Goal: Communication & Community: Connect with others

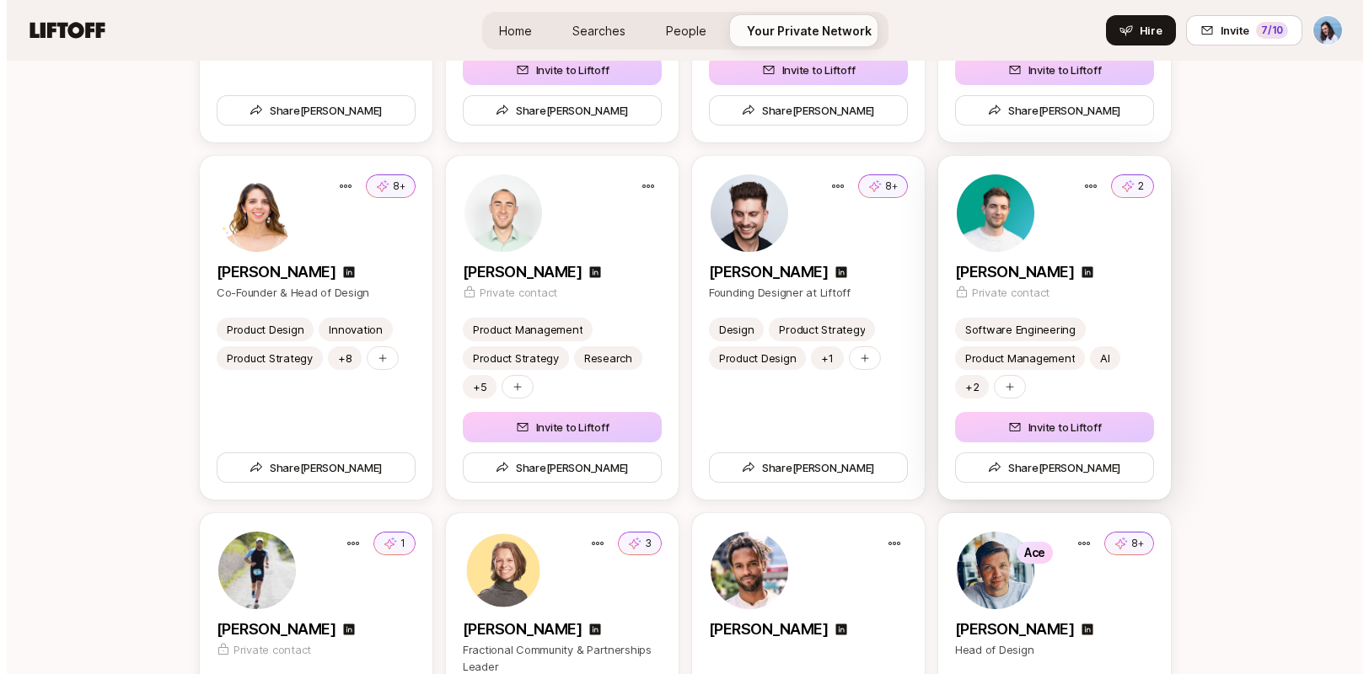
scroll to position [3578, 0]
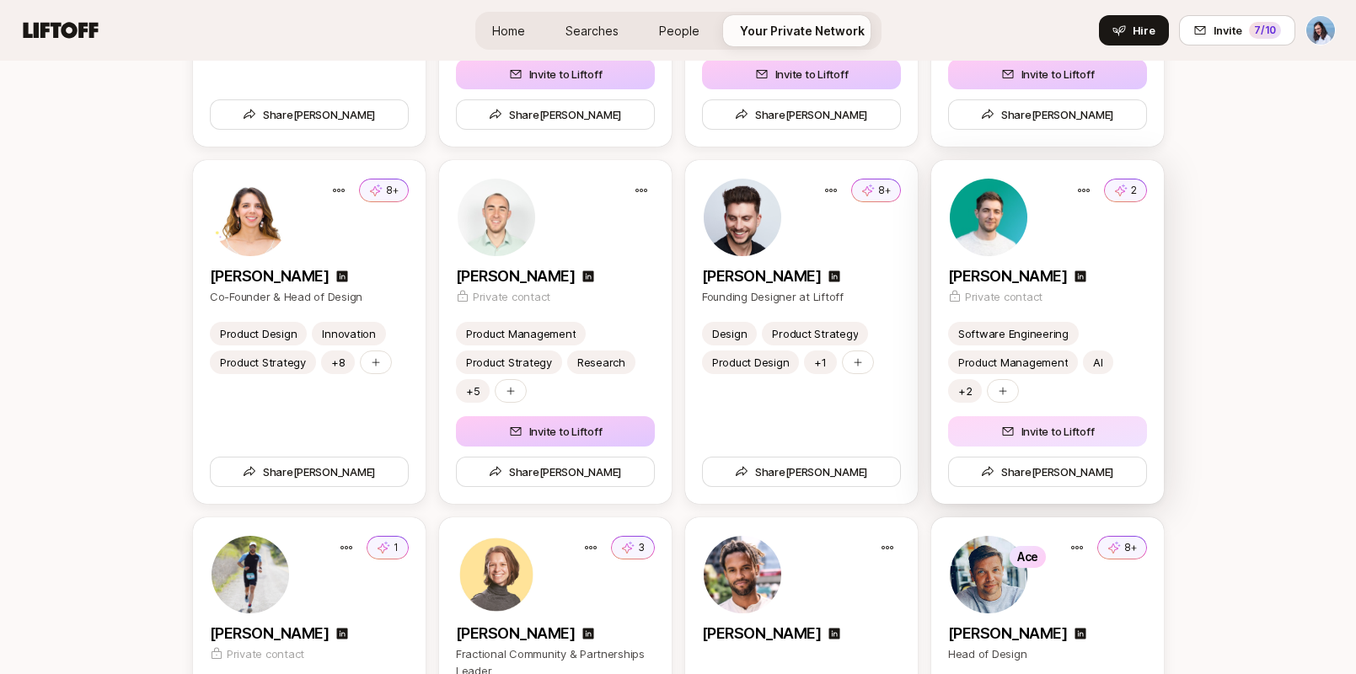
click at [1048, 423] on button "Invite to Liftoff" at bounding box center [1047, 431] width 199 height 30
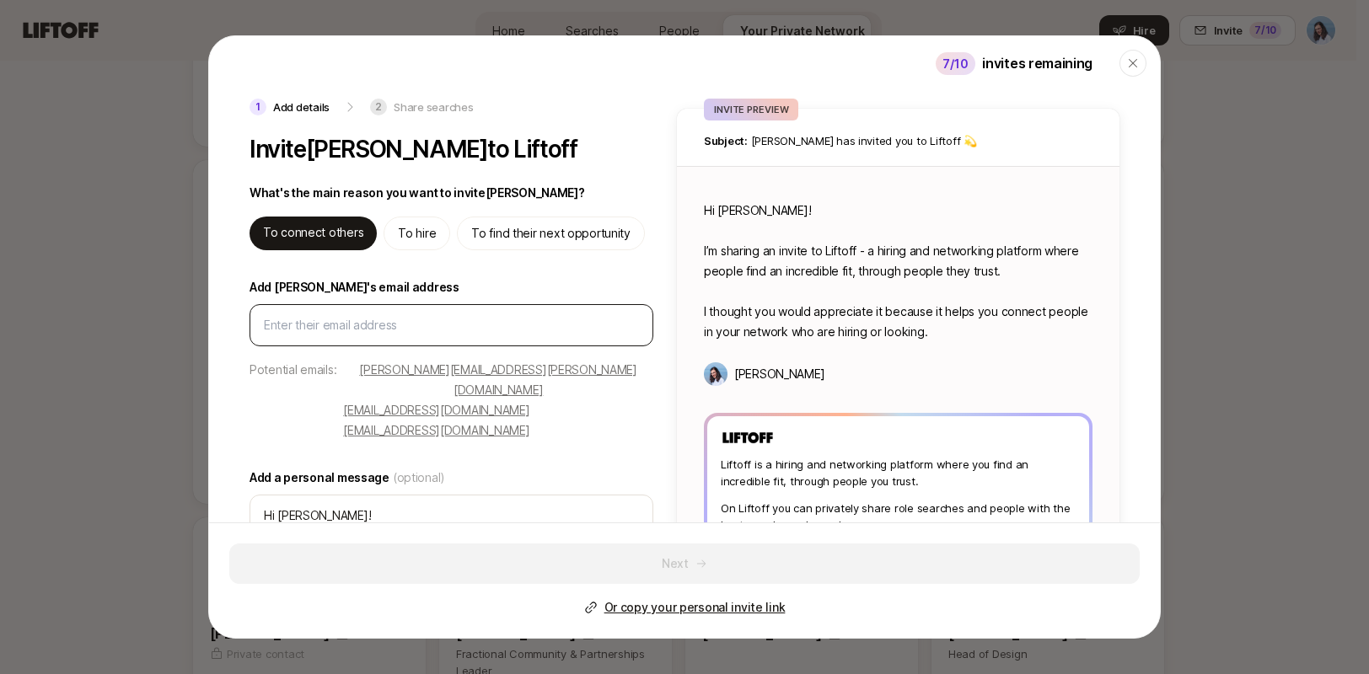
click at [335, 321] on input "Add Andy's email address" at bounding box center [451, 325] width 375 height 20
type textarea "x"
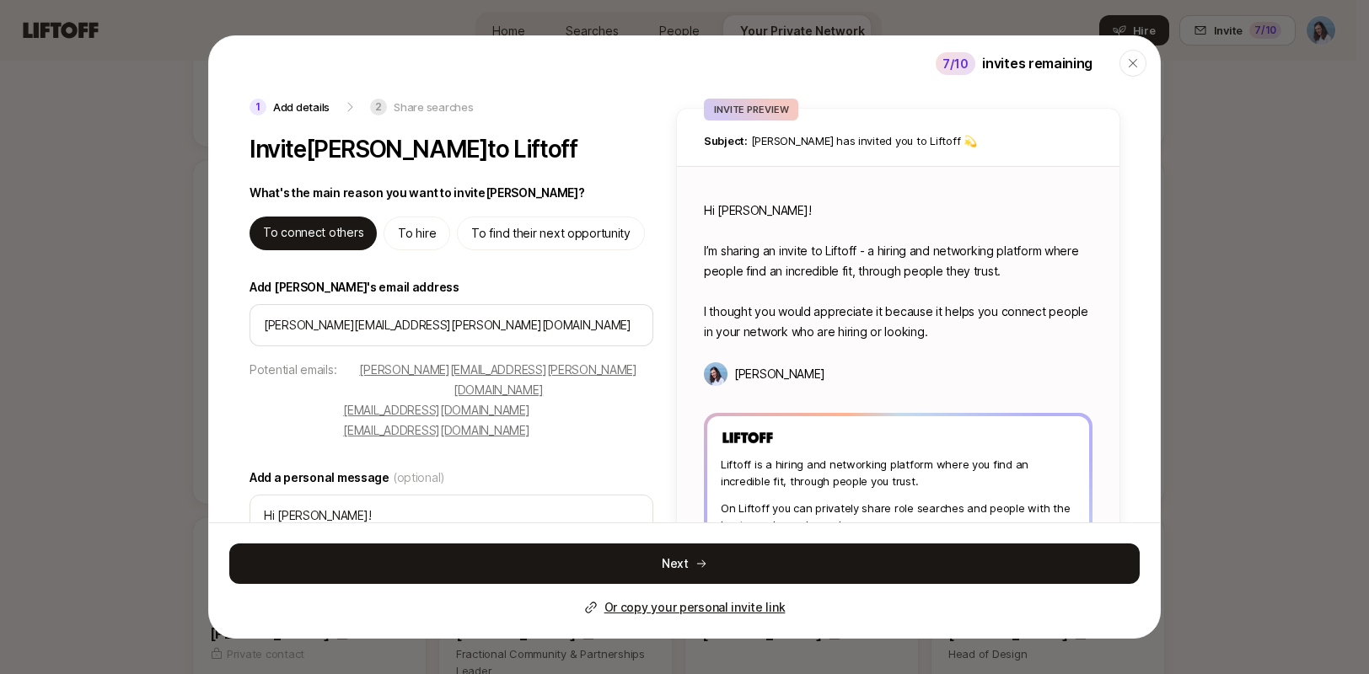
type input "garvin.andy@gmail.com"
click at [257, 399] on div "Potential emails: garvin.andy@gmail.com humorhelp@gmail.com ipavocat@yahoo.com" at bounding box center [451, 400] width 404 height 81
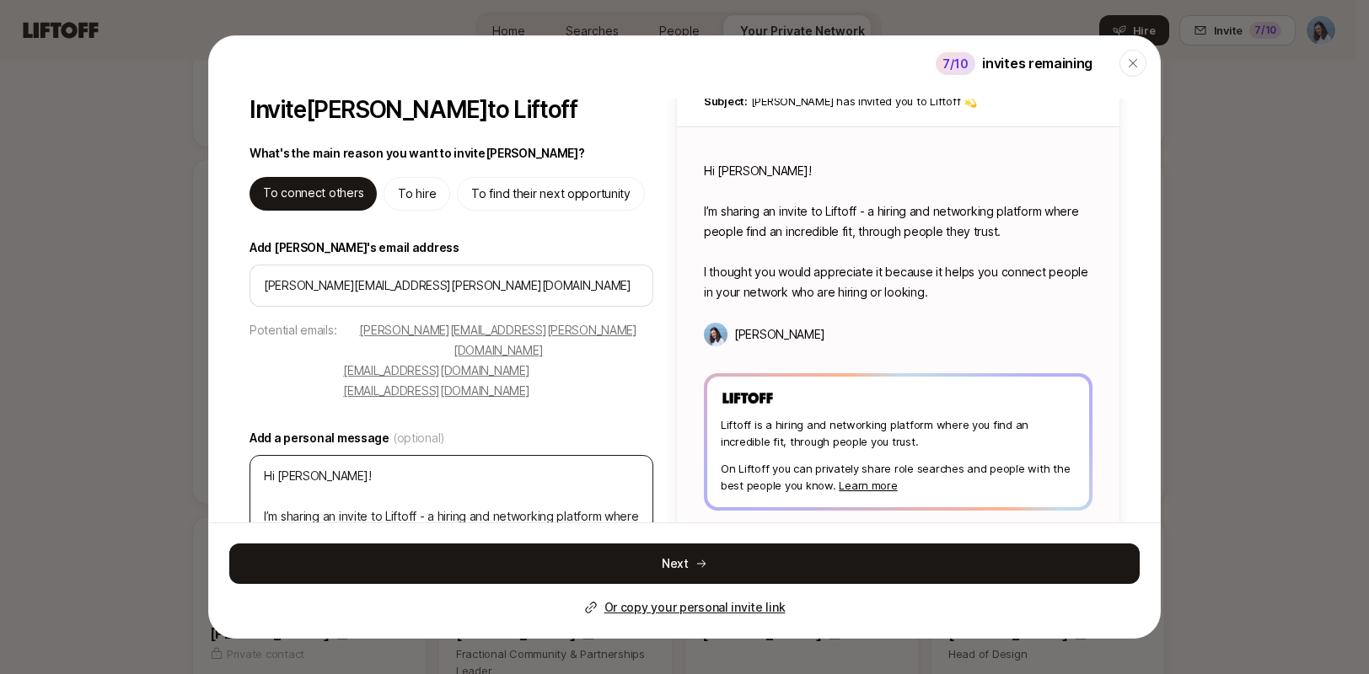
scroll to position [114, 0]
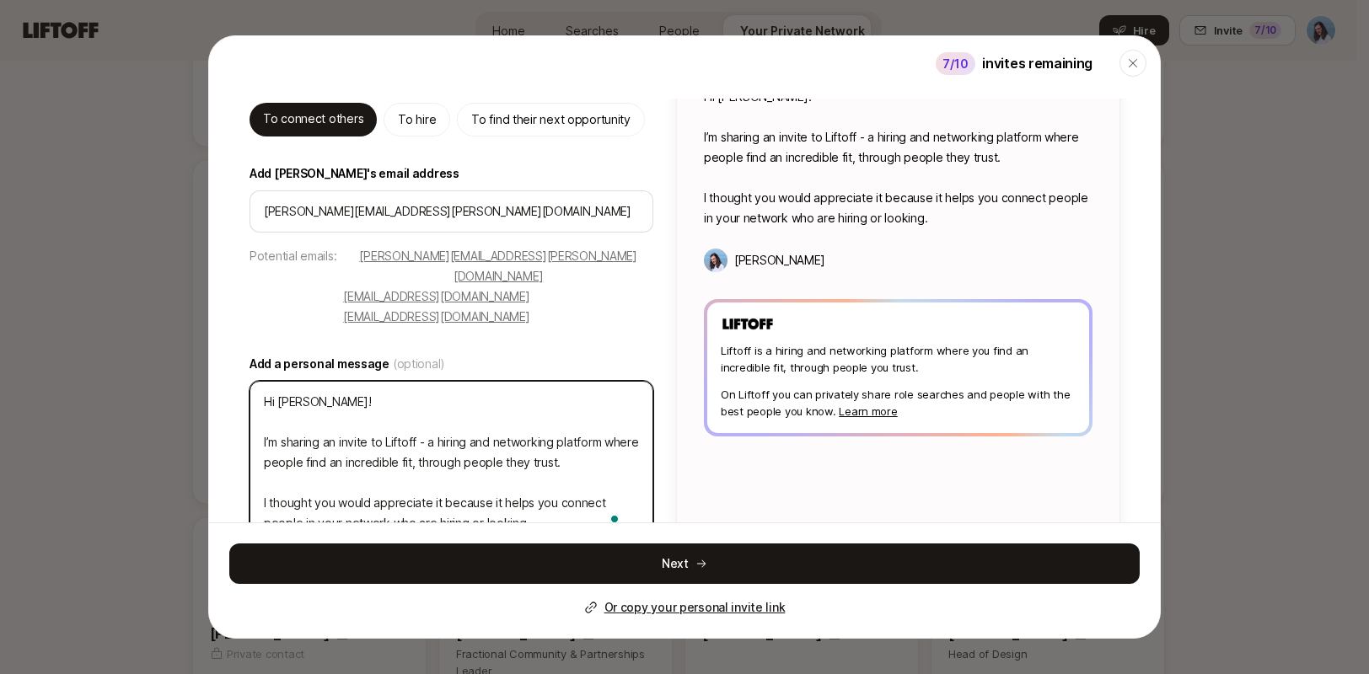
drag, startPoint x: 554, startPoint y: 481, endPoint x: 251, endPoint y: 405, distance: 312.1
click at [251, 405] on textarea "Hi Andy! I’m sharing an invite to Liftoff - a hiring and networking platform wh…" at bounding box center [451, 463] width 404 height 164
type textarea "x"
type textarea "Hi Andy! H"
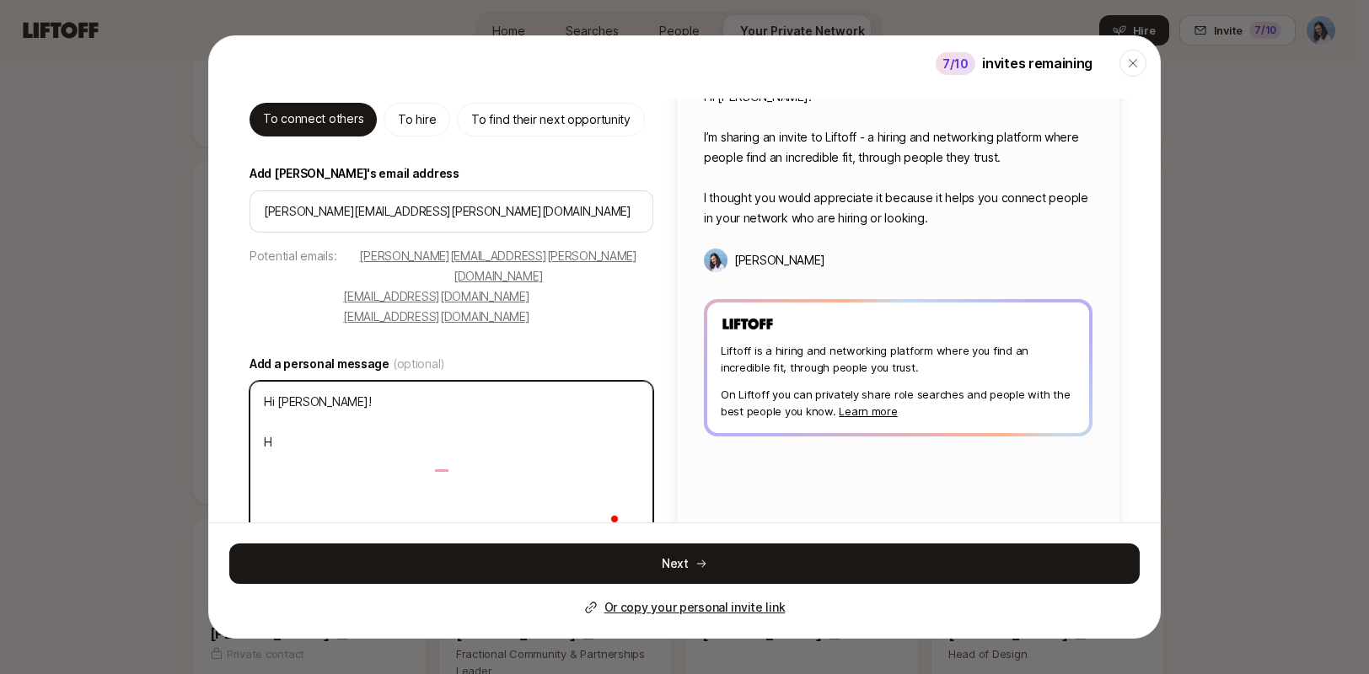
scroll to position [35, 0]
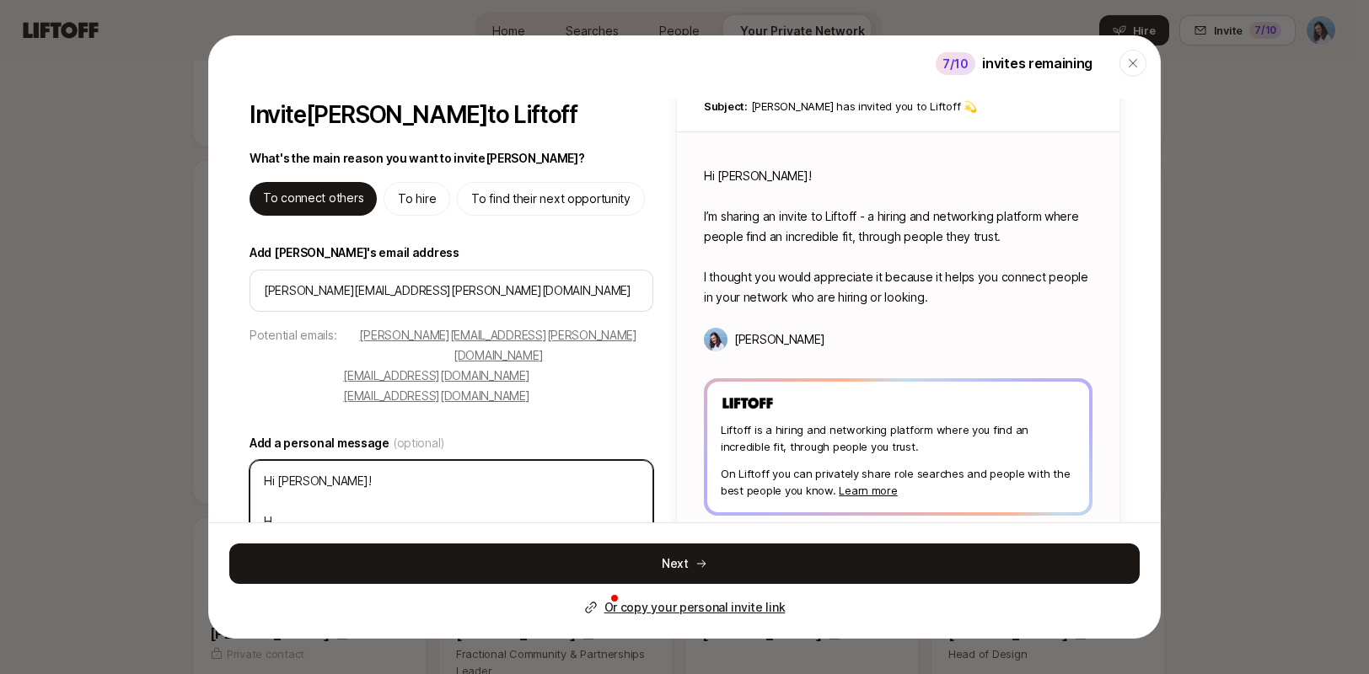
type textarea "x"
type textarea "Hi Andy! He"
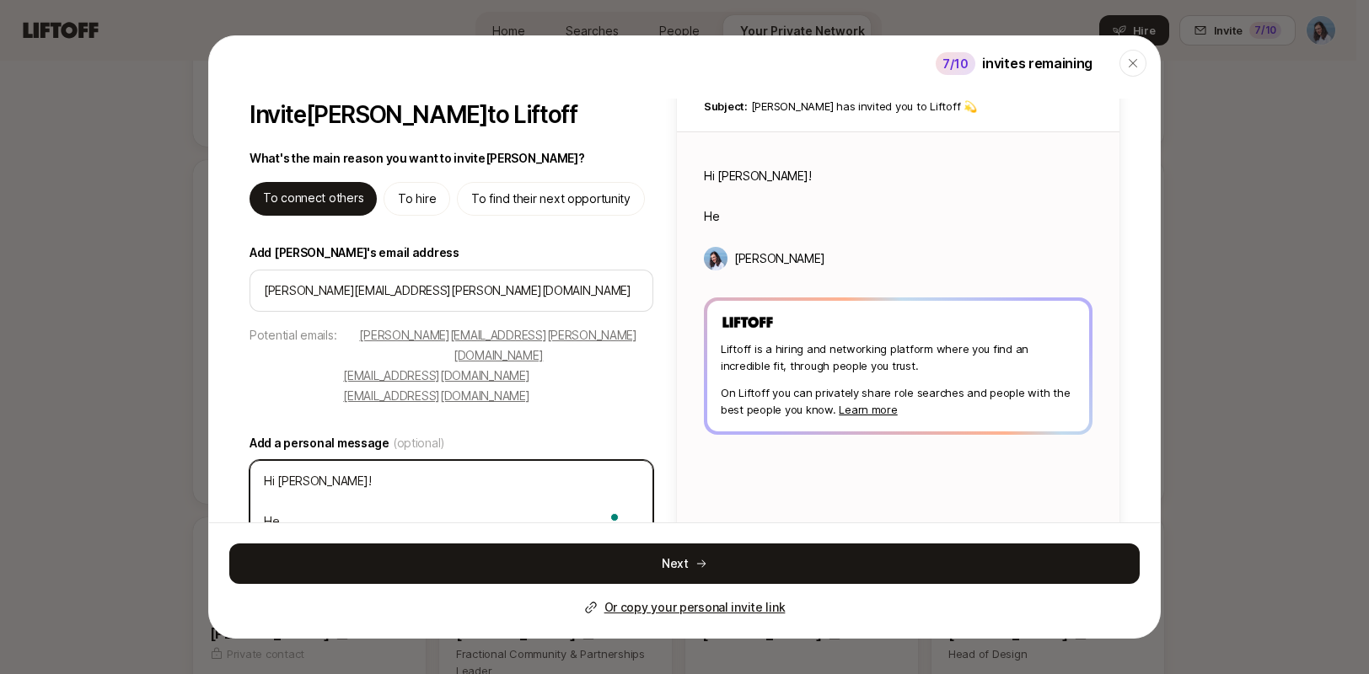
type textarea "x"
type textarea "Hi Andy! Her"
type textarea "x"
type textarea "Hi Andy! Here"
type textarea "x"
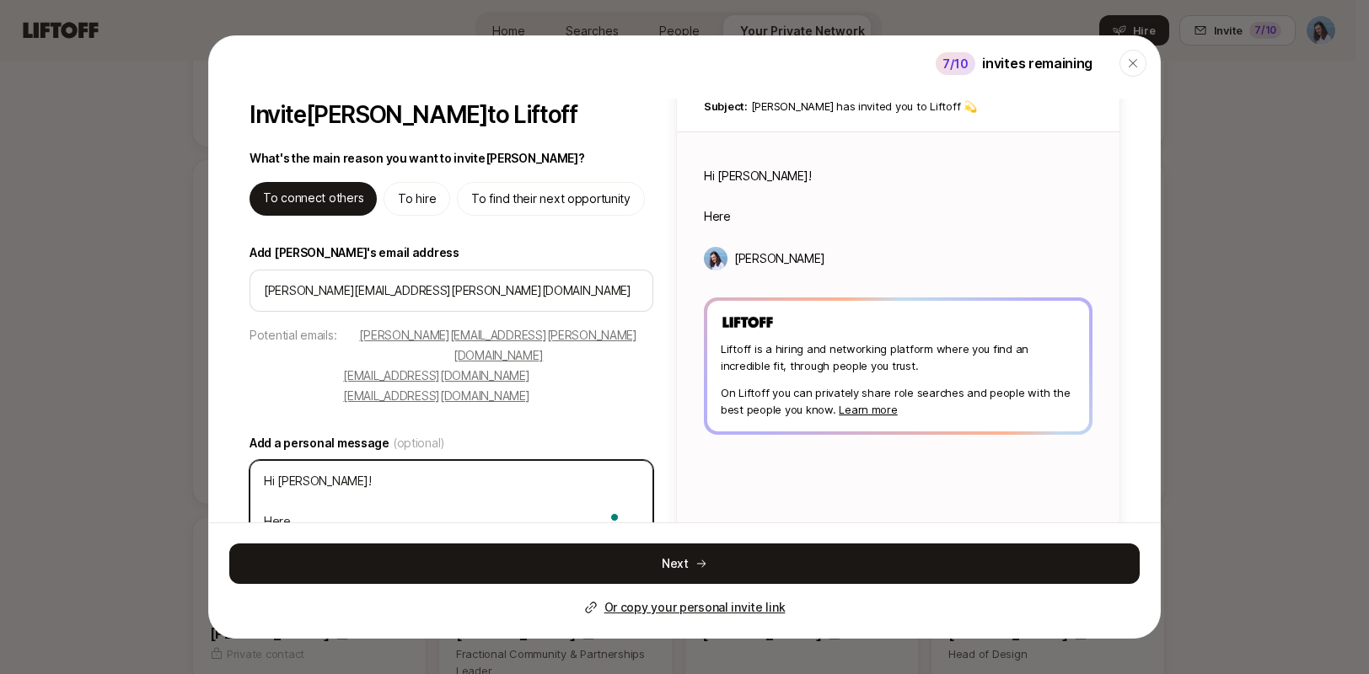
type textarea "Hi Andy! Heres"
type textarea "x"
type textarea "Hi Andy! Here"
type textarea "x"
type textarea "Hi Andy! Here'"
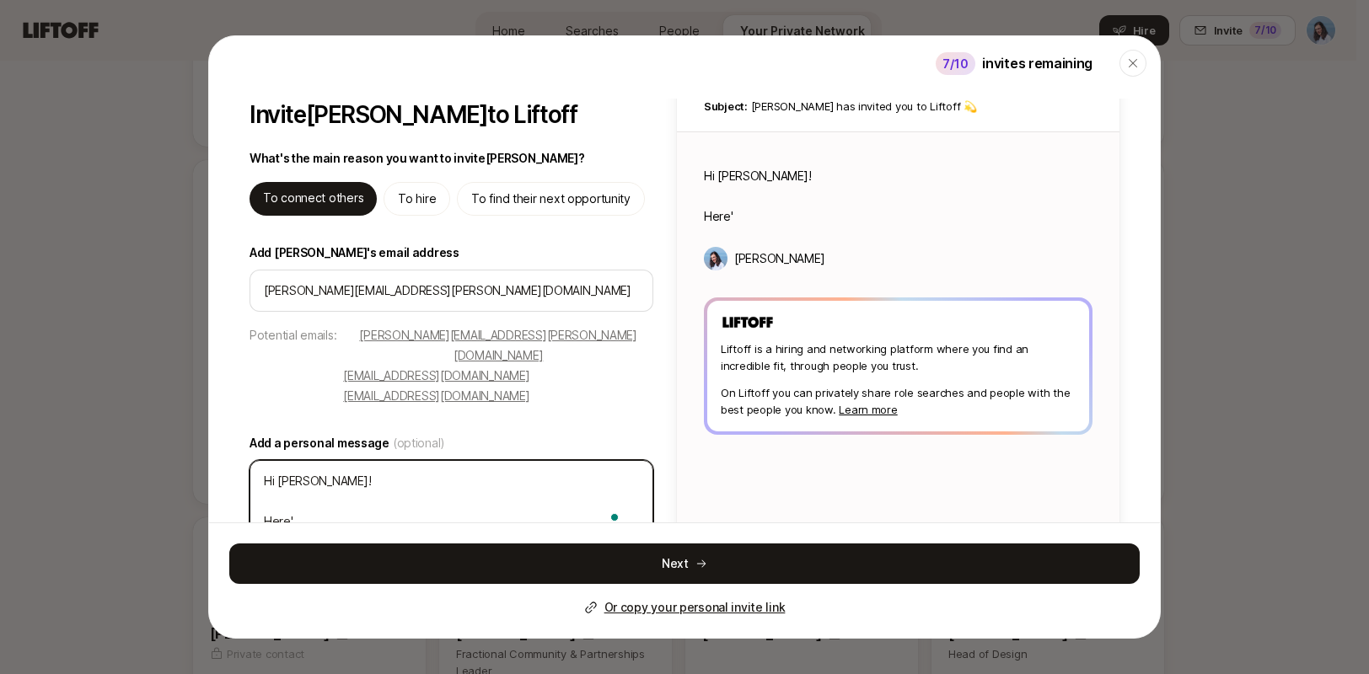
type textarea "x"
type textarea "Hi Andy! Here's"
type textarea "x"
type textarea "Hi Andy! Here's"
type textarea "x"
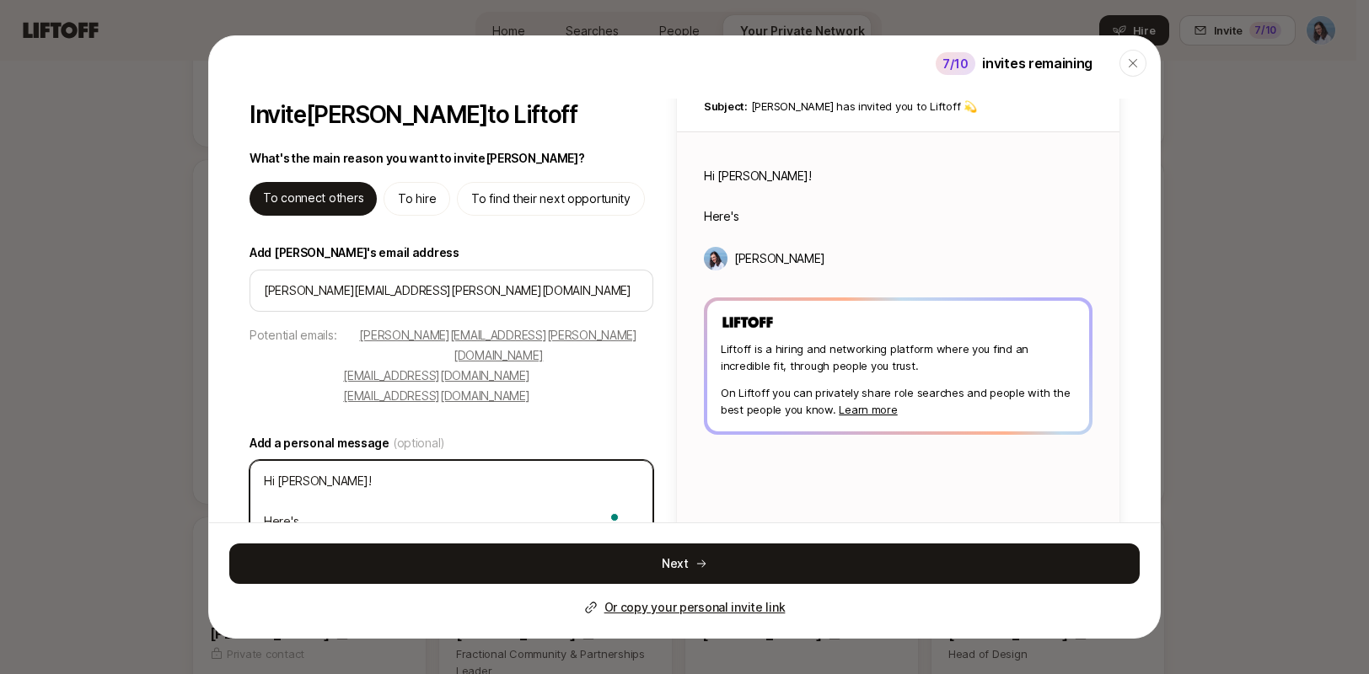
type textarea "Hi Andy! Here's L"
type textarea "x"
type textarea "Hi Andy! Here's Li"
type textarea "x"
type textarea "Hi Andy! Here's Lif"
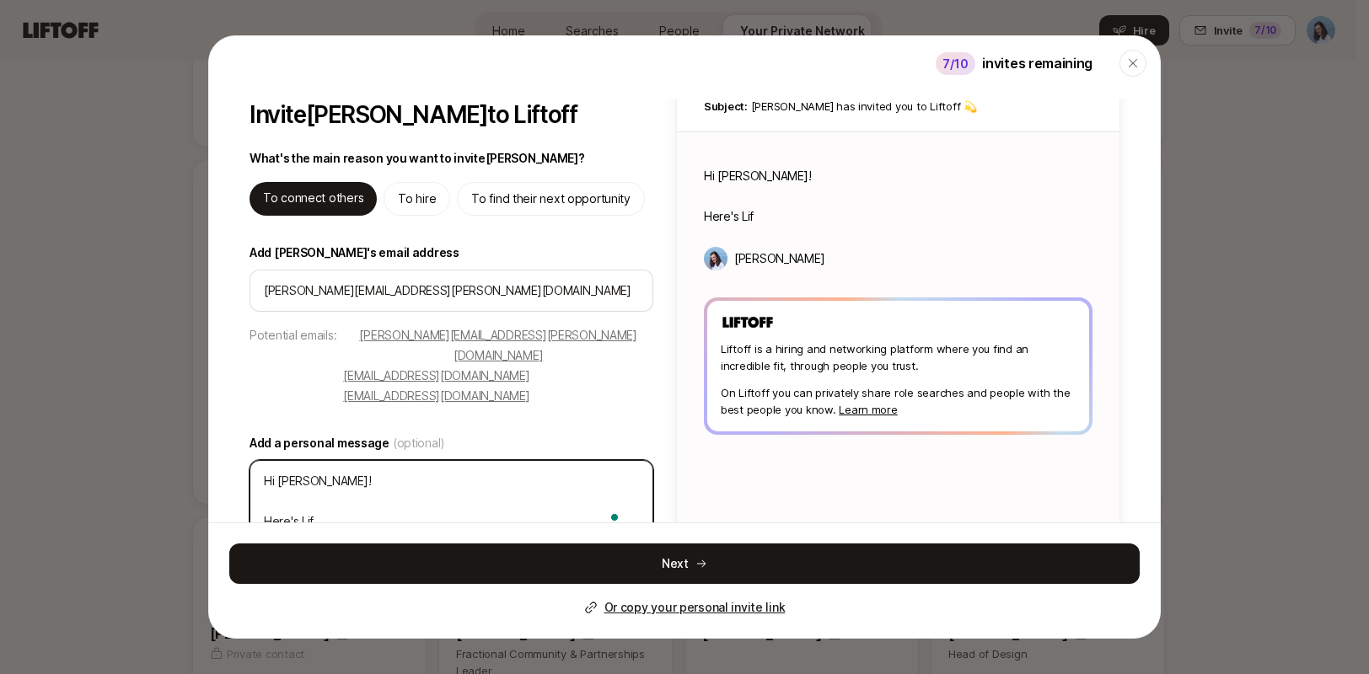
type textarea "x"
type textarea "Hi Andy! Here's Lift"
type textarea "x"
type textarea "Hi Andy! Here's Lifto"
type textarea "x"
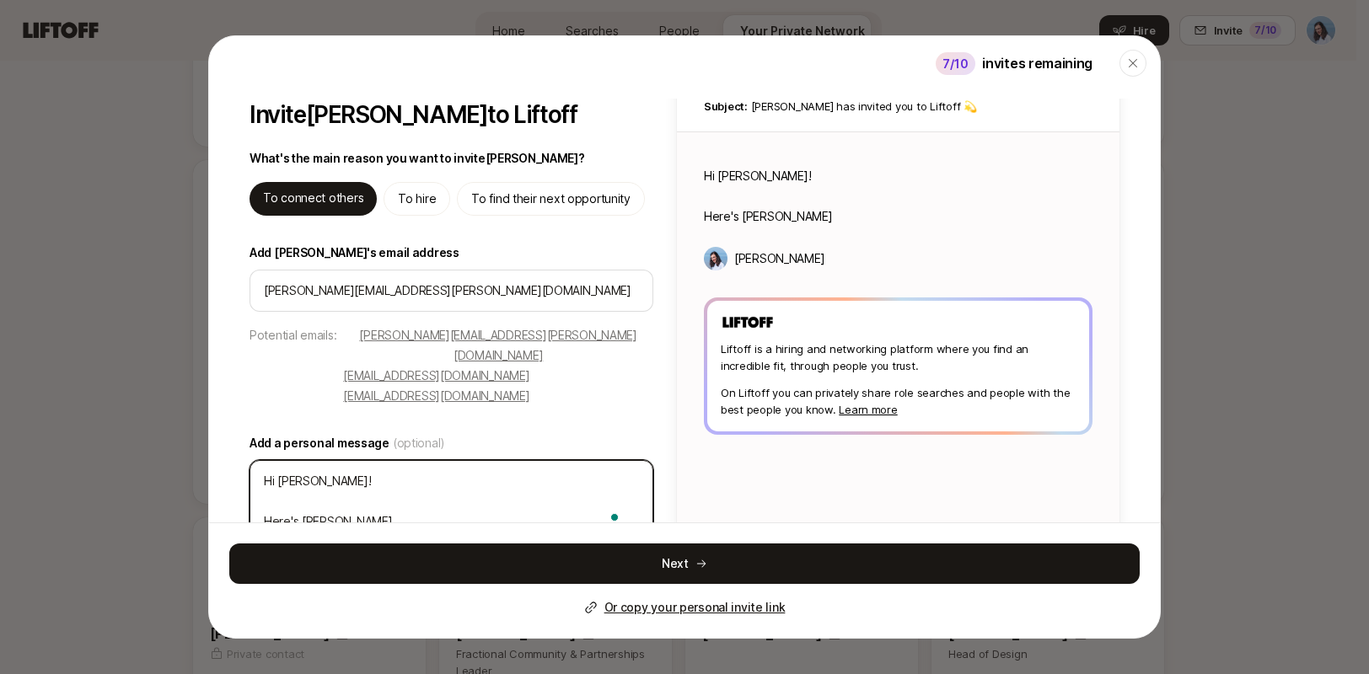
type textarea "Hi Andy! Here's Liftof"
type textarea "x"
type textarea "Hi Andy! Here's Liftoff"
type textarea "x"
type textarea "Hi Andy! Here's Liftoff,"
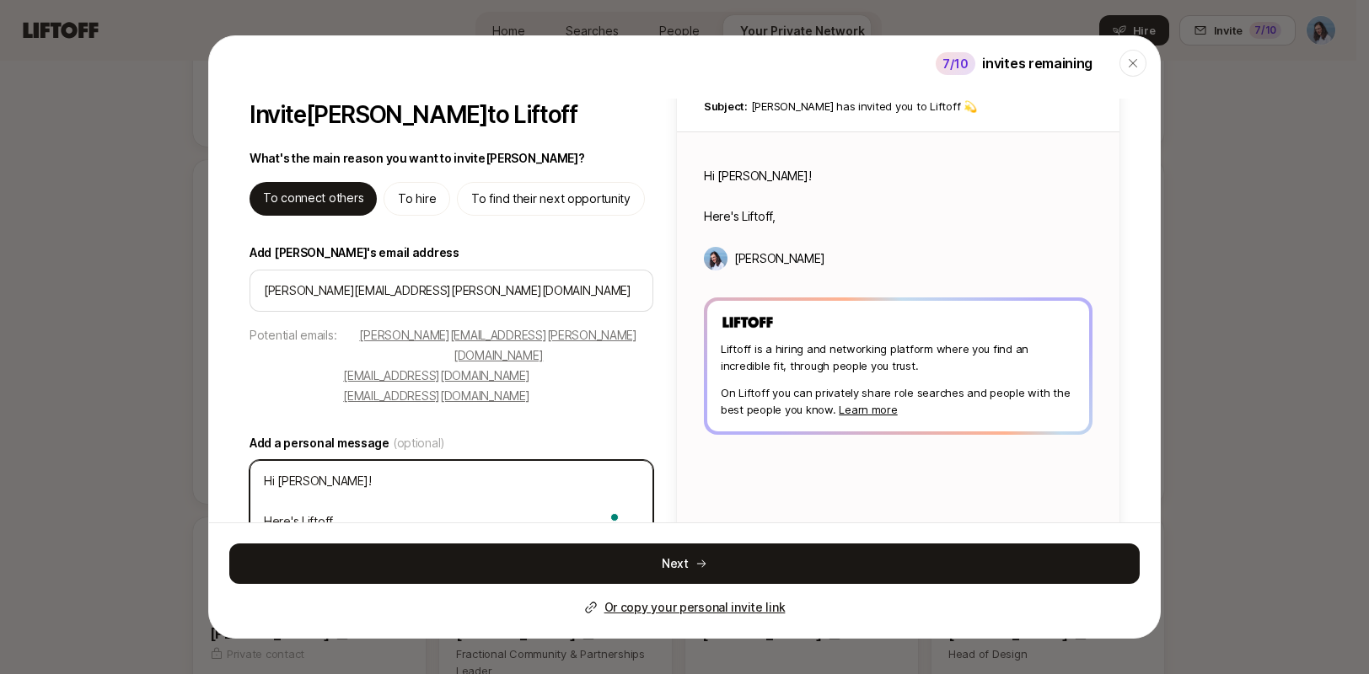
type textarea "x"
type textarea "Hi Andy! Here's Liftoff,"
type textarea "x"
type textarea "Hi Andy! Here's Liftoff, t"
type textarea "x"
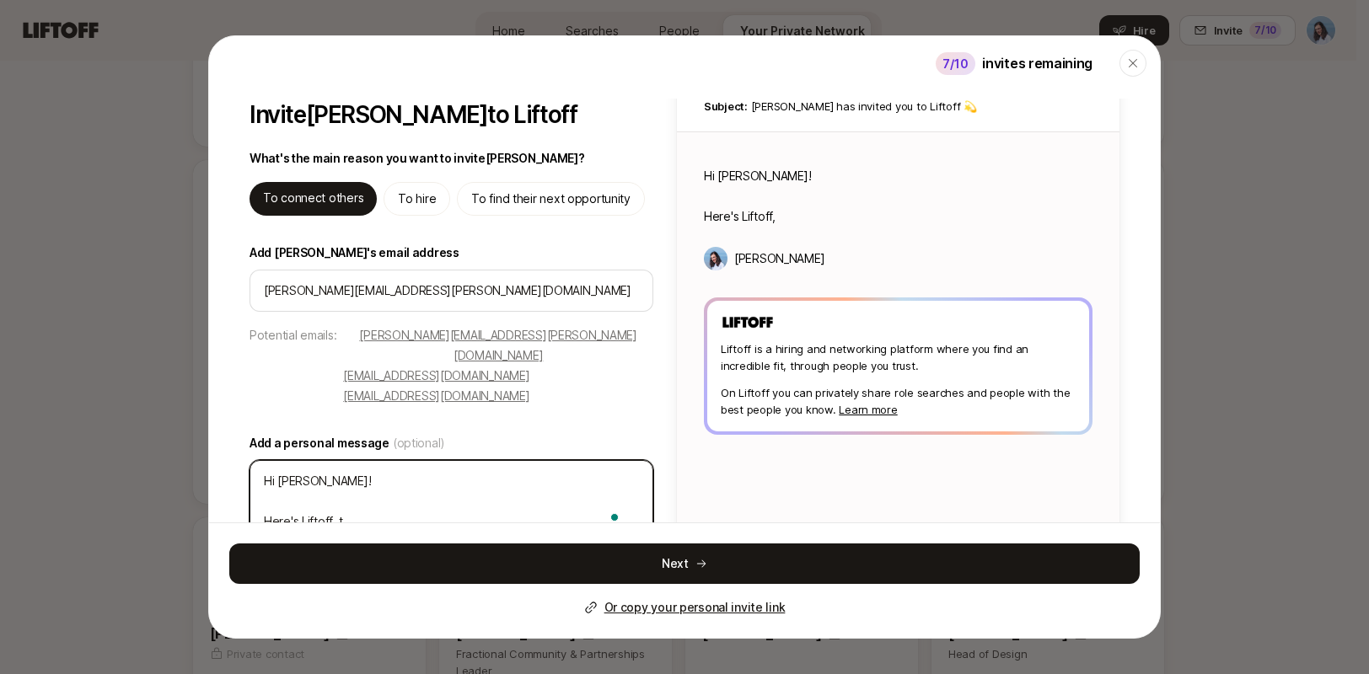
type textarea "Hi Andy! Here's Liftoff, th"
type textarea "x"
type textarea "Hi Andy! Here's Liftoff, the"
type textarea "x"
type textarea "Hi Andy! Here's Liftoff, the"
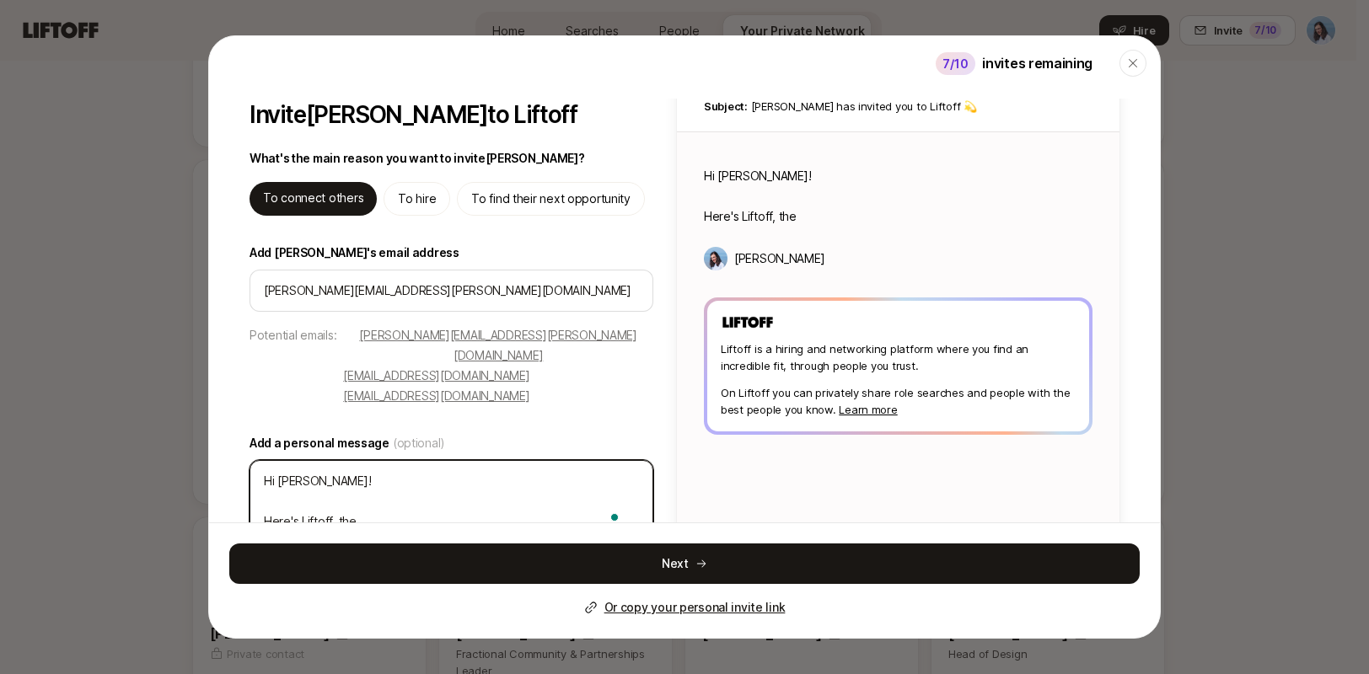
type textarea "x"
type textarea "Hi Andy! Here's Liftoff, the"
type textarea "x"
type textarea "Hi Andy! Here's Liftoff, th"
type textarea "x"
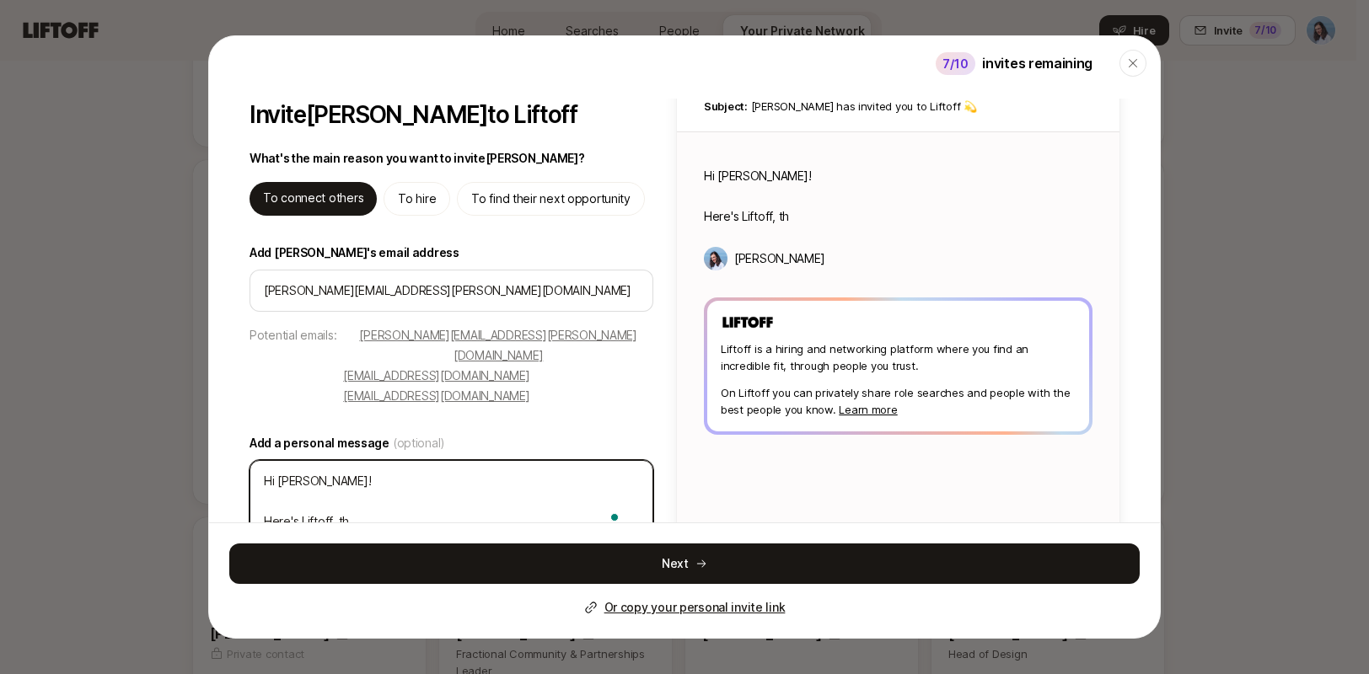
type textarea "Hi Andy! Here's Liftoff, t"
type textarea "x"
type textarea "Hi Andy! Here's Liftoff,"
type textarea "x"
type textarea "Hi Andy! Here's Liftoff, m"
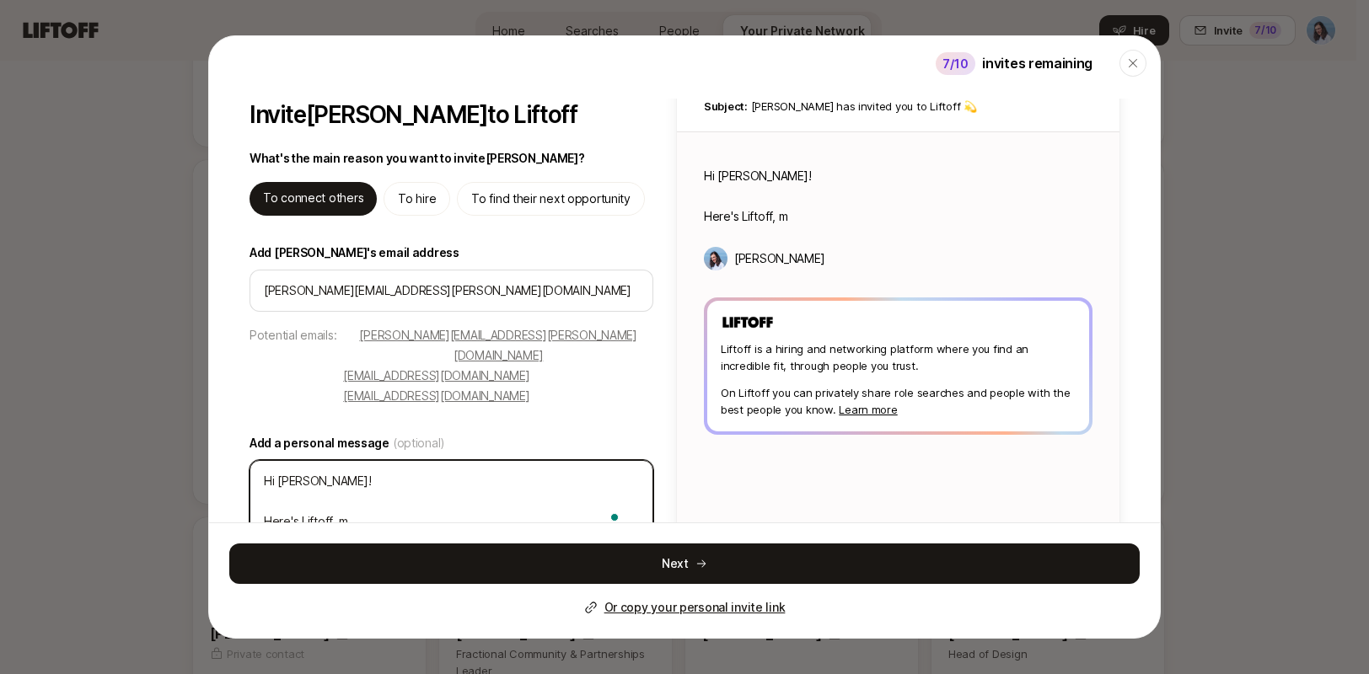
type textarea "x"
type textarea "Hi Andy! Here's Liftoff, my"
type textarea "x"
type textarea "Hi Andy! Here's Liftoff, my c"
type textarea "x"
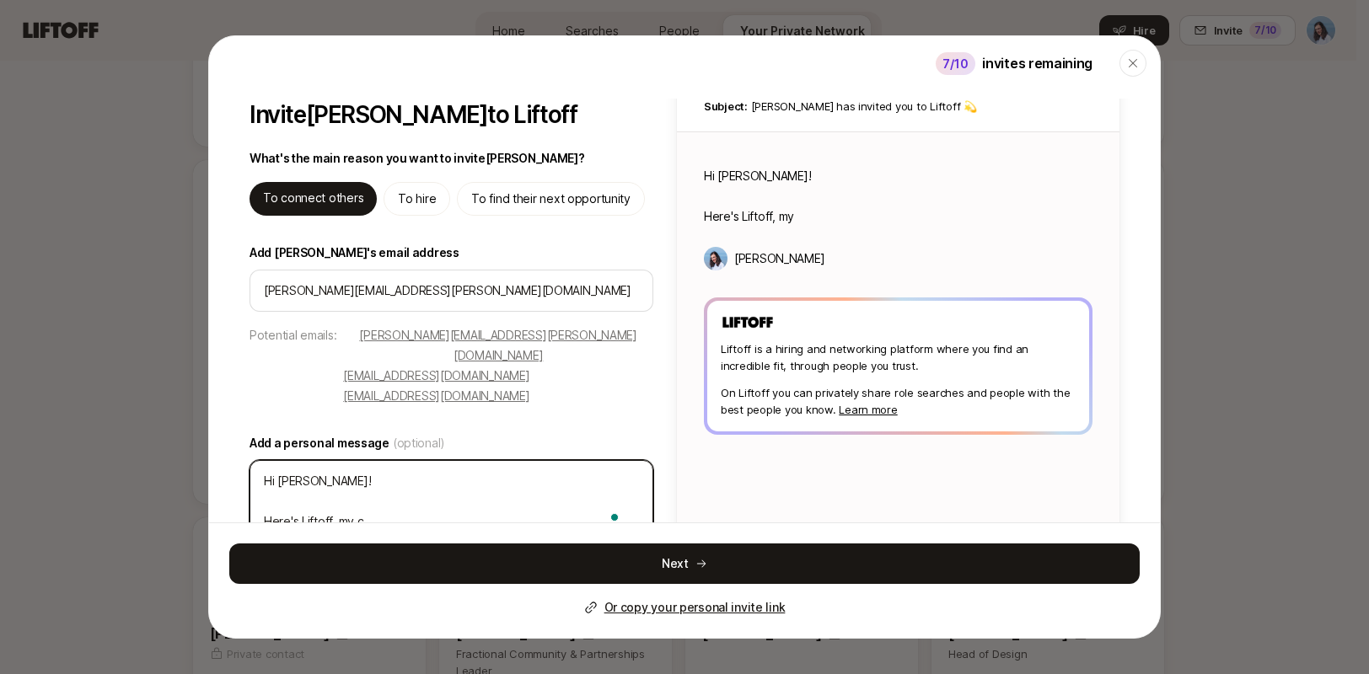
type textarea "Hi Andy! Here's Liftoff, my cu"
type textarea "x"
type textarea "Hi Andy! Here's Liftoff, my cur"
type textarea "x"
type textarea "Hi Andy! Here's Liftoff, my curr"
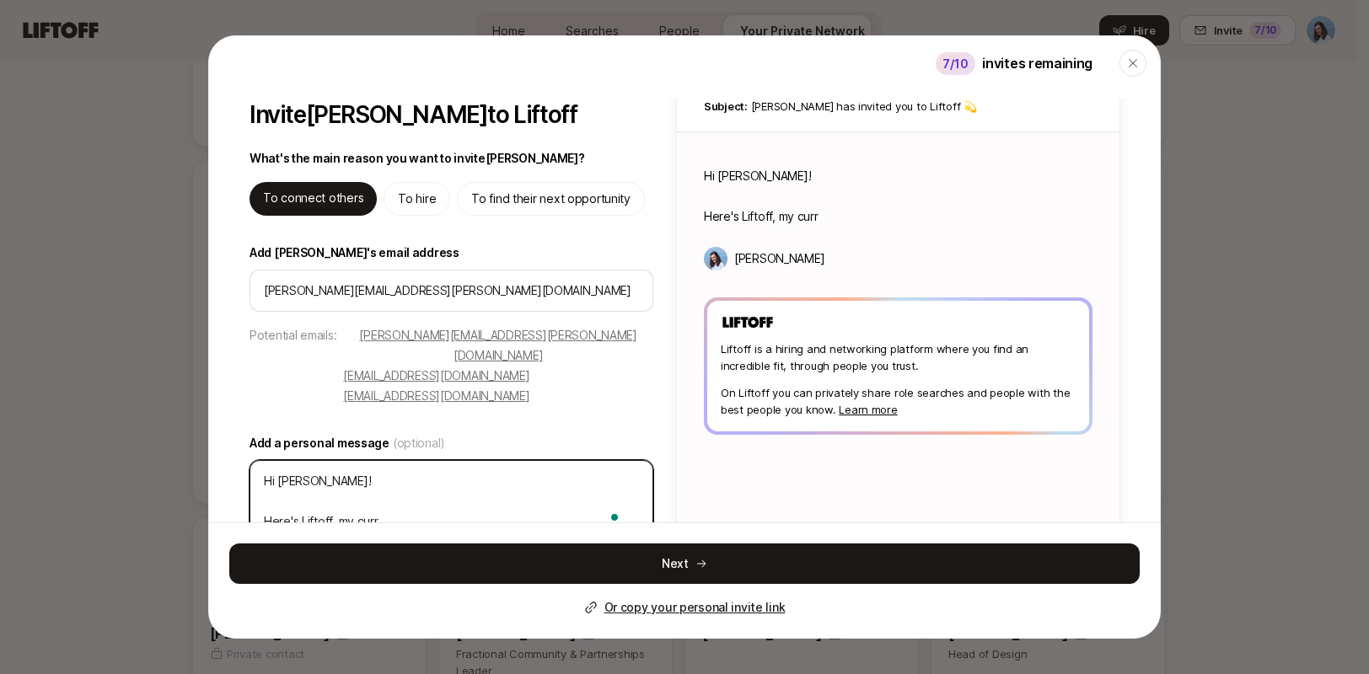
type textarea "x"
type textarea "Hi Andy! Here's Liftoff, my curre"
type textarea "x"
type textarea "Hi Andy! Here's Liftoff, my curren"
type textarea "x"
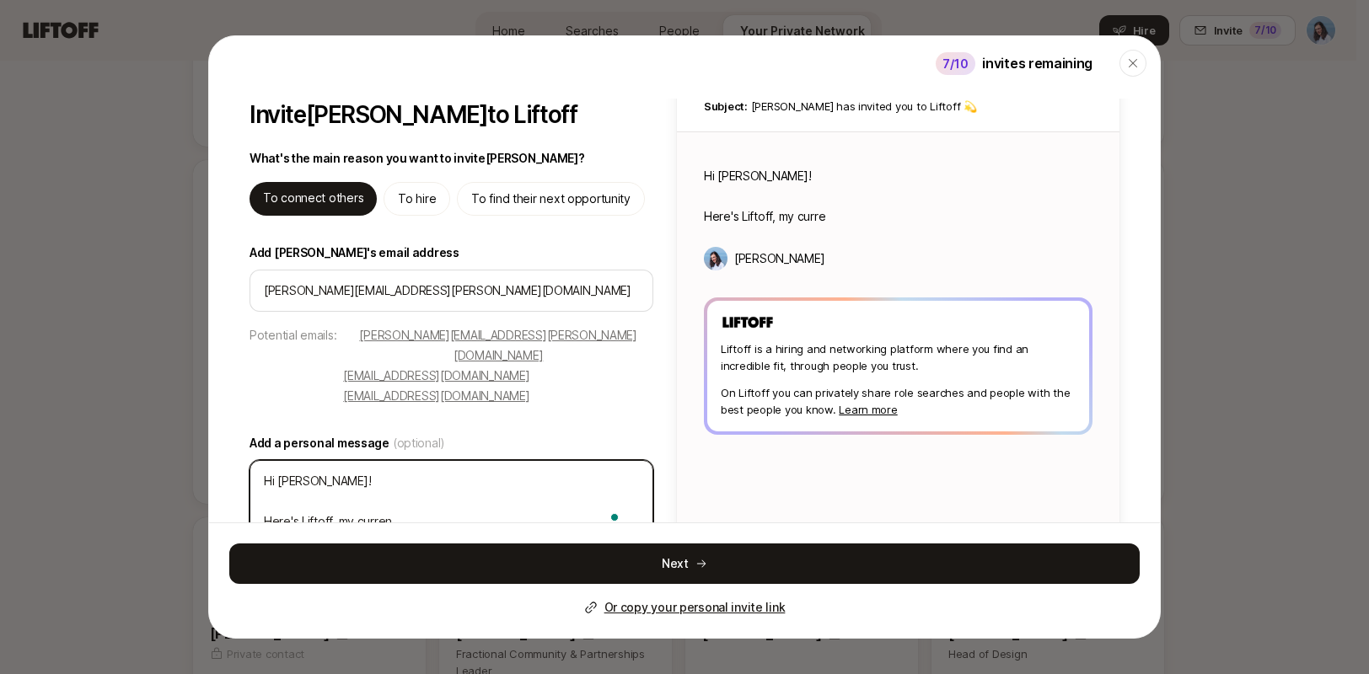
type textarea "Hi Andy! Here's Liftoff, my current"
type textarea "x"
type textarea "Hi Andy! Here's Liftoff, my current"
type textarea "x"
type textarea "Hi Andy! Here's Liftoff, my current g"
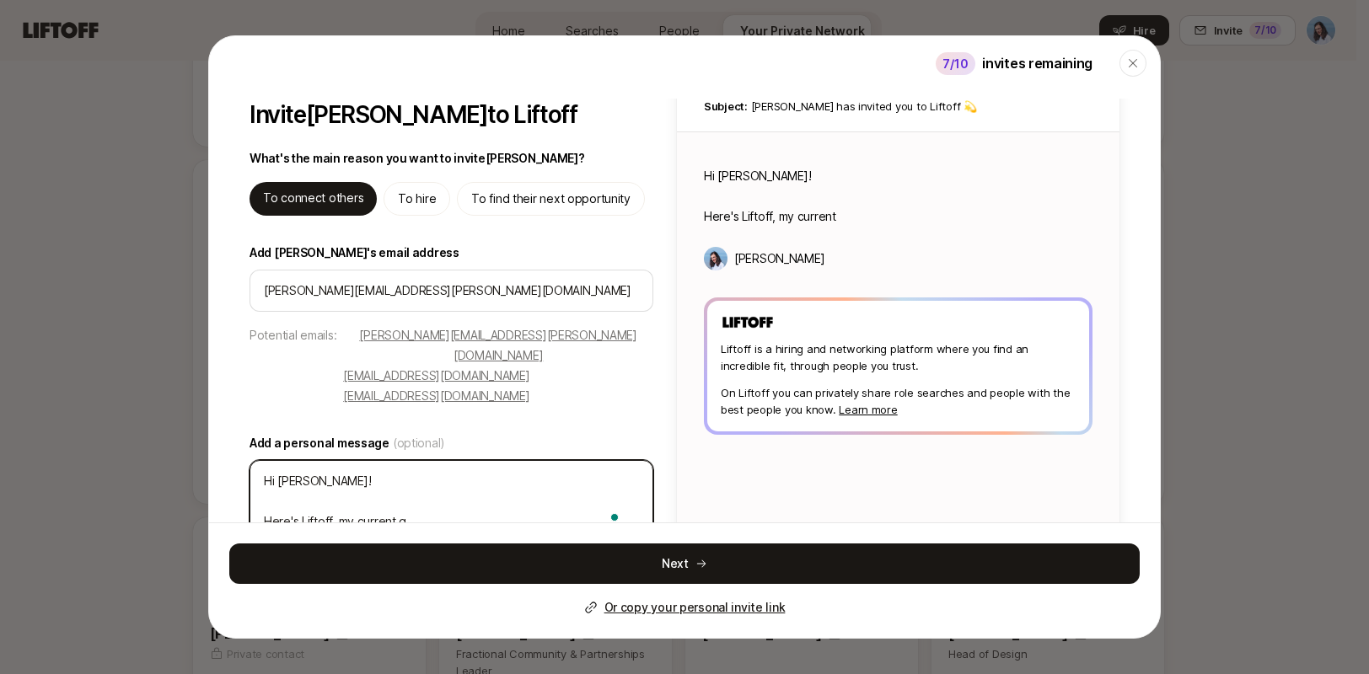
type textarea "x"
type textarea "Hi Andy! Here's Liftoff, my current gi"
type textarea "x"
type textarea "Hi Andy! Here's Liftoff, my current gig"
type textarea "x"
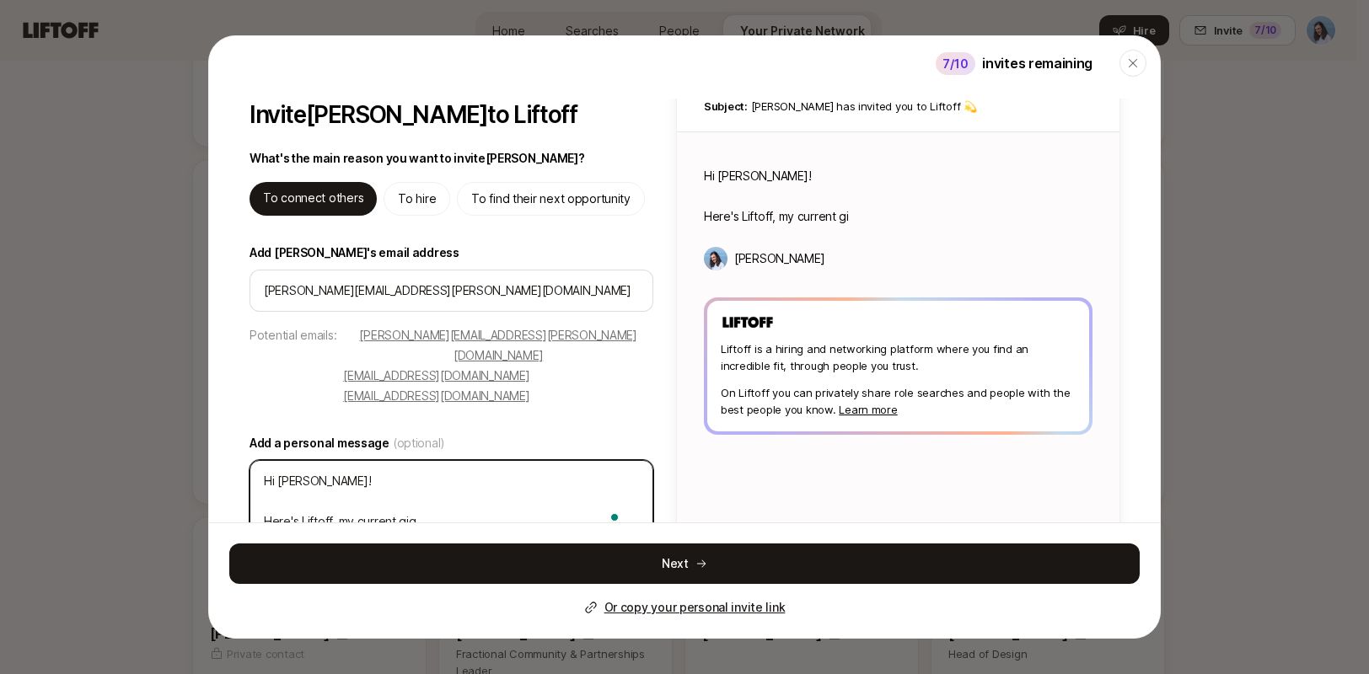
type textarea "Hi Andy! Here's Liftoff, my current gig."
type textarea "x"
type textarea "Hi Andy! Here's Liftoff, my current gig."
type textarea "x"
type textarea "Hi Andy! Here's Liftoff, my current gig."
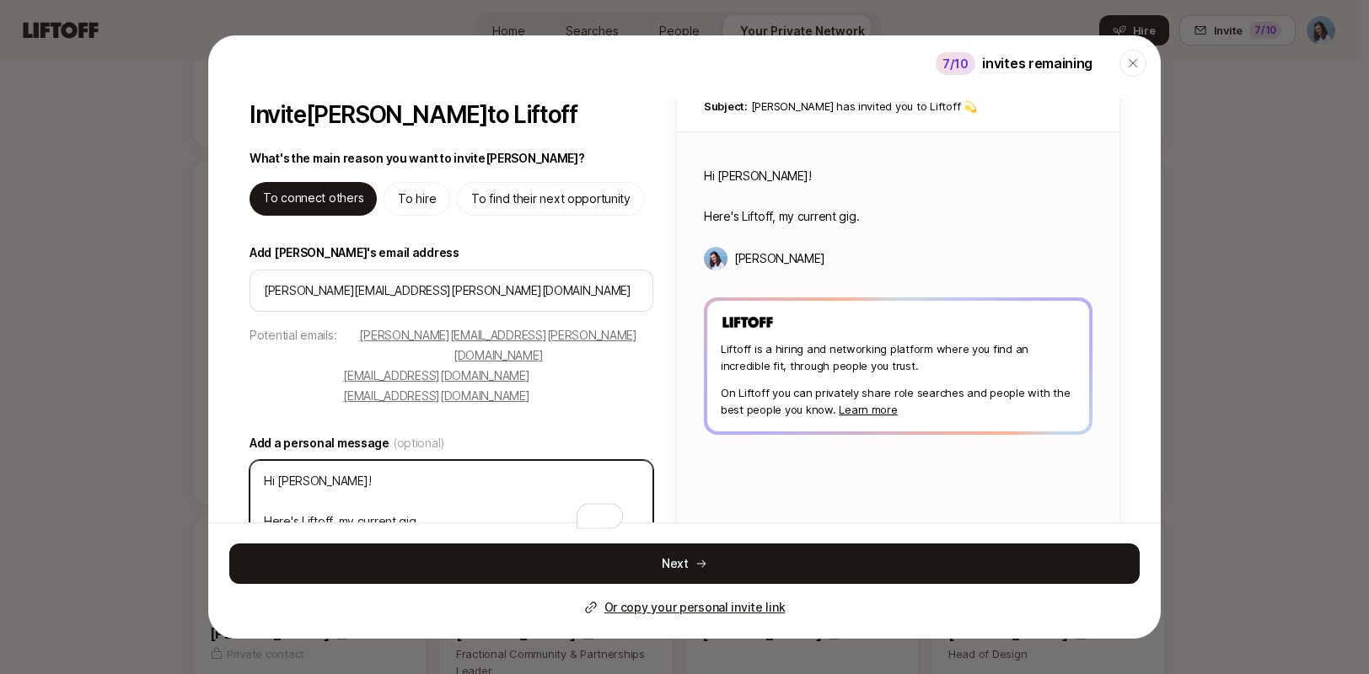
type textarea "x"
type textarea "Hi Andy! Here's Liftoff, my current gig"
type textarea "x"
type textarea "Hi Andy! Here's Liftoff, my current gig"
type textarea "x"
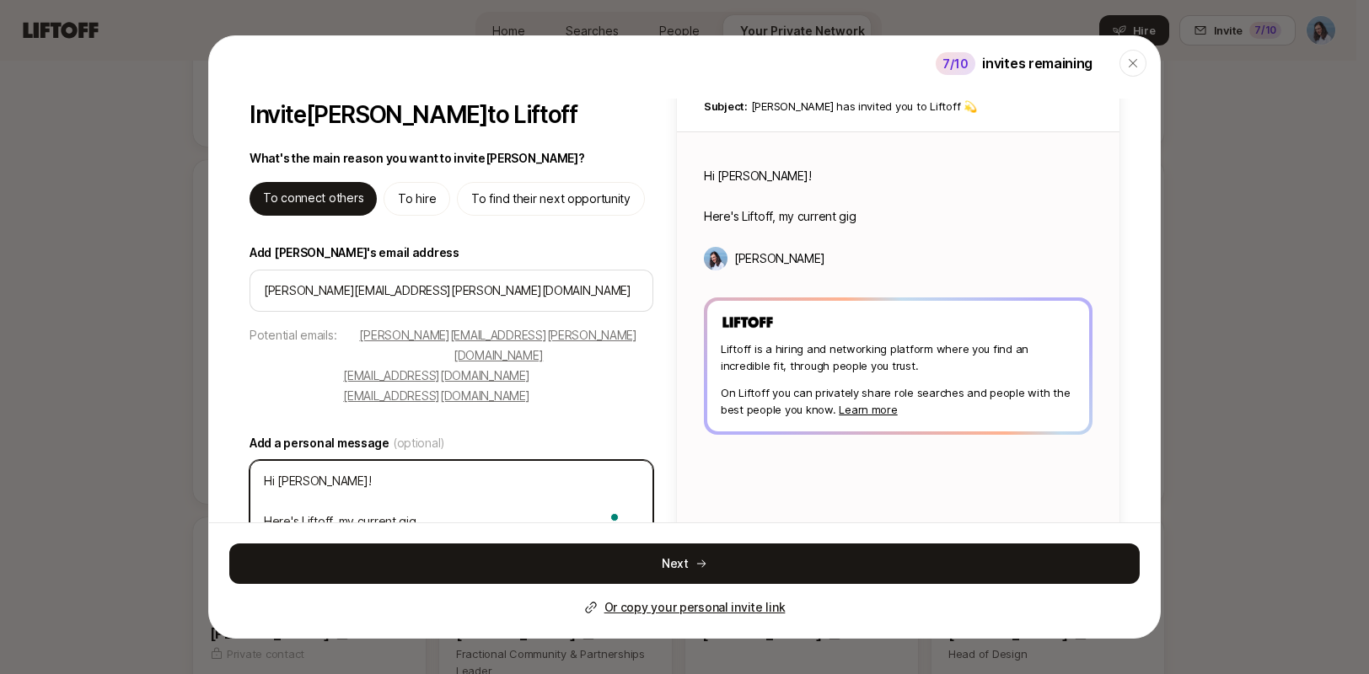
type textarea "Hi Andy! Here's Liftoff, my current gig w"
type textarea "x"
type textarea "Hi Andy! Here's Liftoff, my current gig wh"
type textarea "x"
type textarea "Hi Andy! Here's Liftoff, my current gig whc"
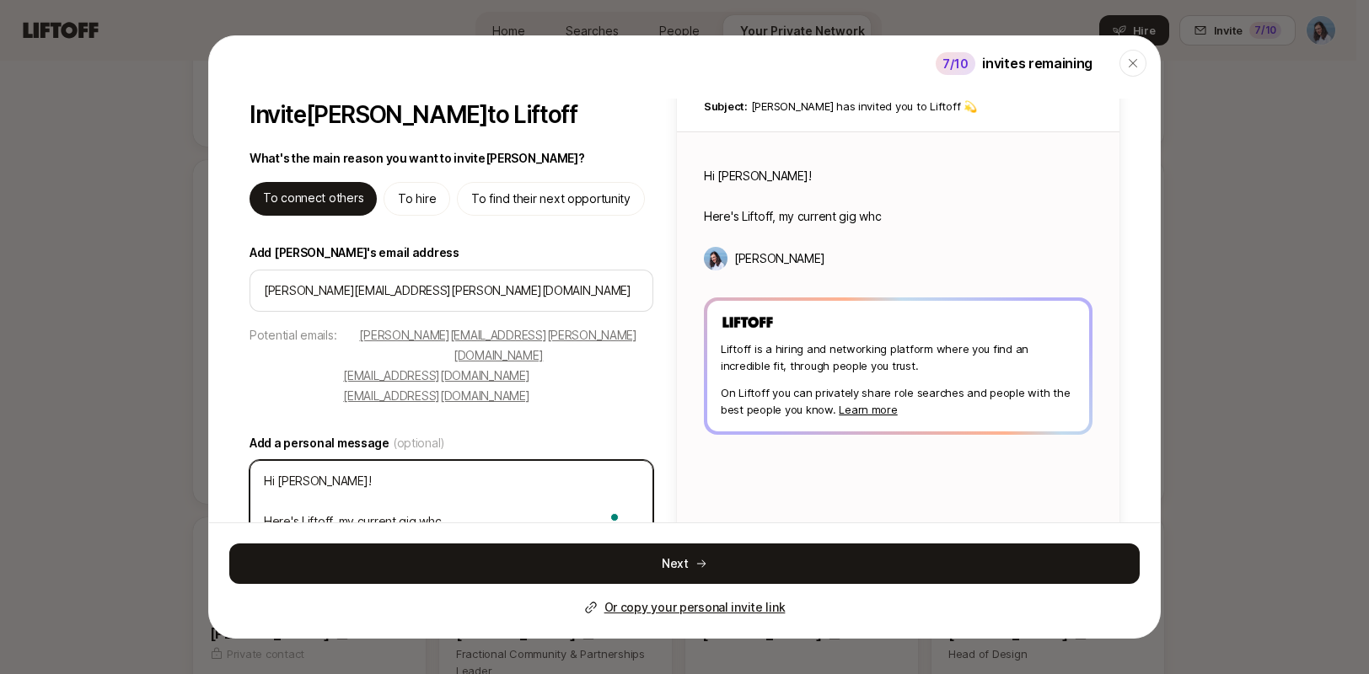
type textarea "x"
type textarea "Hi Andy! Here's Liftoff, my current gig whci"
type textarea "x"
type textarea "Hi Andy! Here's Liftoff, my current gig whcih"
type textarea "x"
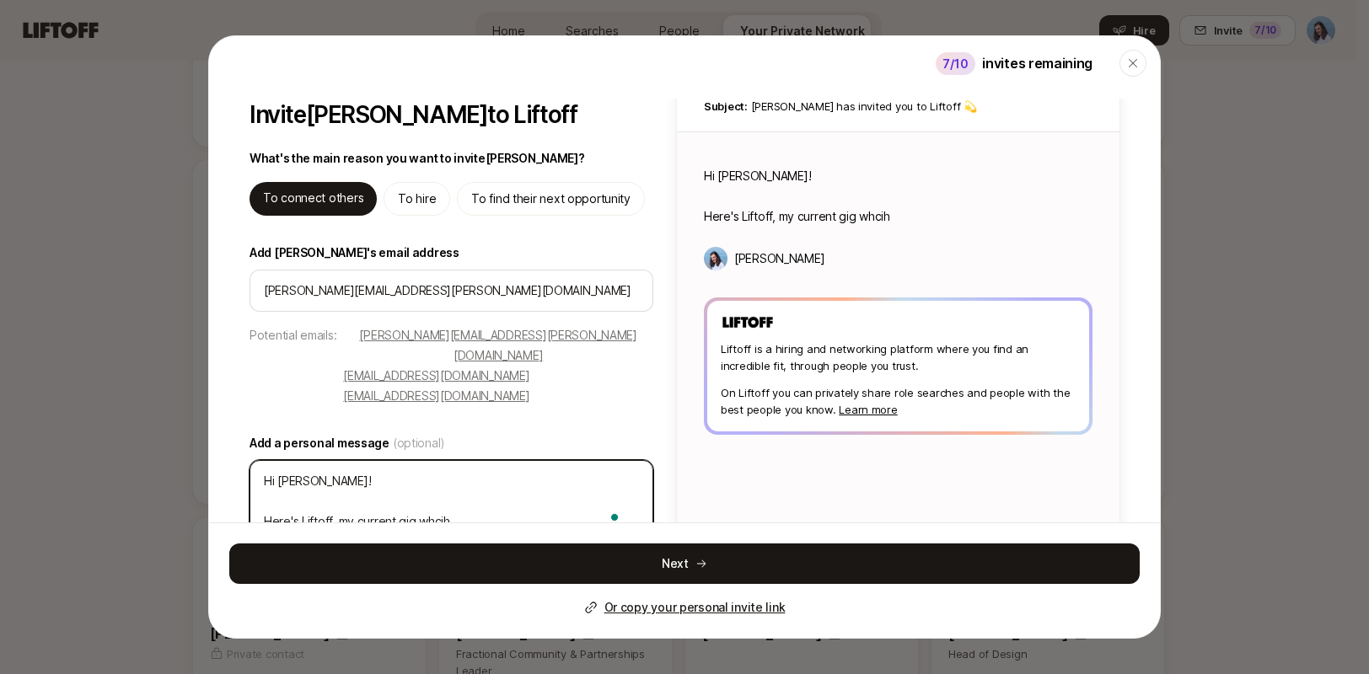
type textarea "Hi Andy! Here's Liftoff, my current gig whcih"
type textarea "x"
type textarea "Hi Andy! Here's Liftoff, my current gig whcih"
type textarea "x"
type textarea "Hi Andy! Here's Liftoff, my current gig whci"
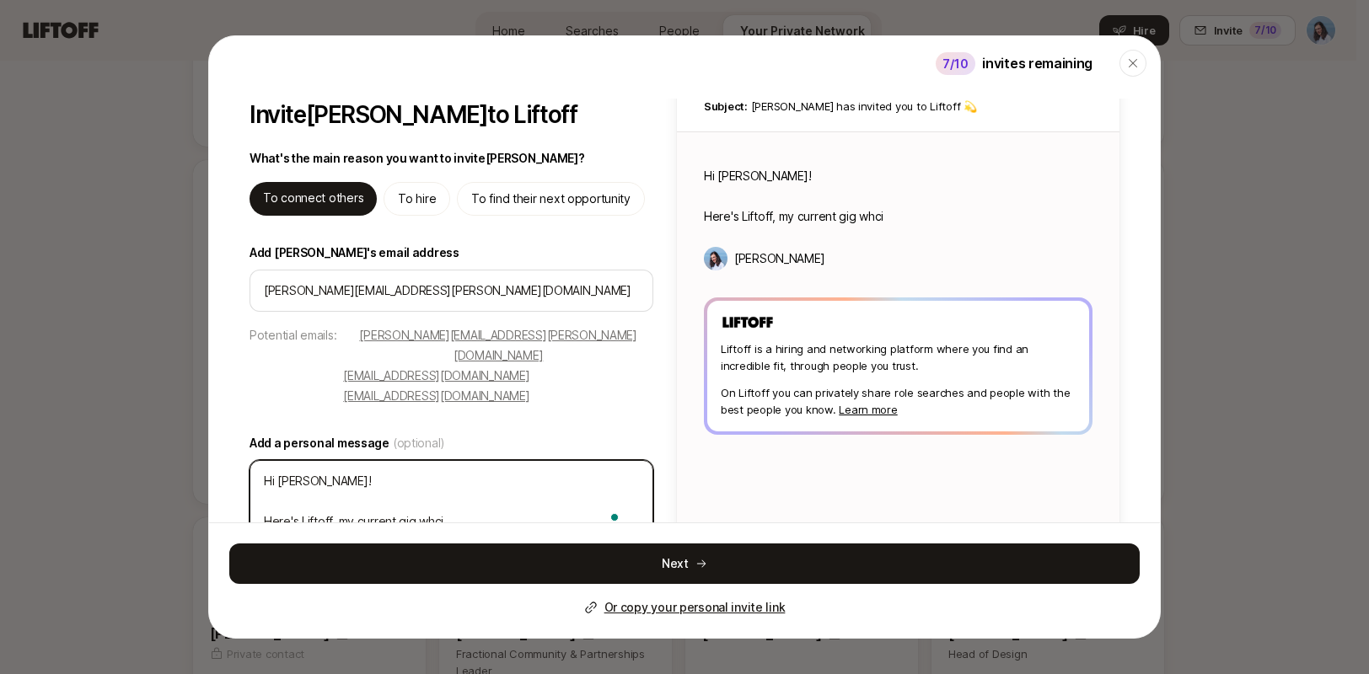
type textarea "x"
type textarea "Hi Andy! Here's Liftoff, my current gig whc"
type textarea "x"
type textarea "Hi Andy! Here's Liftoff, my current gig wh"
type textarea "x"
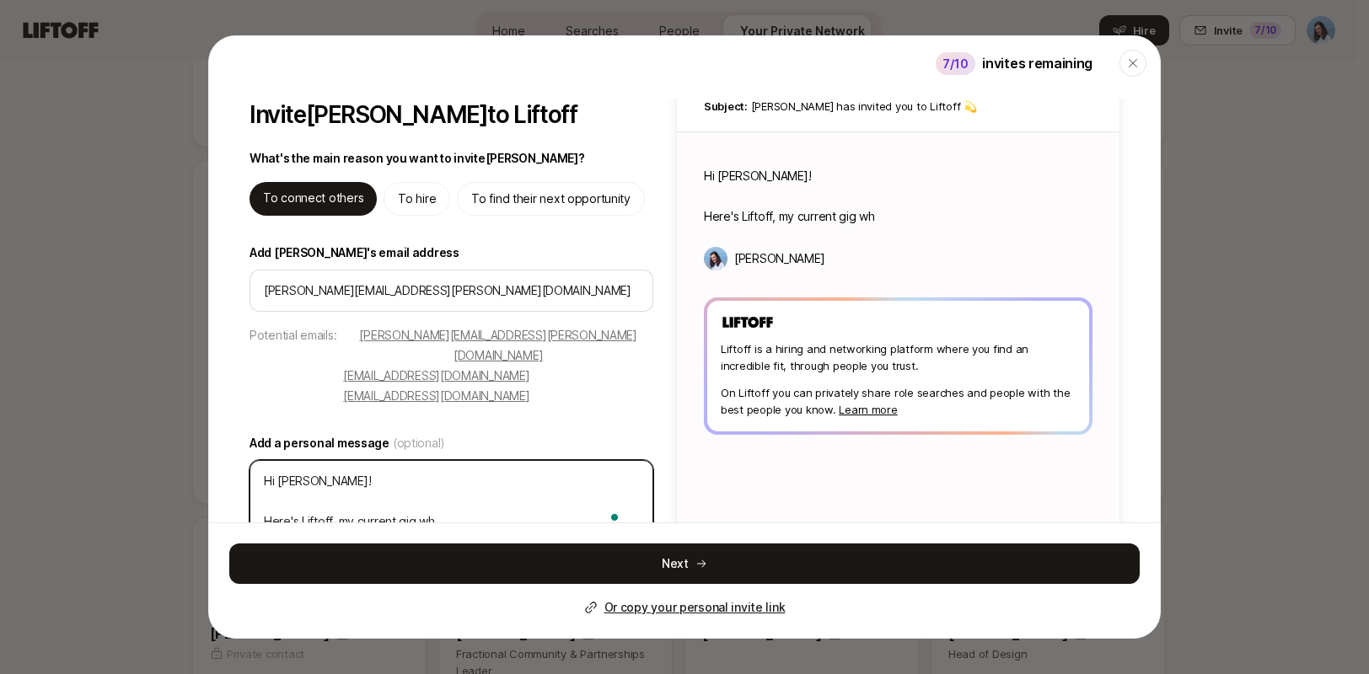
type textarea "Hi Andy! Here's Liftoff, my current gig whi"
type textarea "x"
type textarea "Hi Andy! Here's Liftoff, my current gig whic"
type textarea "x"
type textarea "Hi Andy! Here's Liftoff, my current gig which"
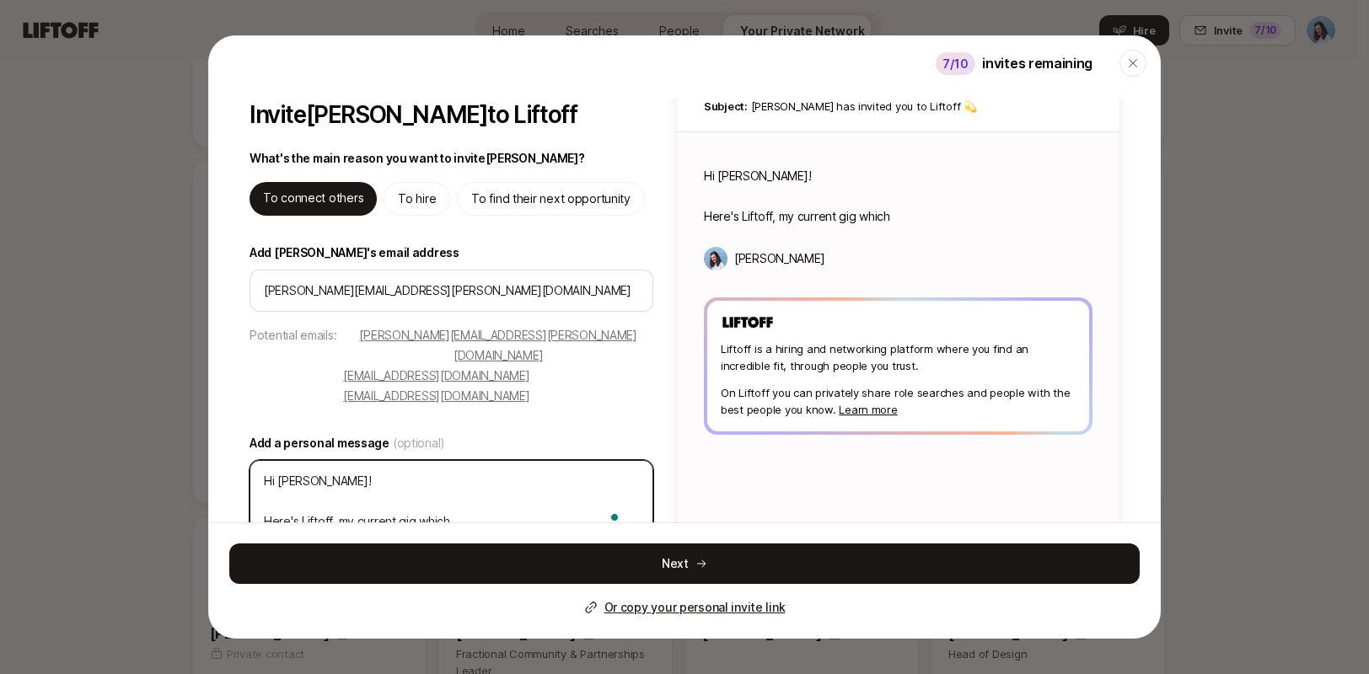
type textarea "x"
type textarea "Hi Andy! Here's Liftoff, my current gig which"
type textarea "x"
type textarea "Hi Andy! Here's Liftoff, my current gig which I"
type textarea "x"
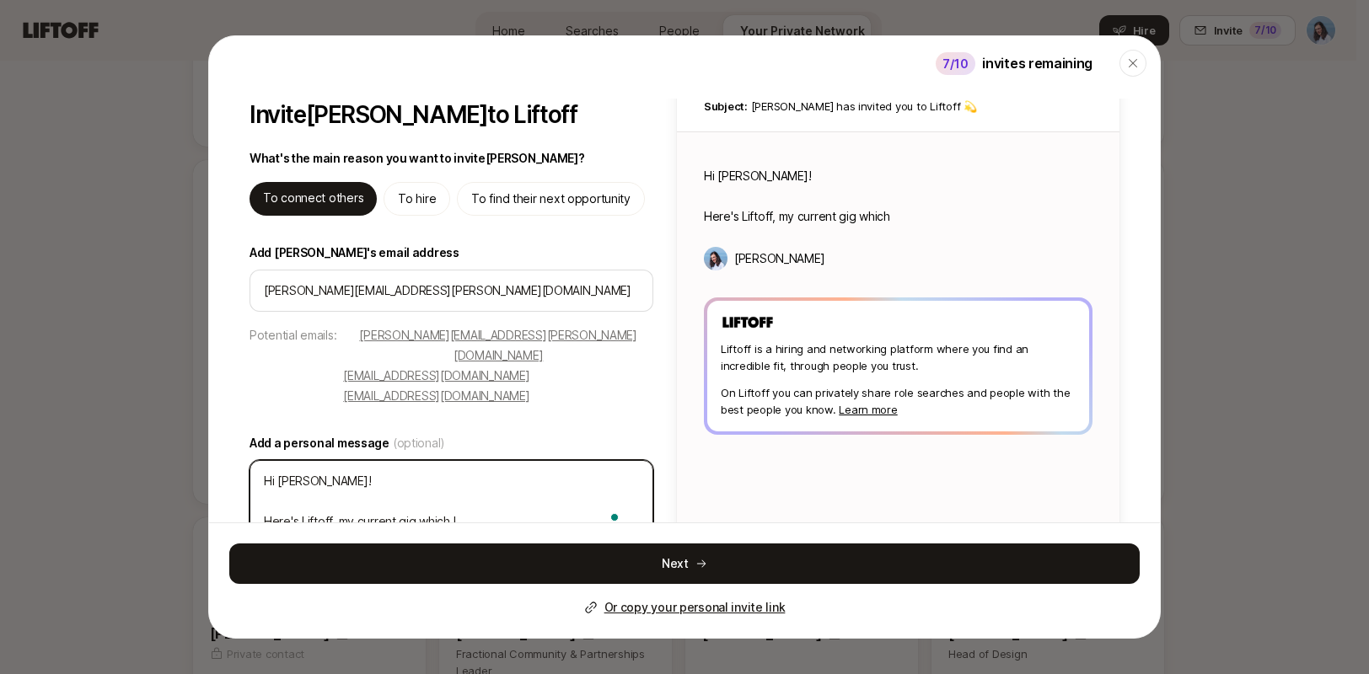
type textarea "Hi Andy! Here's Liftoff, my current gig which I"
type textarea "x"
type textarea "Hi Andy! Here's Liftoff, my current gig which I a"
type textarea "x"
type textarea "Hi Andy! Here's Liftoff, my current gig which I al"
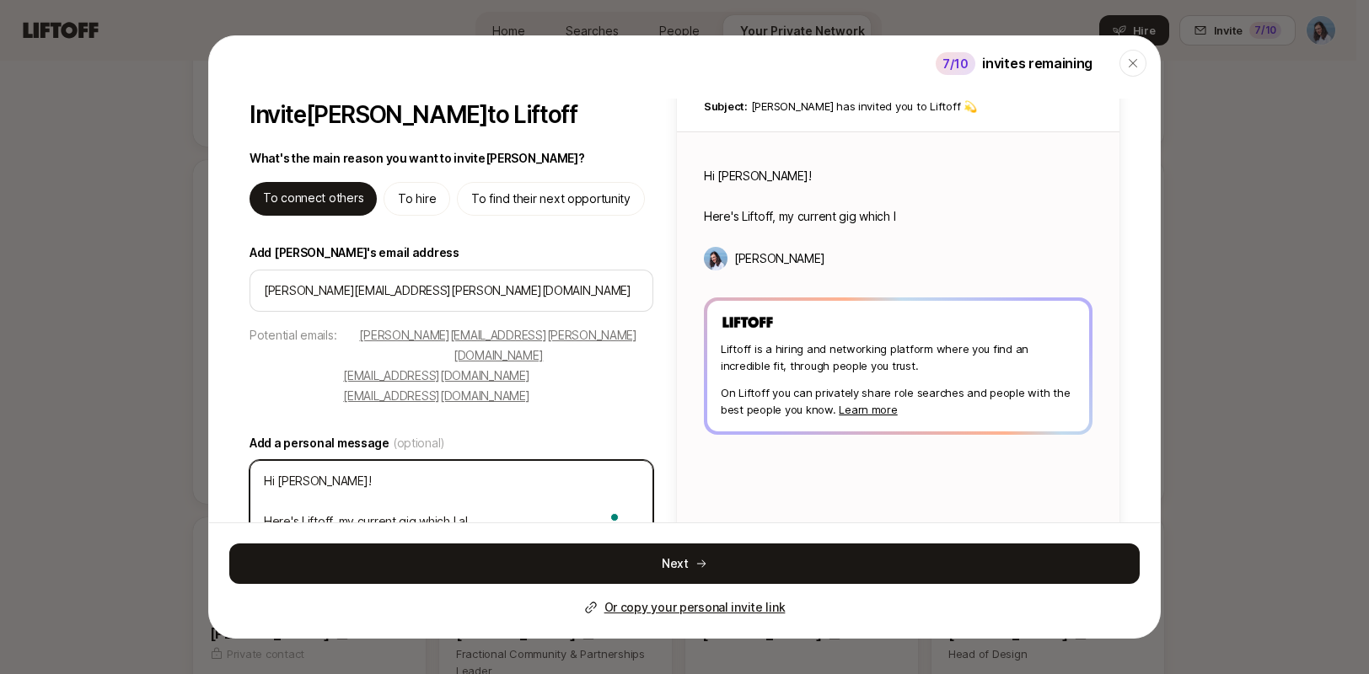
type textarea "x"
type textarea "Hi Andy! Here's Liftoff, my current gig which I alr"
type textarea "x"
type textarea "Hi Andy! Here's Liftoff, my current gig which I alre"
type textarea "x"
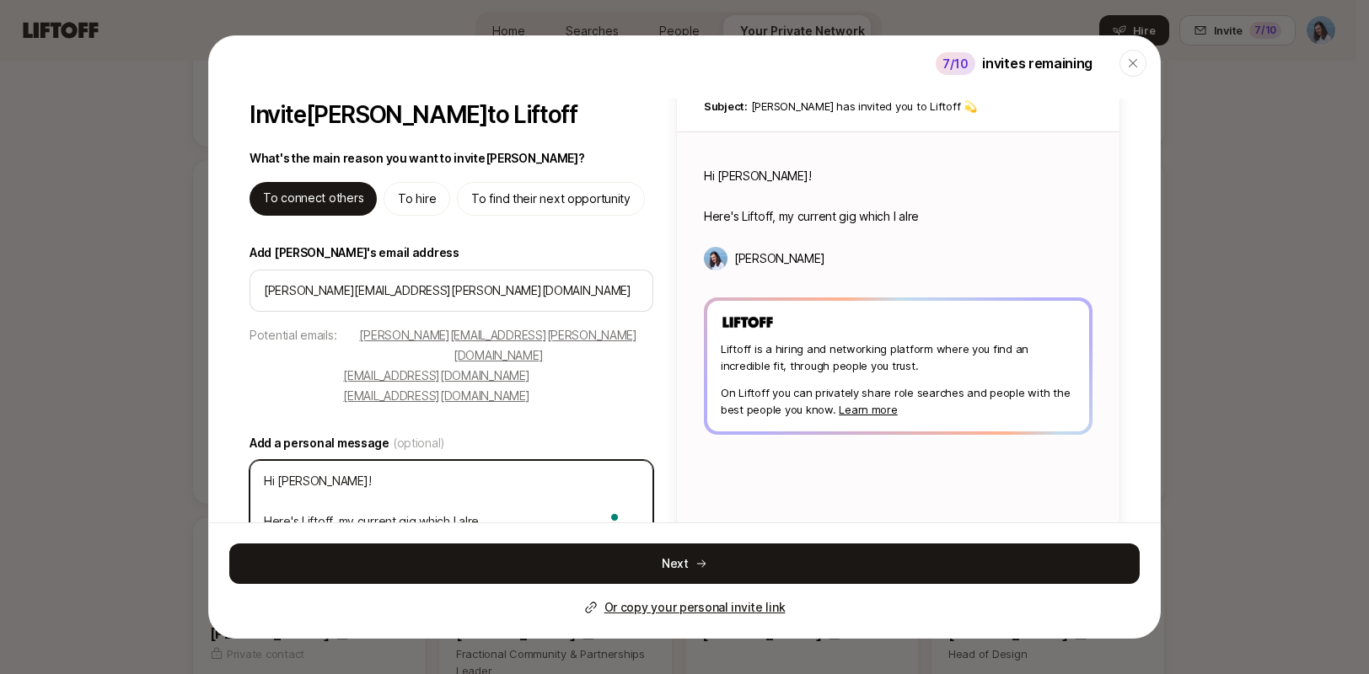
type textarea "Hi Andy! Here's Liftoff, my current gig which I alrea"
type textarea "x"
type textarea "Hi Andy! Here's Liftoff, my current gig which I alread"
type textarea "x"
type textarea "Hi Andy! Here's Liftoff, my current gig which I already"
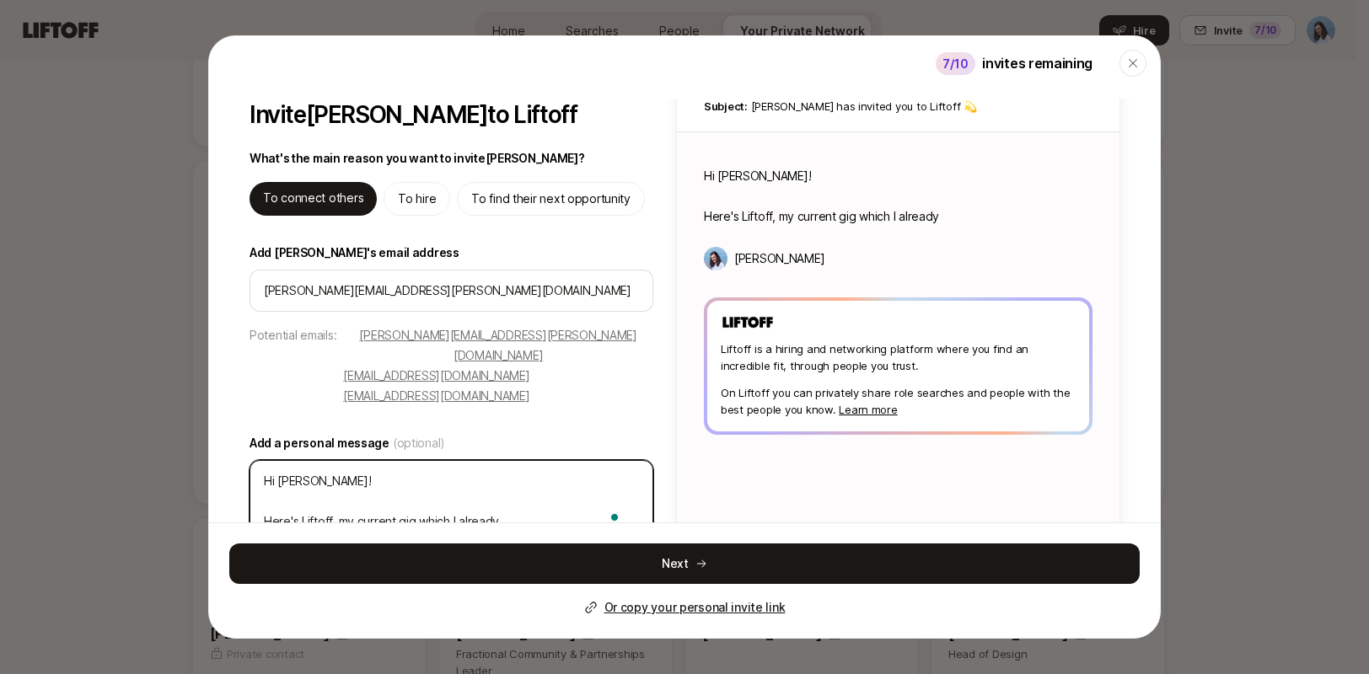
type textarea "x"
type textarea "Hi Andy! Here's Liftoff, my current gig which I already"
type textarea "x"
type textarea "Hi Andy! Here's Liftoff, my current gig which I already t"
type textarea "x"
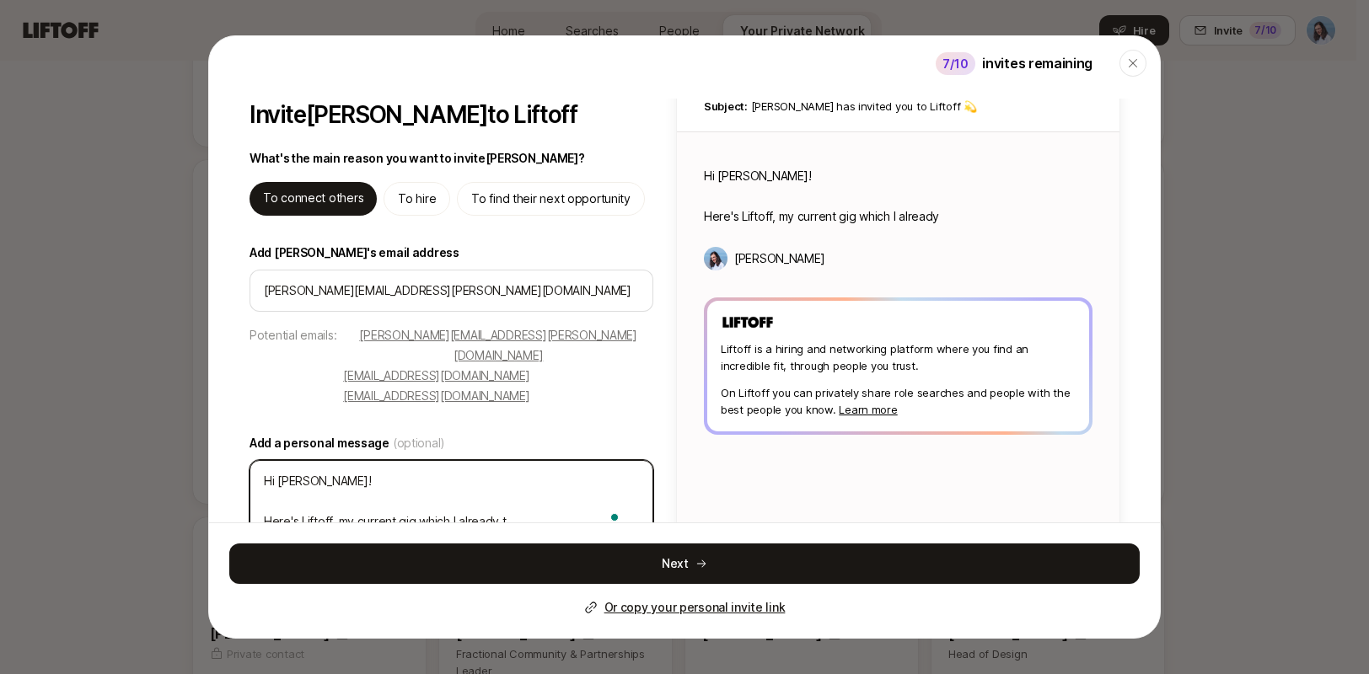
type textarea "Hi Andy! Here's Liftoff, my current gig which I already to"
type textarea "x"
type textarea "Hi Andy! Here's Liftoff, my current gig which I already tol"
type textarea "x"
type textarea "Hi Andy! Here's Liftoff, my current gig which I already told"
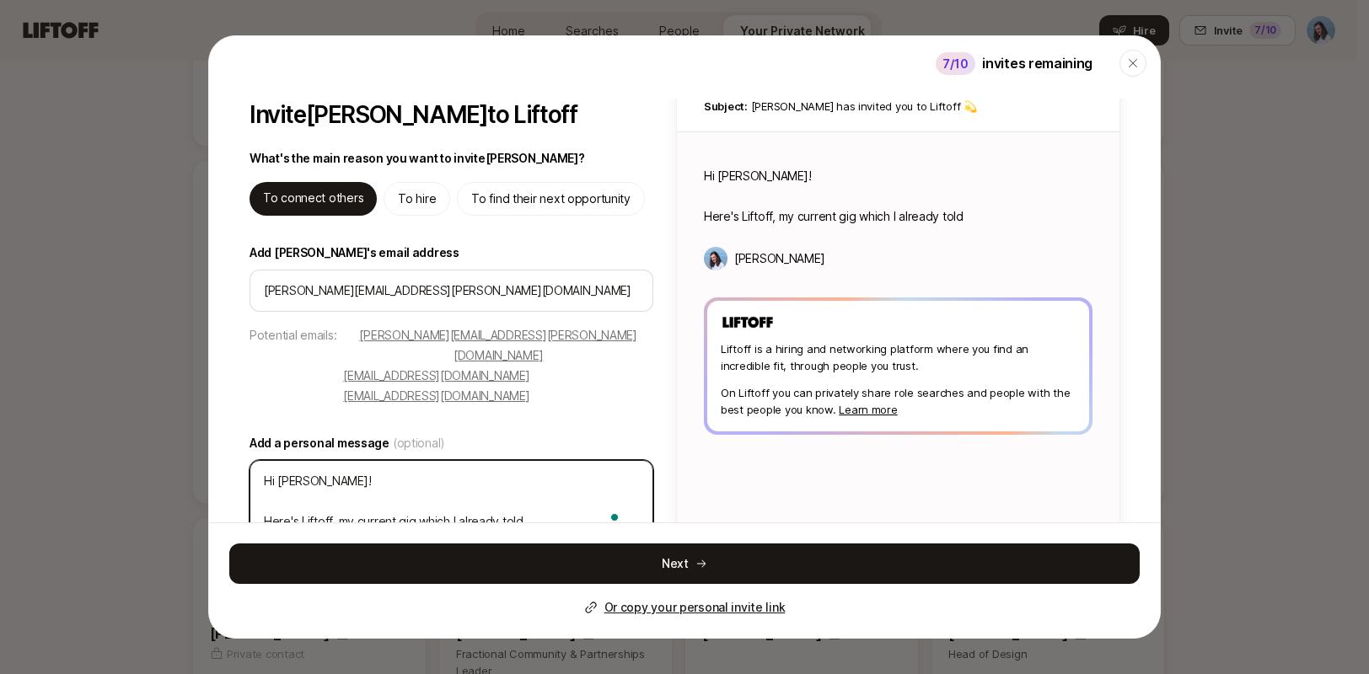
type textarea "x"
type textarea "Hi Andy! Here's Liftoff, my current gig which I already told"
type textarea "x"
type textarea "Hi Andy! Here's Liftoff, my current gig which I already told y"
type textarea "x"
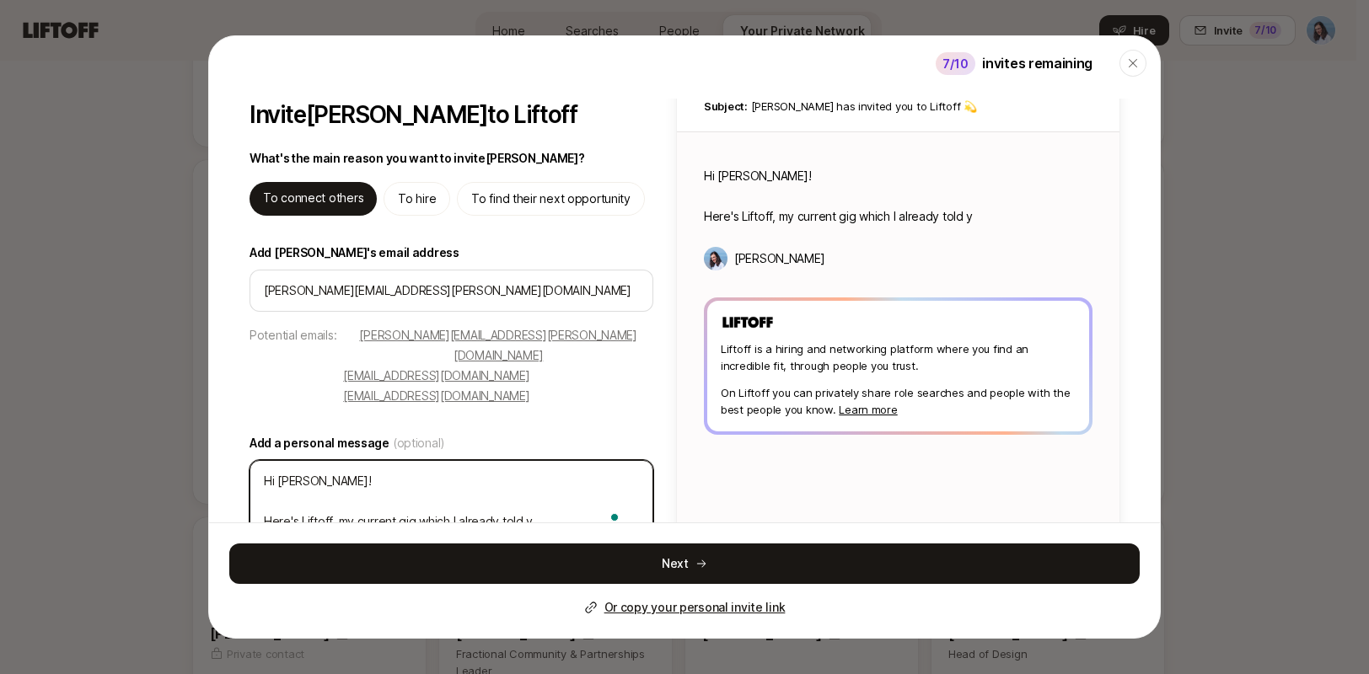
type textarea "Hi Andy! Here's Liftoff, my current gig which I already told yo"
type textarea "x"
type textarea "Hi Andy! Here's Liftoff, my current gig which I already told you"
type textarea "x"
type textarea "Hi Andy! Here's Liftoff, my current gig which I already told you"
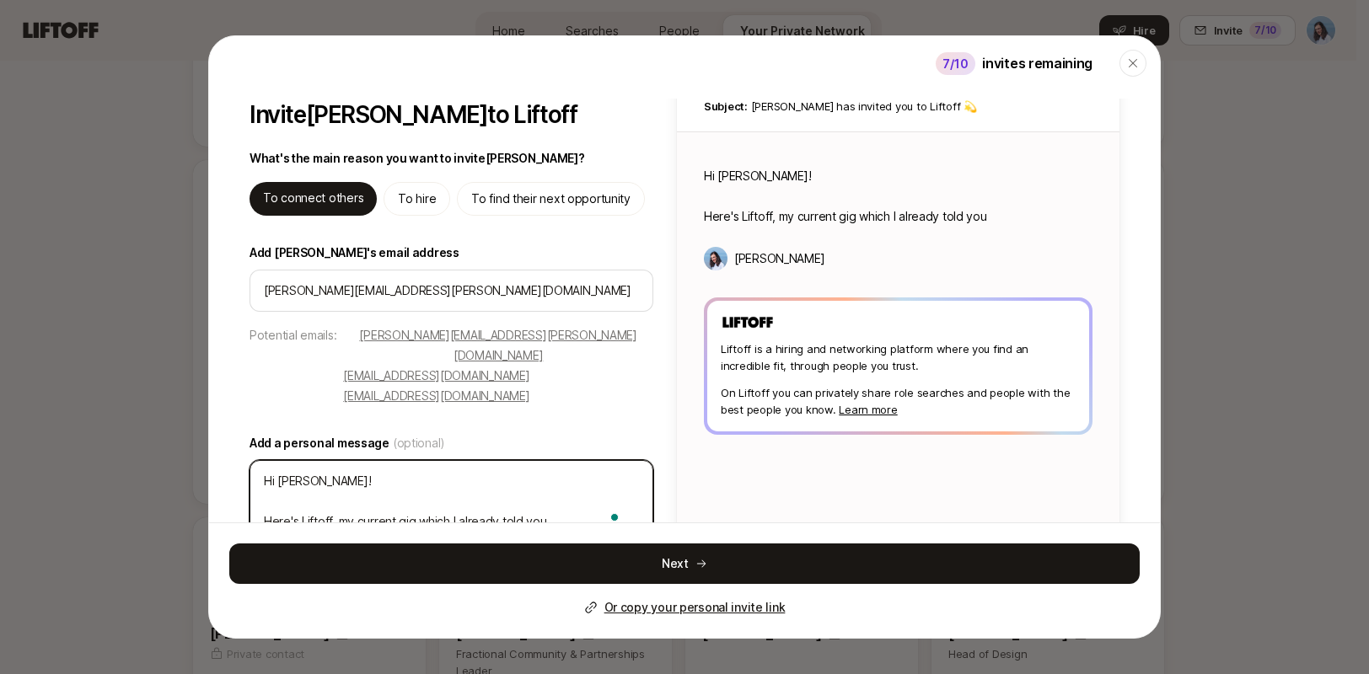
type textarea "x"
type textarea "Hi Andy! Here's Liftoff, my current gig which I already told you a"
type textarea "x"
type textarea "Hi Andy! Here's Liftoff, my current gig which I already told you ab"
type textarea "x"
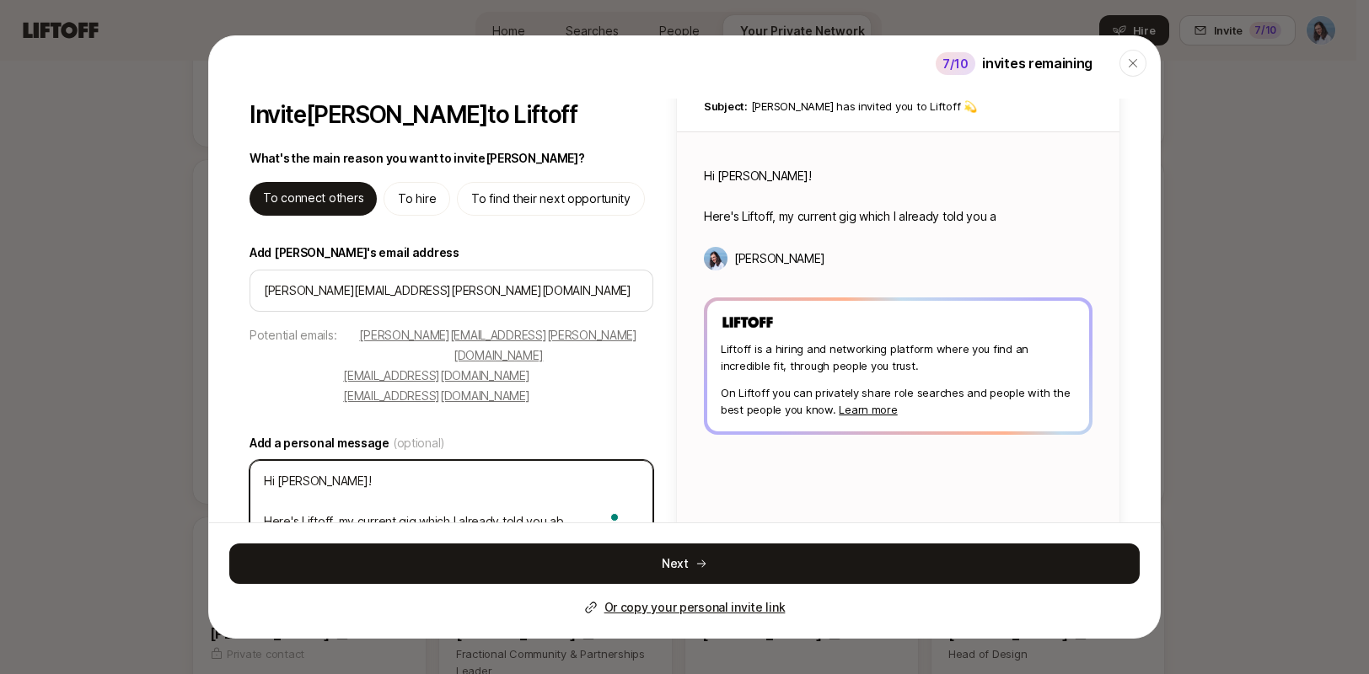
type textarea "Hi Andy! Here's Liftoff, my current gig which I already told you abo"
type textarea "x"
type textarea "Hi Andy! Here's Liftoff, my current gig which I already told you abou"
type textarea "x"
type textarea "Hi Andy! Here's Liftoff, my current gig which I already told you about"
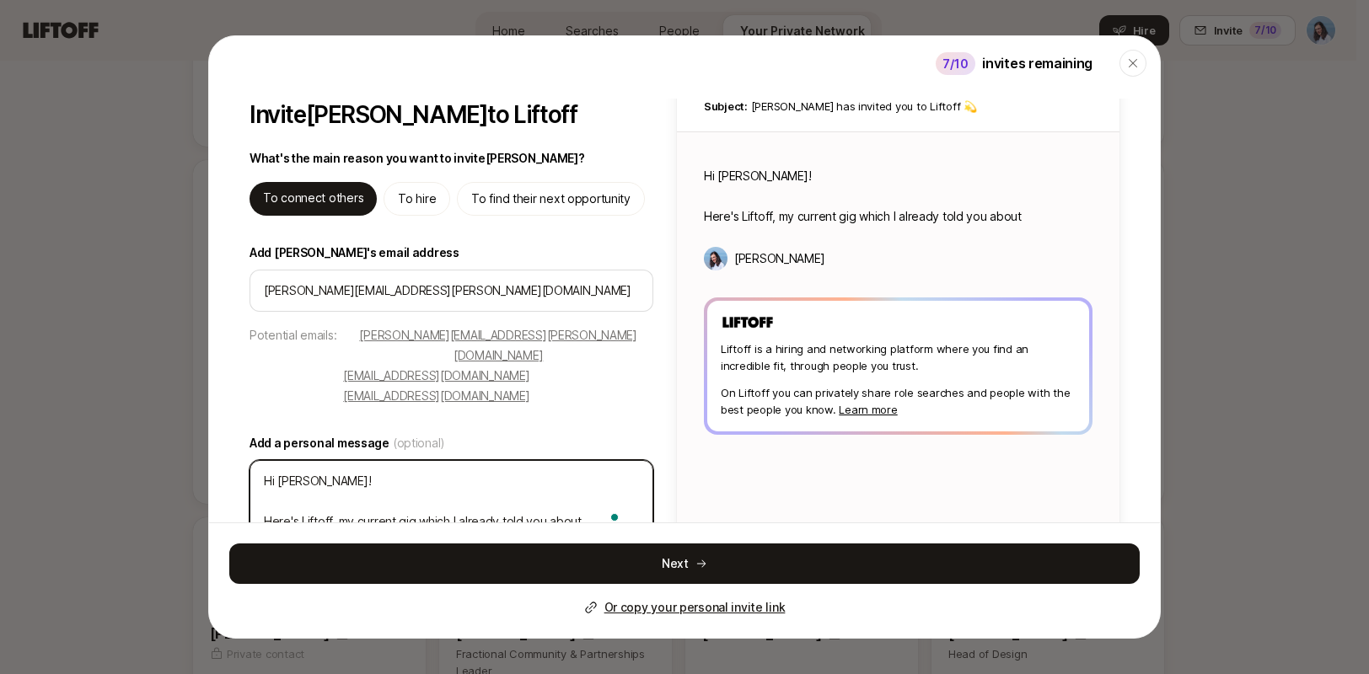
type textarea "x"
type textarea "Hi Andy! Here's Liftoff, my current gig which I already told you about."
type textarea "x"
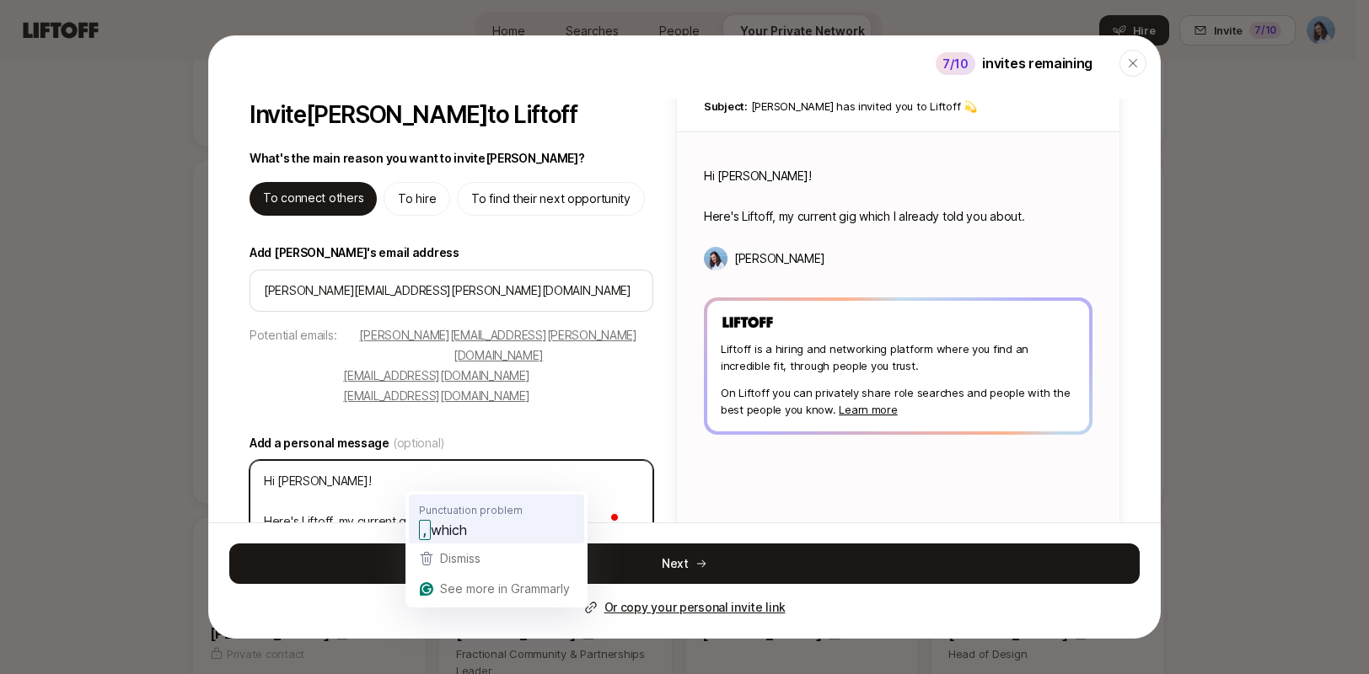
type textarea "Hi Andy! Here's Liftoff, my current gig which I already told you about."
type textarea "x"
type textarea "Hi Andy! Here's Liftoff, my current gig, which I already told you about."
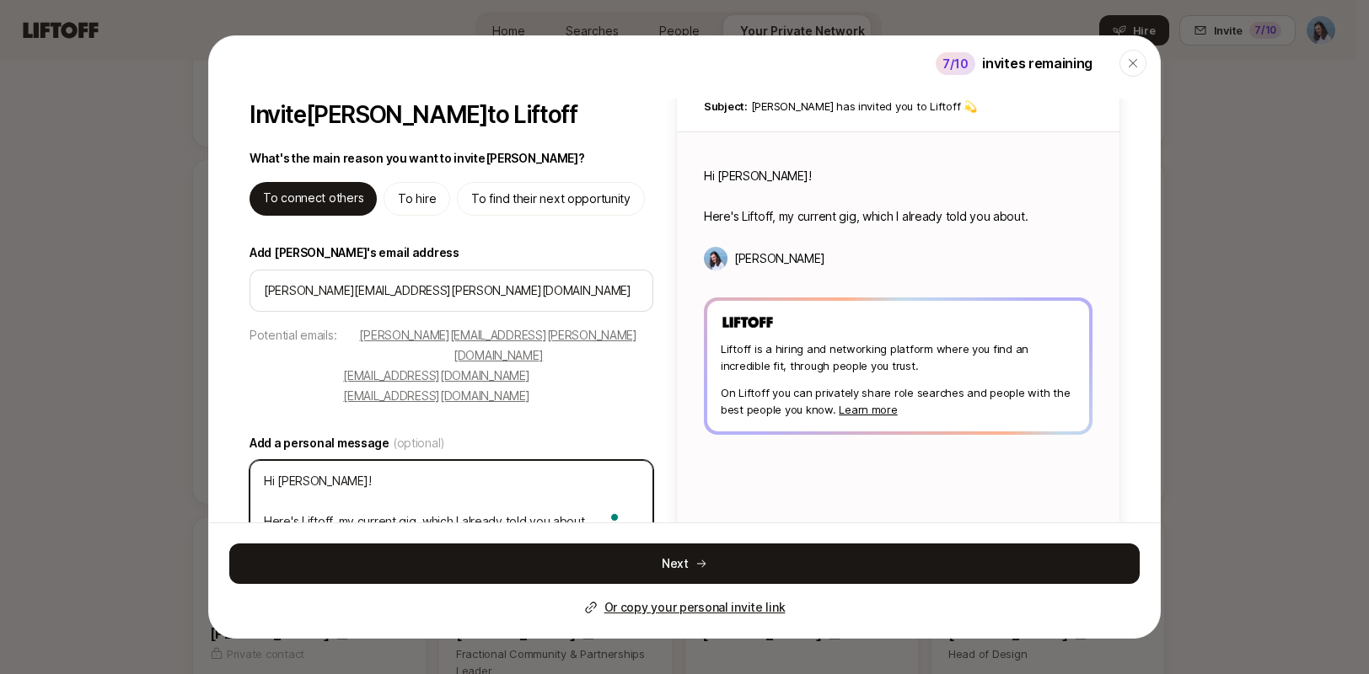
click at [582, 482] on textarea "Hi Andy! Here's Liftoff, my current gig, which I already told you about." at bounding box center [451, 501] width 404 height 83
click at [594, 483] on textarea "Hi Andy! Here's Liftoff, my current gig, which I already told you about." at bounding box center [451, 501] width 404 height 83
type textarea "x"
type textarea "Hi Andy! Here's Liftoff, my current gig, which I already told you about. W"
type textarea "x"
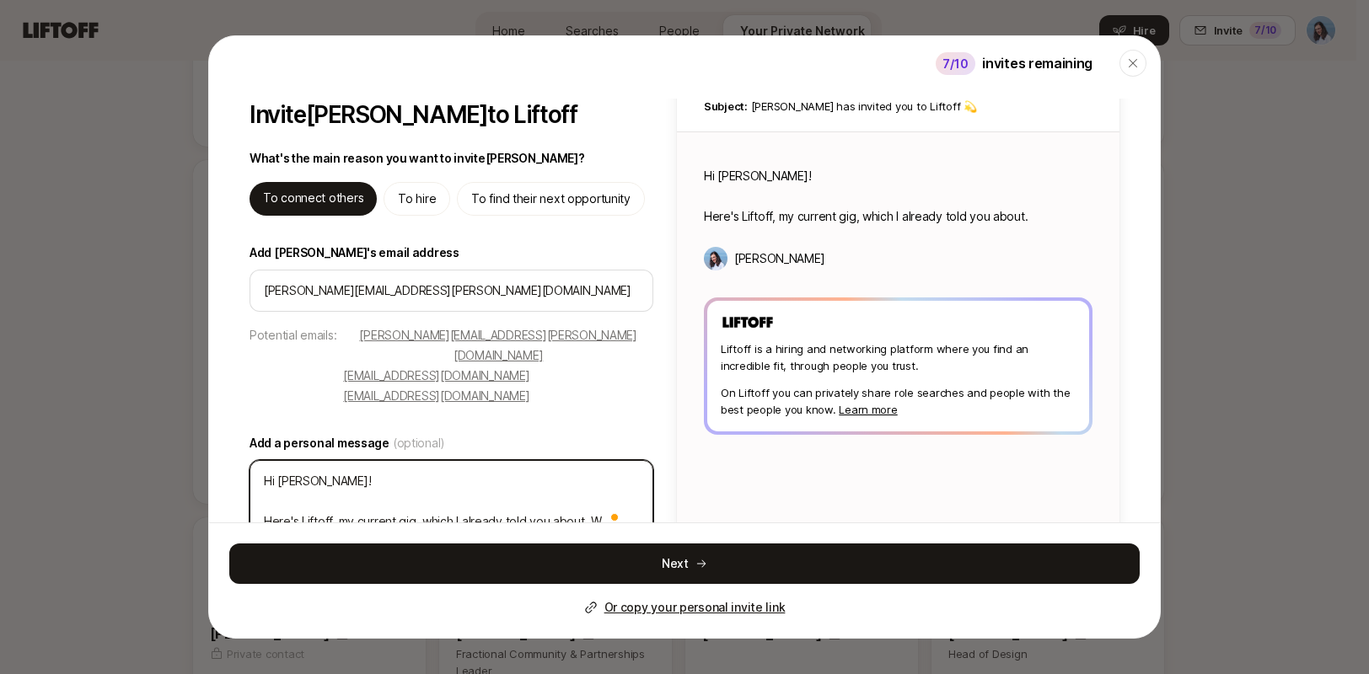
type textarea "Hi Andy! Here's Liftoff, my current gig, which I already told you about. We"
type textarea "x"
type textarea "Hi Andy! Here's Liftoff, my current gig, which I already told you about. We'"
type textarea "x"
type textarea "Hi Andy! Here's Liftoff, my current gig, which I already told you about. We'r"
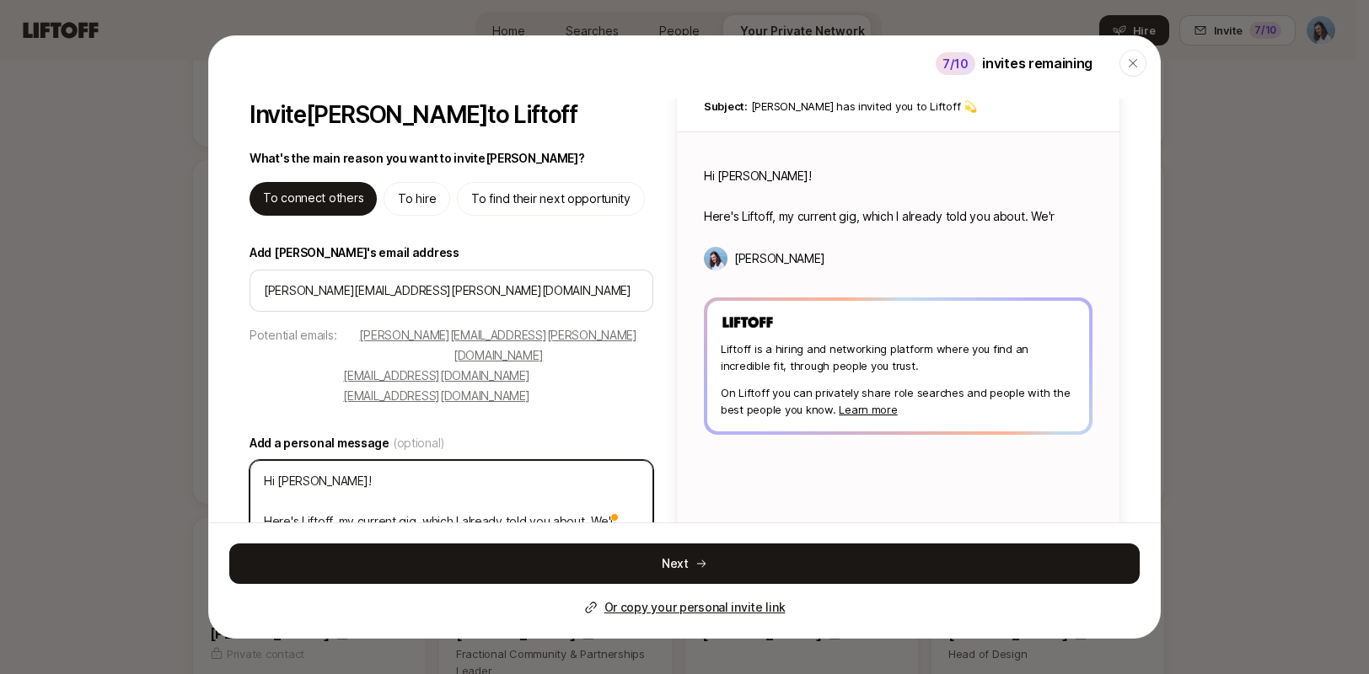
type textarea "x"
type textarea "Hi Andy! Here's Liftoff, my current gig, which I already told you about. We're"
type textarea "x"
type textarea "Hi Andy! Here's Liftoff, my current gig, which I already told you about. We're h"
type textarea "x"
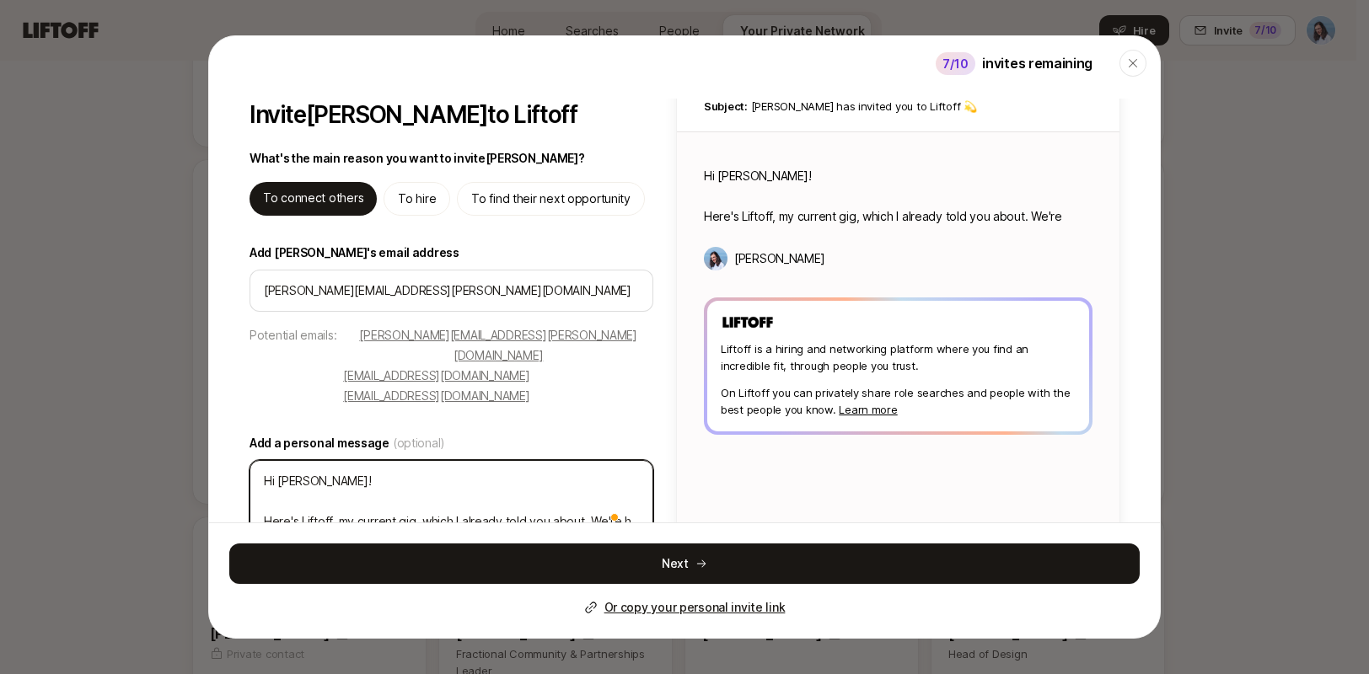
type textarea "Hi Andy! Here's Liftoff, my current gig, which I already told you about. We're …"
type textarea "x"
type textarea "Hi Andy! Here's Liftoff, my current gig, which I already told you about. We're …"
type textarea "x"
type textarea "Hi Andy! Here's Liftoff, my current gig, which I already told you about. We're …"
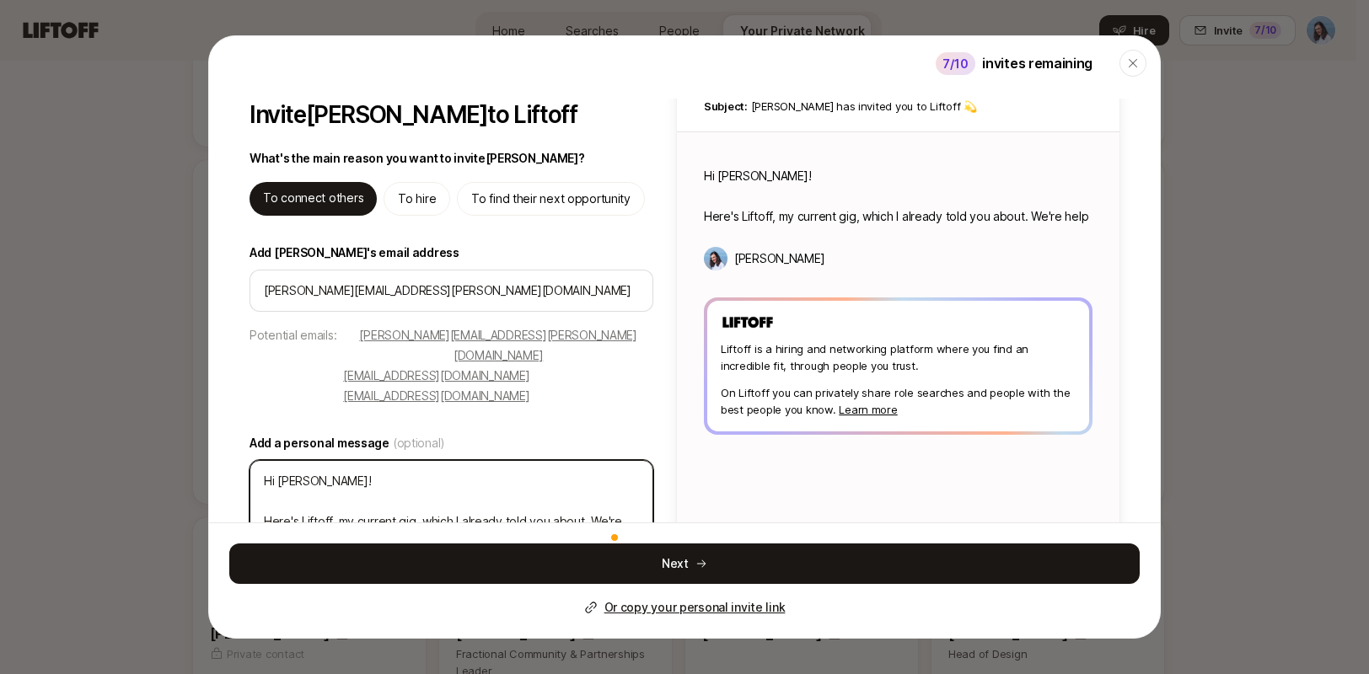
type textarea "x"
type textarea "Hi Andy! Here's Liftoff, my current gig, which I already told you about. We're …"
type textarea "x"
type textarea "Hi Andy! Here's Liftoff, my current gig, which I already told you about. We're …"
type textarea "x"
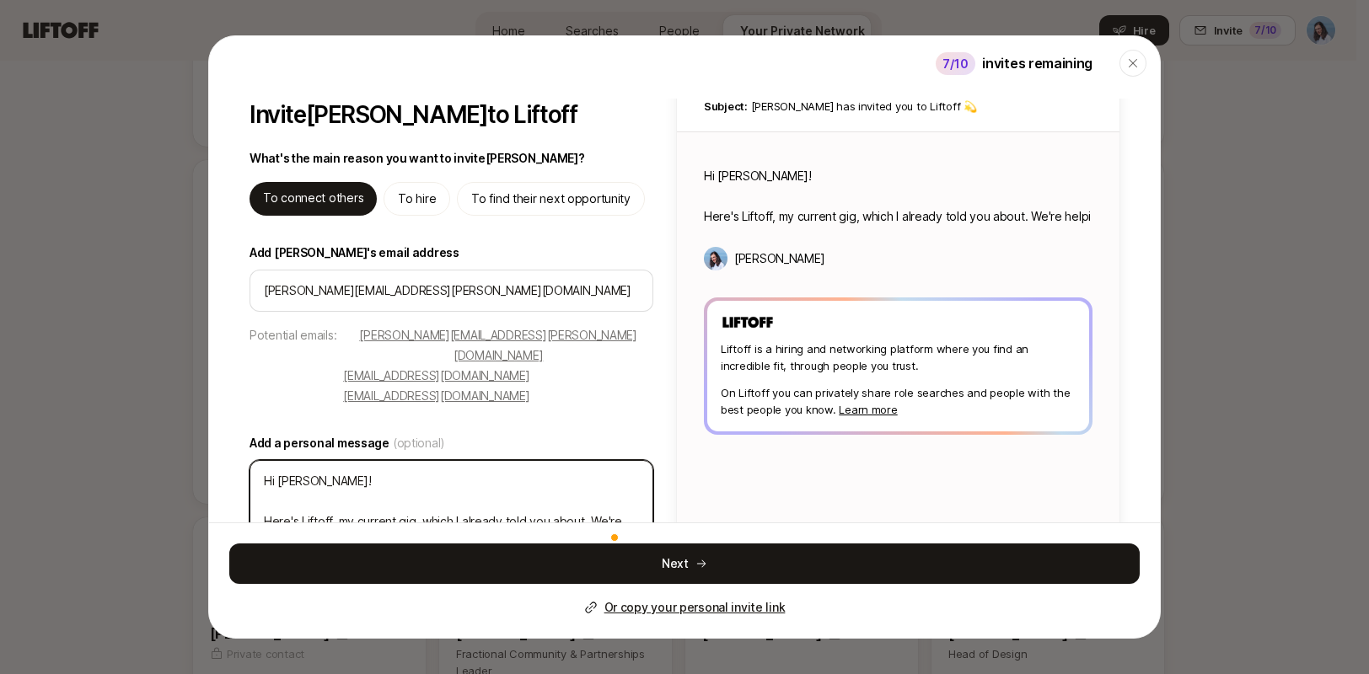
type textarea "Hi Andy! Here's Liftoff, my current gig, which I already told you about. We're …"
type textarea "x"
type textarea "Hi Andy! Here's Liftoff, my current gig, which I already told you about. We're …"
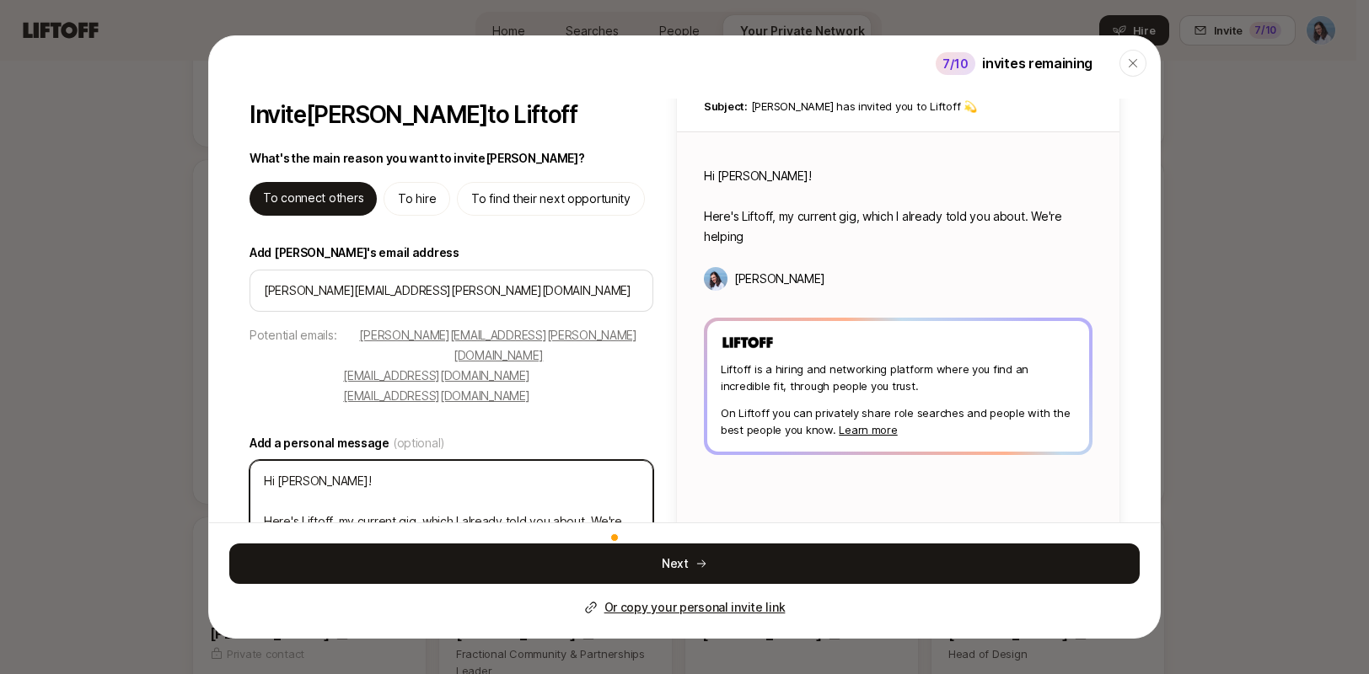
type textarea "x"
type textarea "Hi Andy! Here's Liftoff, my current gig, which I already told you about. We're …"
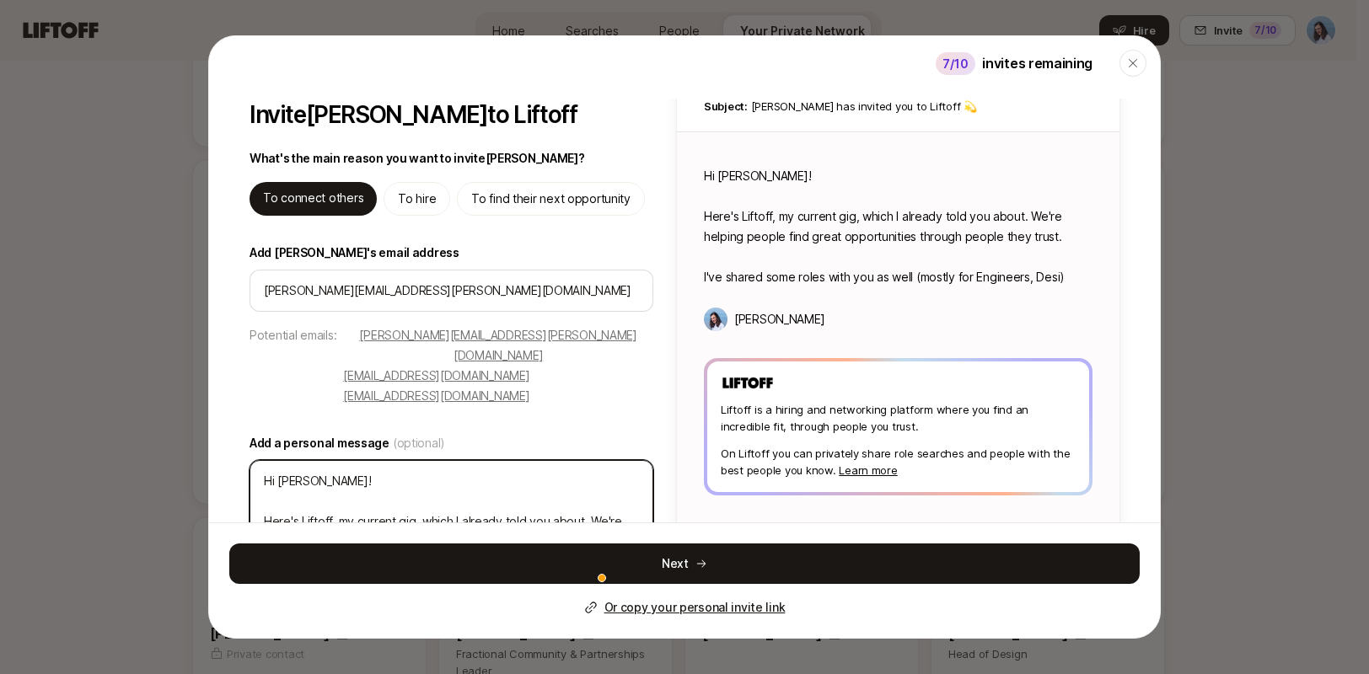
scroll to position [0, 0]
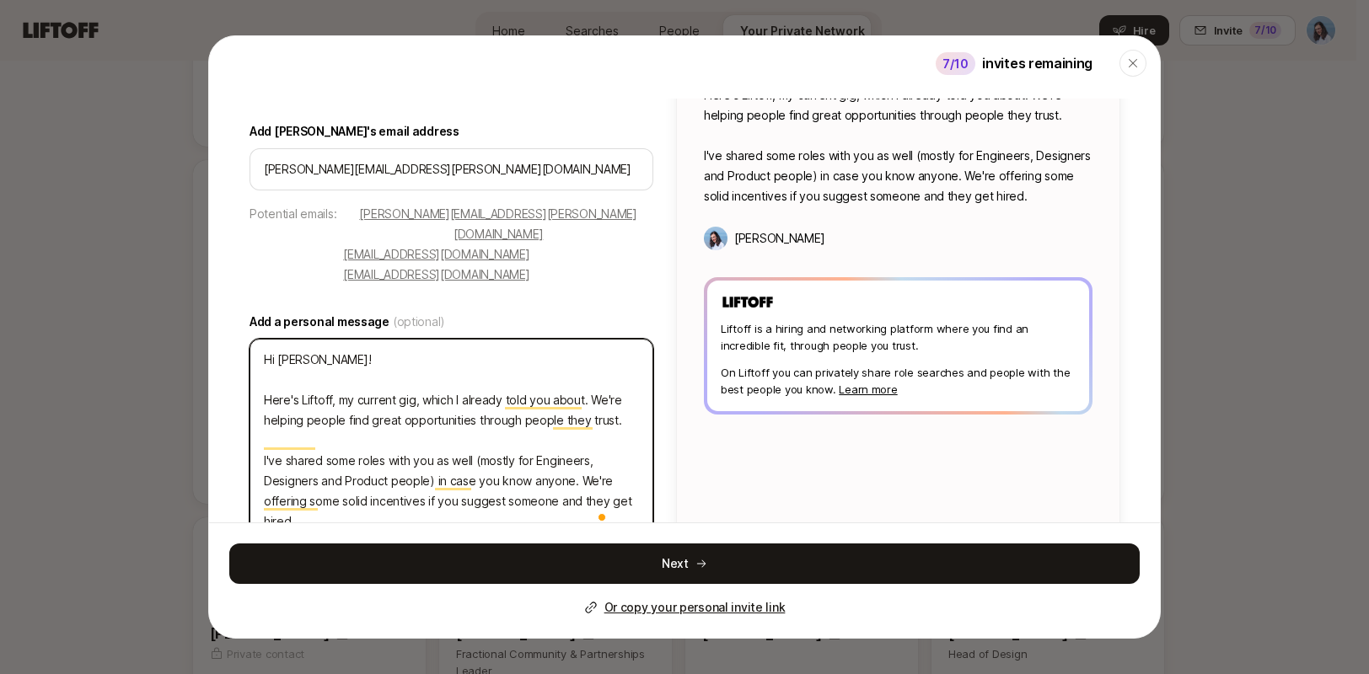
drag, startPoint x: 288, startPoint y: 363, endPoint x: 560, endPoint y: 360, distance: 272.2
click at [528, 360] on textarea "Hi Andy! Here's Liftoff, my current gig, which I already told you about. We're …" at bounding box center [451, 441] width 404 height 204
click at [560, 360] on textarea "Hi Andy! Here's Liftoff, my current gig, which I already told you about. We're …" at bounding box center [451, 441] width 404 height 204
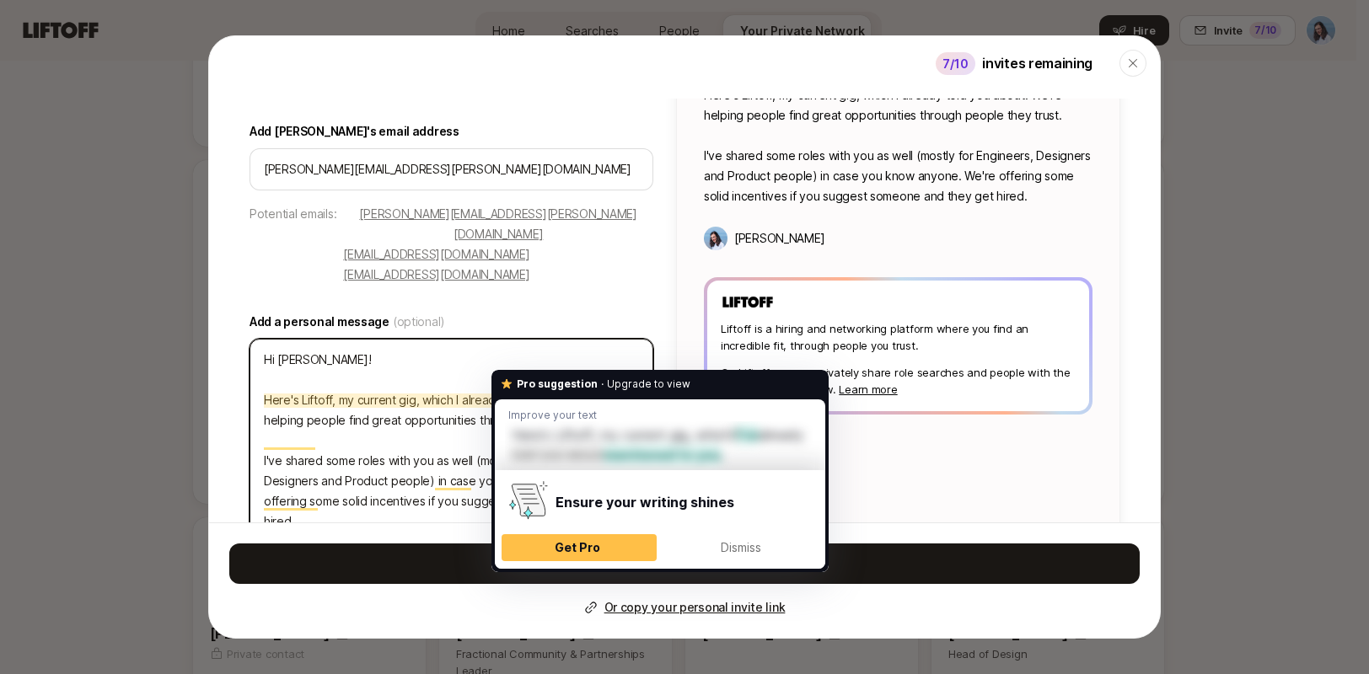
click at [409, 385] on textarea "Hi Andy! Here's Liftoff, my current gig, which I already told you about. We're …" at bounding box center [451, 441] width 404 height 204
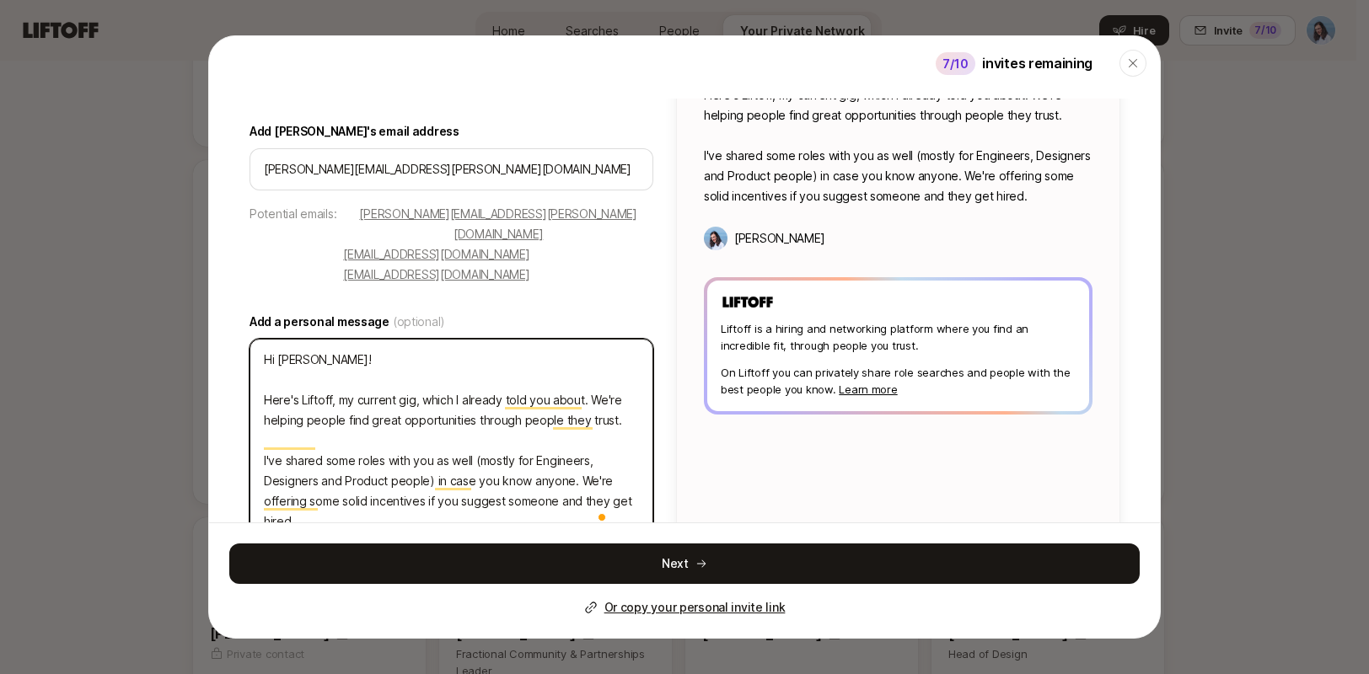
drag, startPoint x: 340, startPoint y: 379, endPoint x: 503, endPoint y: 409, distance: 166.1
click at [505, 401] on textarea "Hi Andy! Here's Liftoff, my current gig, which I already told you about. We're …" at bounding box center [451, 441] width 404 height 204
click at [491, 421] on textarea "Hi Andy! Here's Liftoff, my current gig, which I already told you about. We're …" at bounding box center [451, 441] width 404 height 204
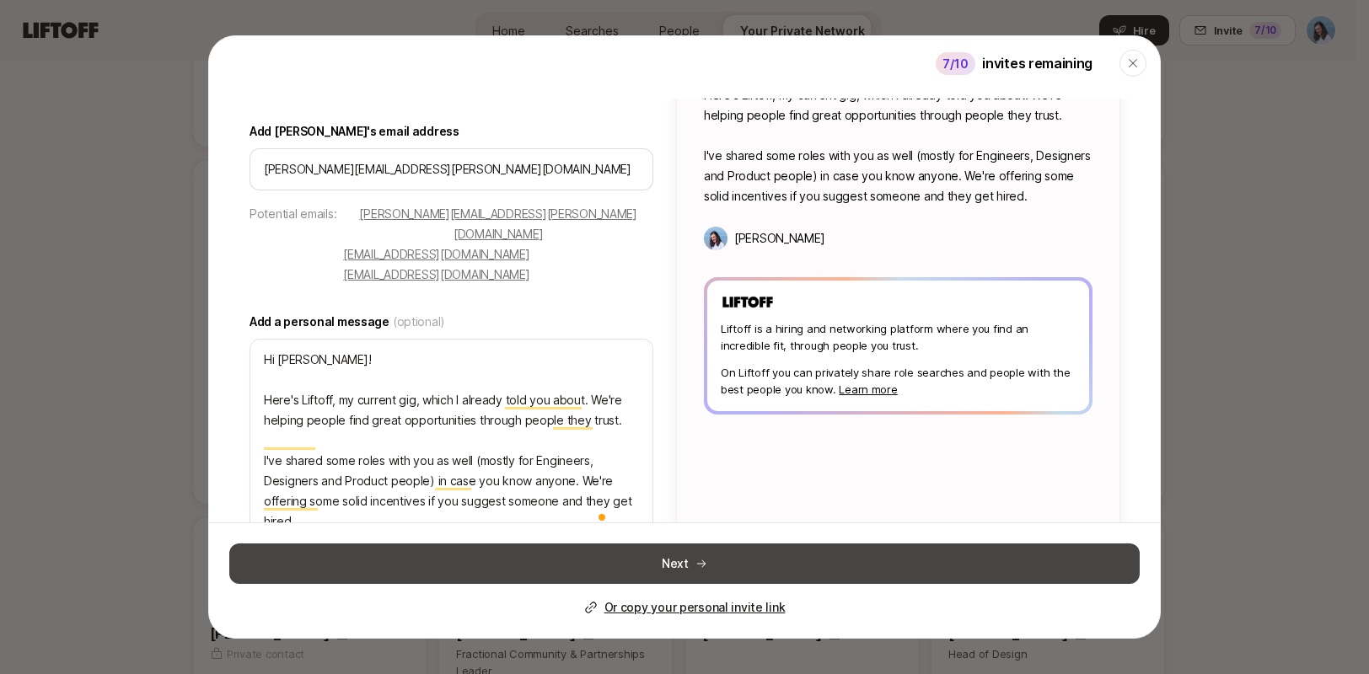
click at [640, 557] on button "Next" at bounding box center [684, 564] width 910 height 40
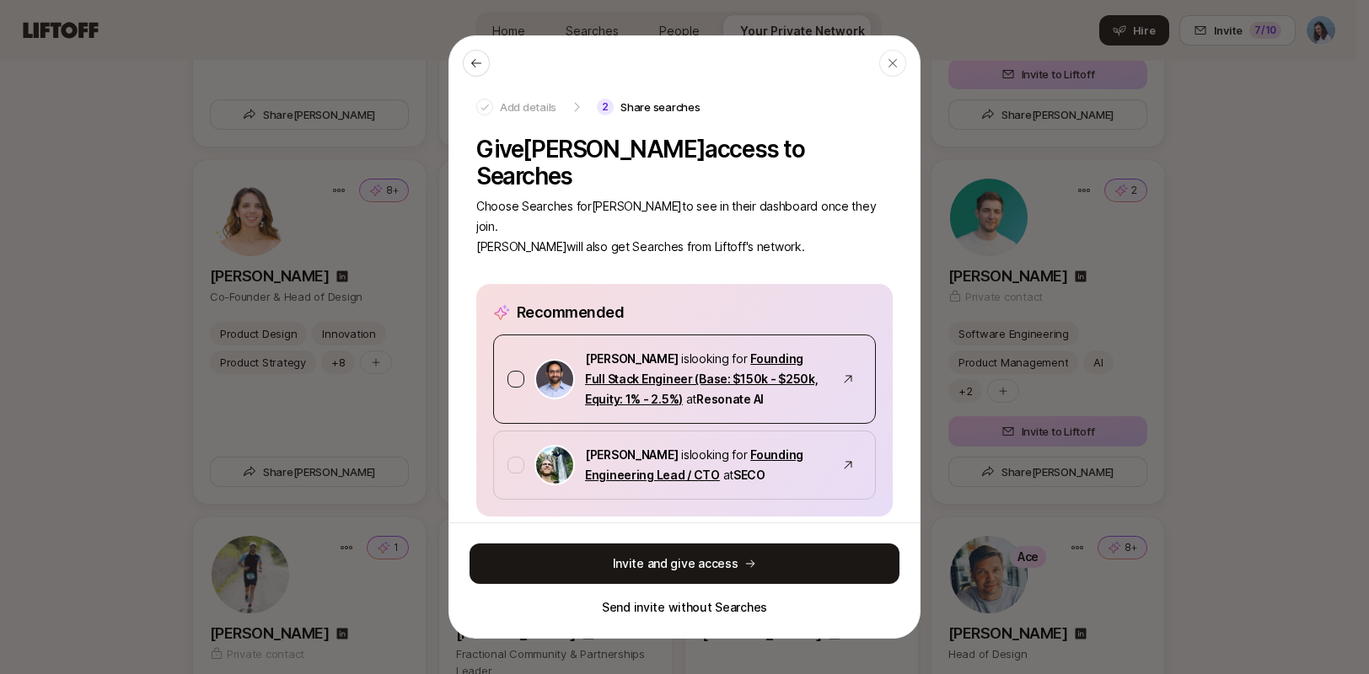
click at [515, 371] on div at bounding box center [515, 379] width 17 height 17
click at [513, 457] on div at bounding box center [515, 465] width 17 height 17
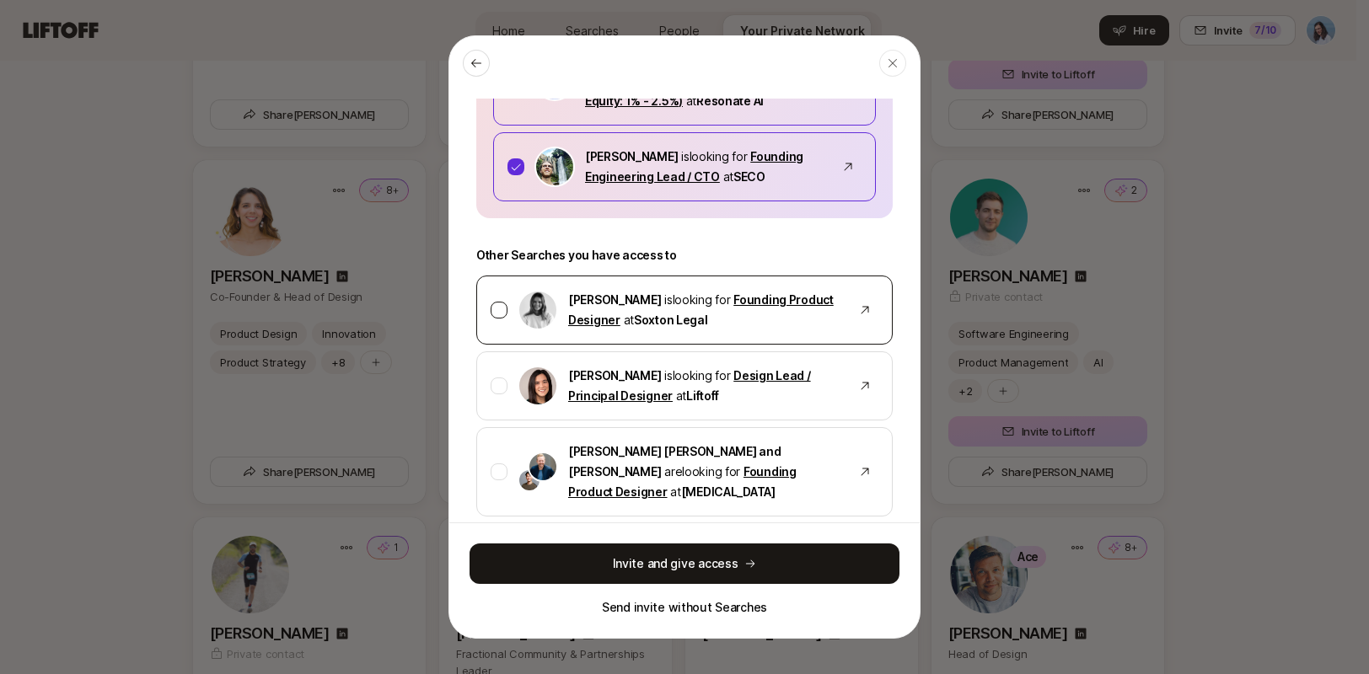
click at [499, 302] on div at bounding box center [499, 310] width 17 height 17
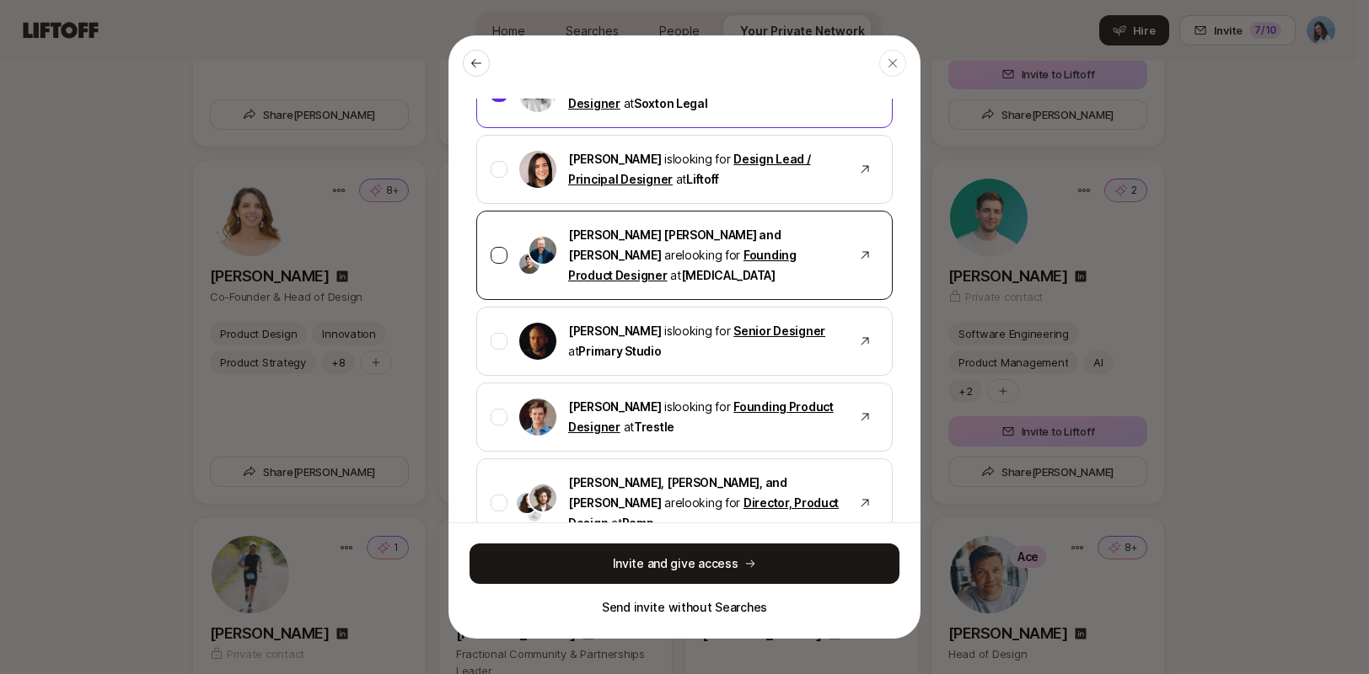
click at [497, 247] on div at bounding box center [499, 255] width 17 height 17
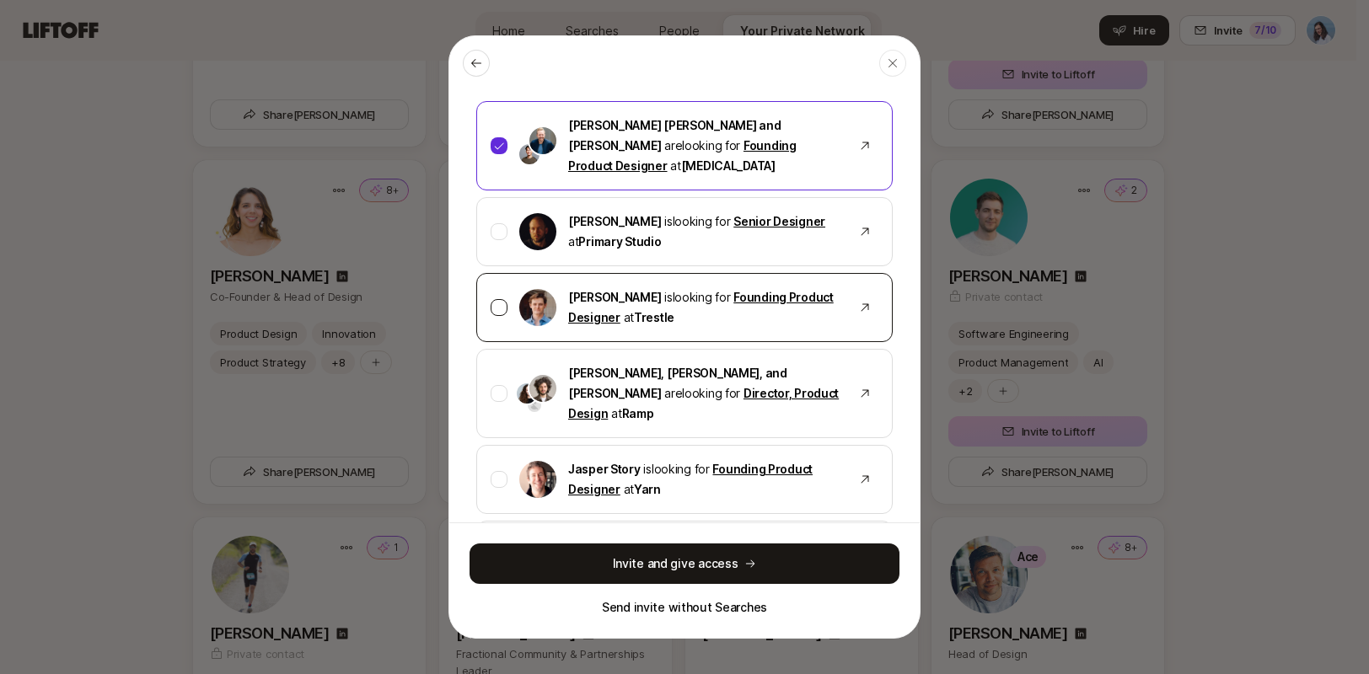
click at [496, 299] on div at bounding box center [499, 307] width 17 height 17
click at [497, 302] on icon at bounding box center [499, 308] width 12 height 12
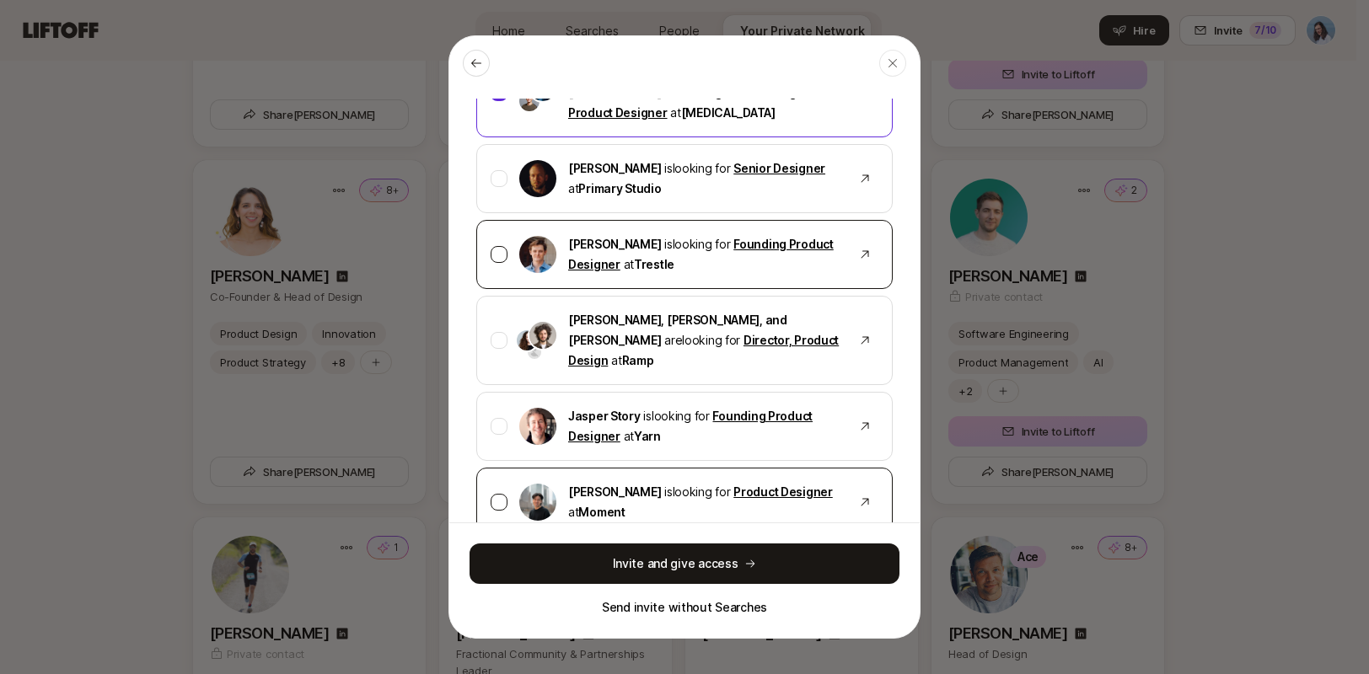
click at [500, 494] on div at bounding box center [499, 502] width 17 height 17
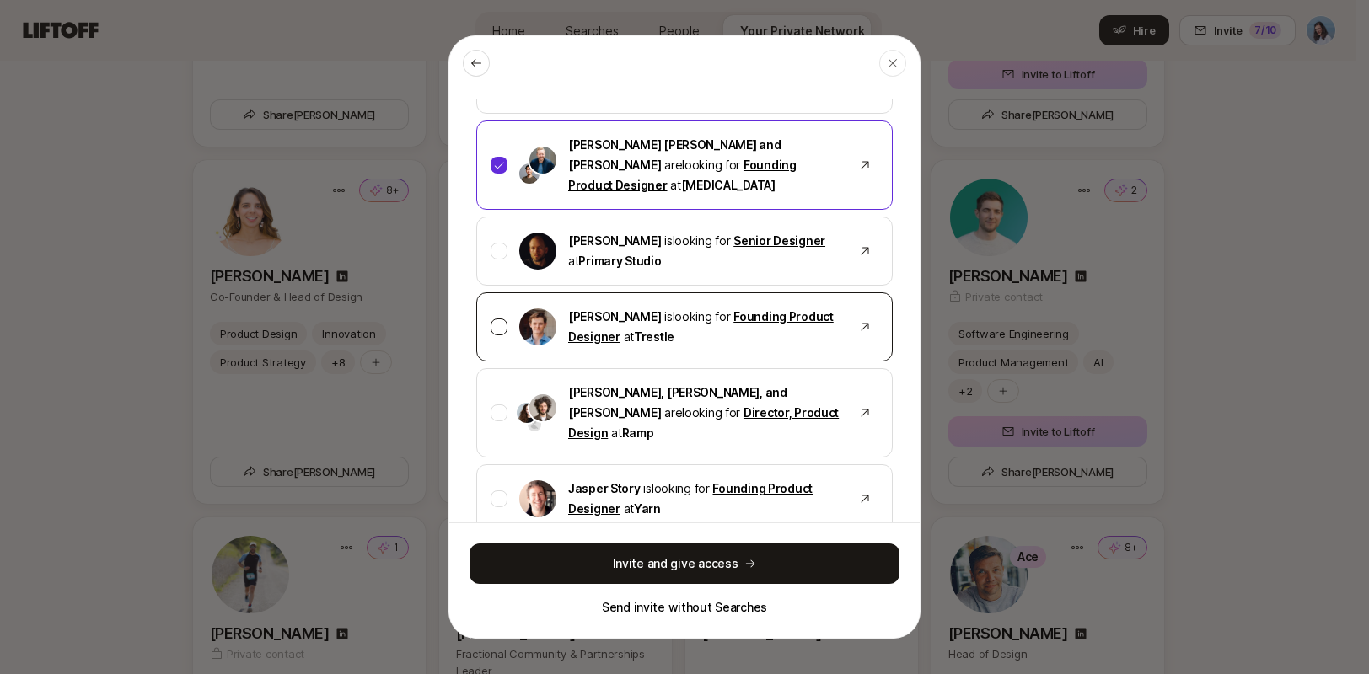
scroll to position [606, 0]
click at [861, 323] on icon at bounding box center [865, 327] width 8 height 8
click at [499, 318] on div at bounding box center [499, 326] width 17 height 17
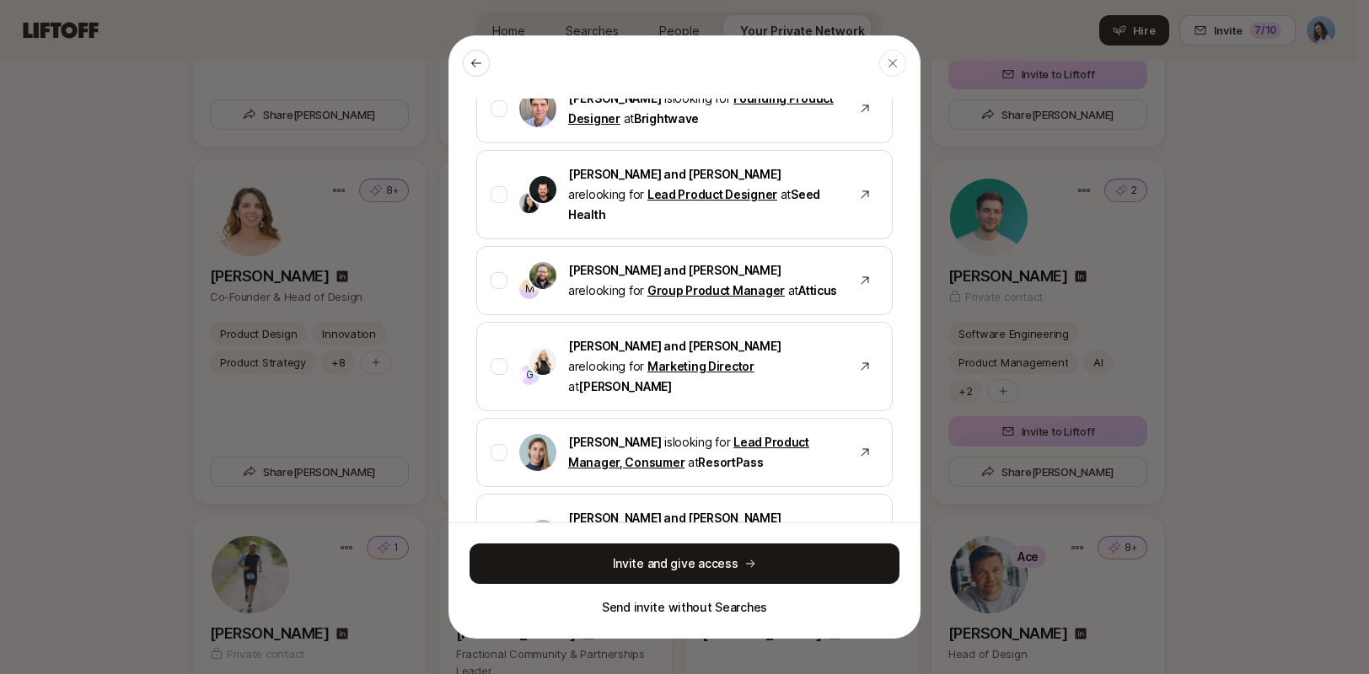
scroll to position [1590, 0]
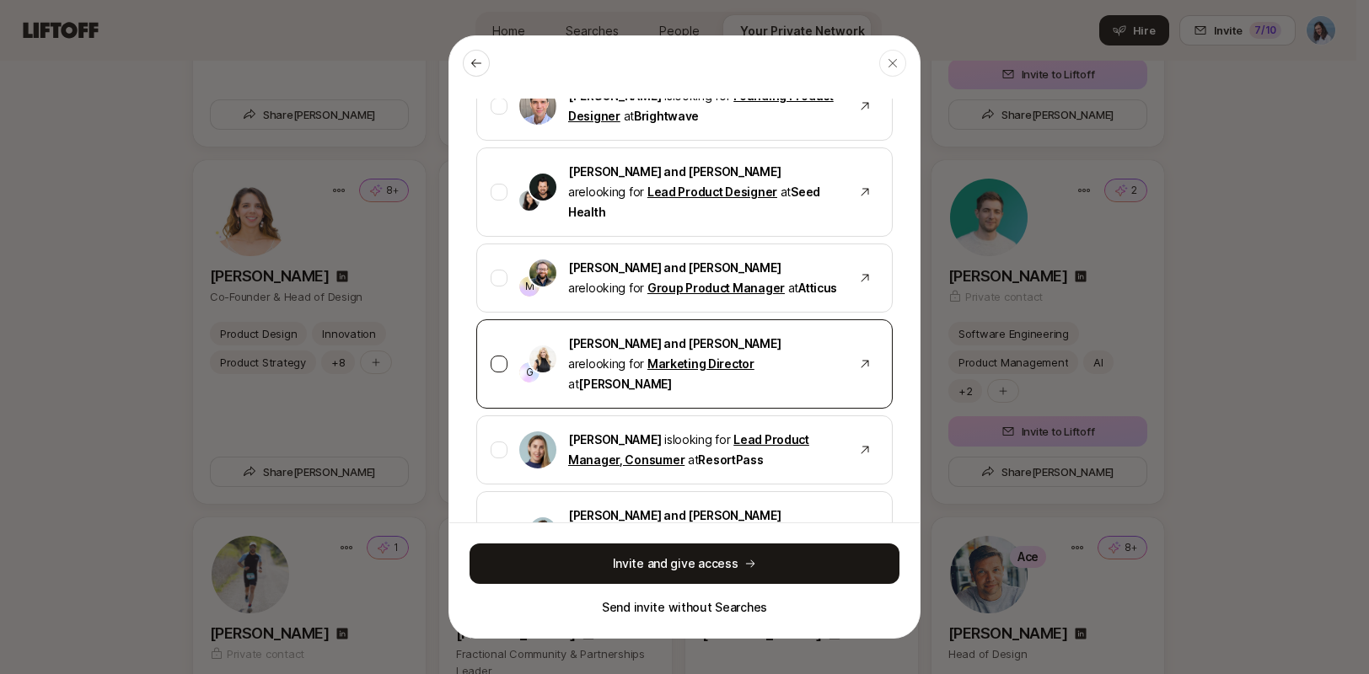
click at [500, 356] on div at bounding box center [499, 364] width 17 height 17
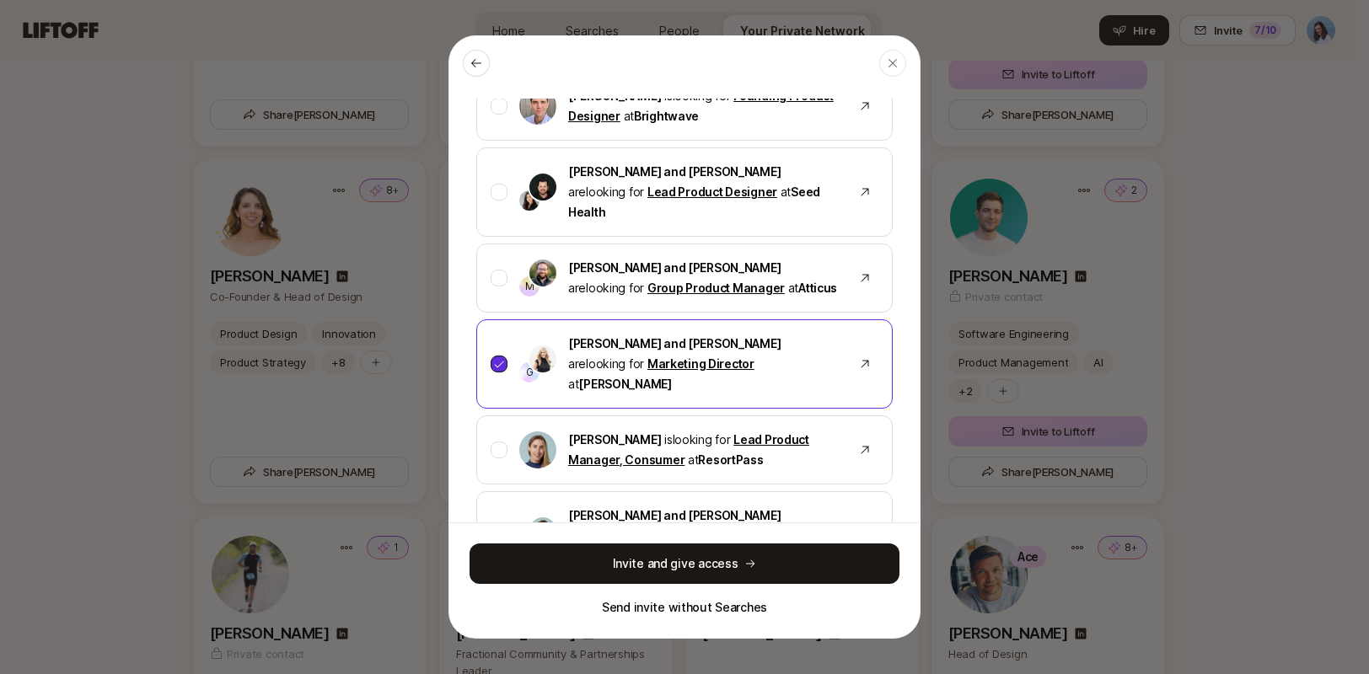
click at [501, 358] on icon at bounding box center [499, 364] width 12 height 12
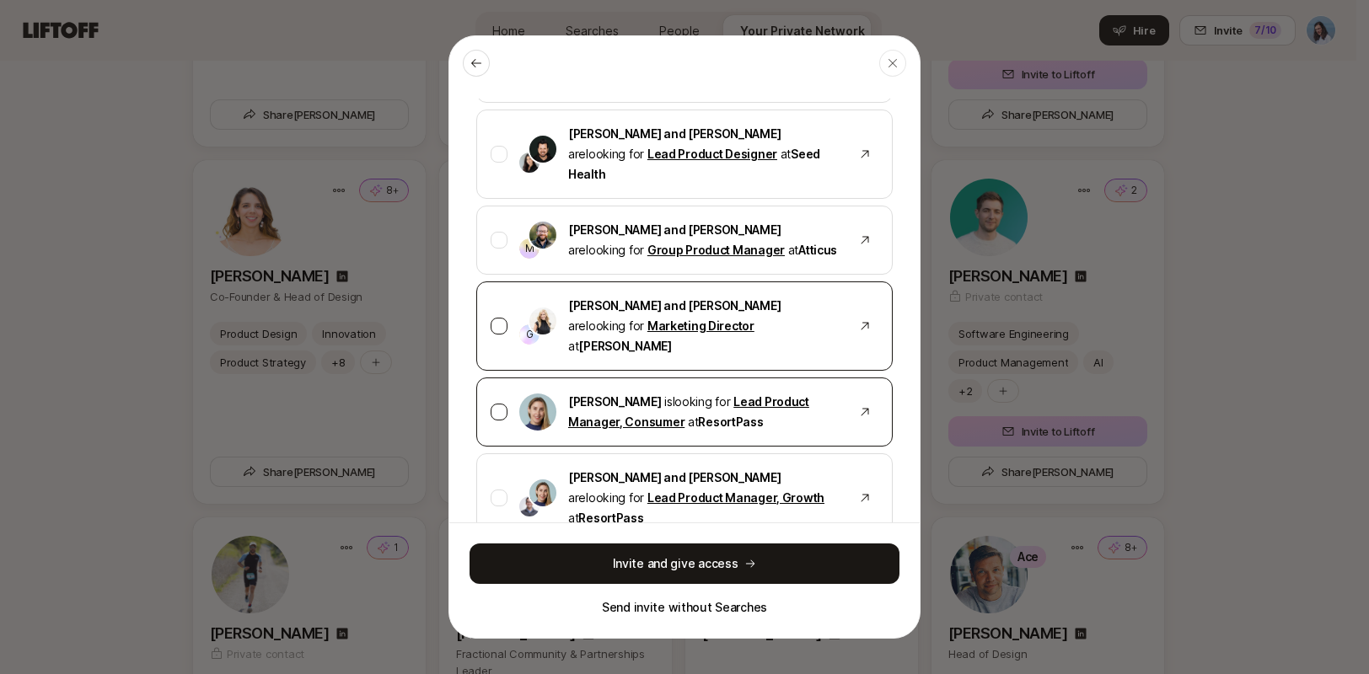
scroll to position [1627, 0]
click at [858, 405] on icon at bounding box center [864, 411] width 13 height 13
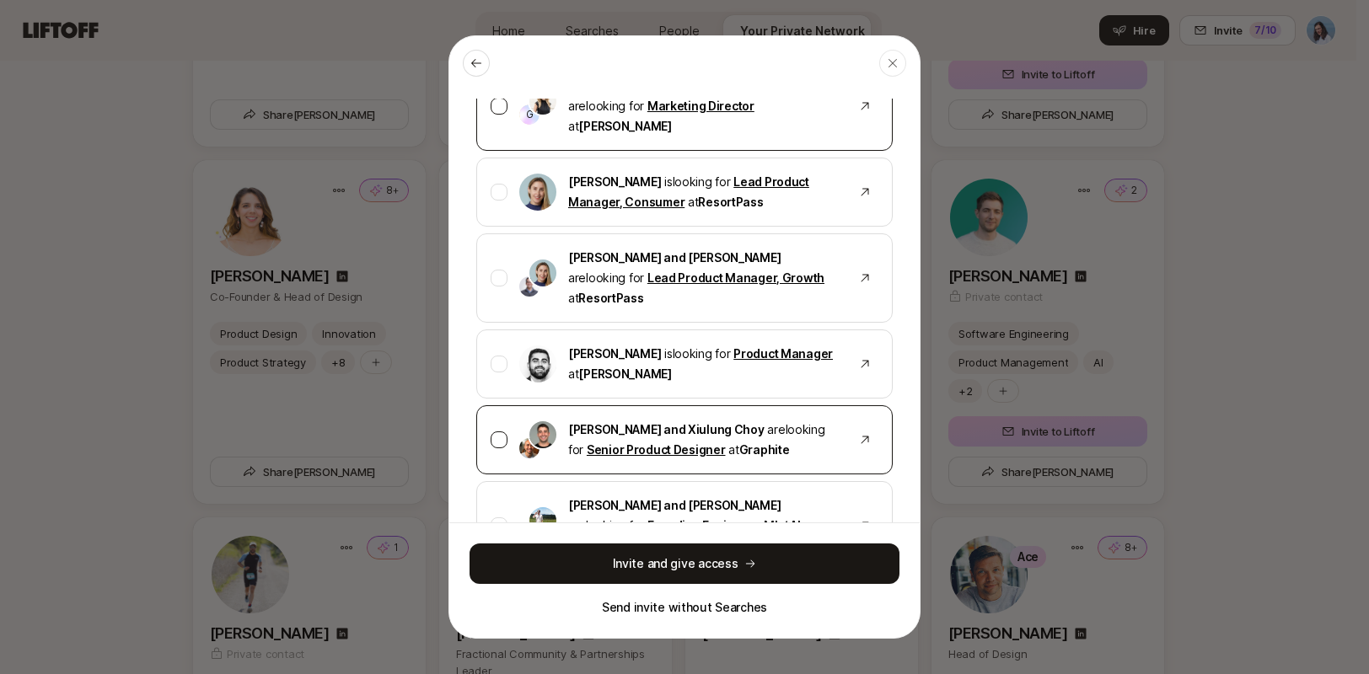
scroll to position [1849, 0]
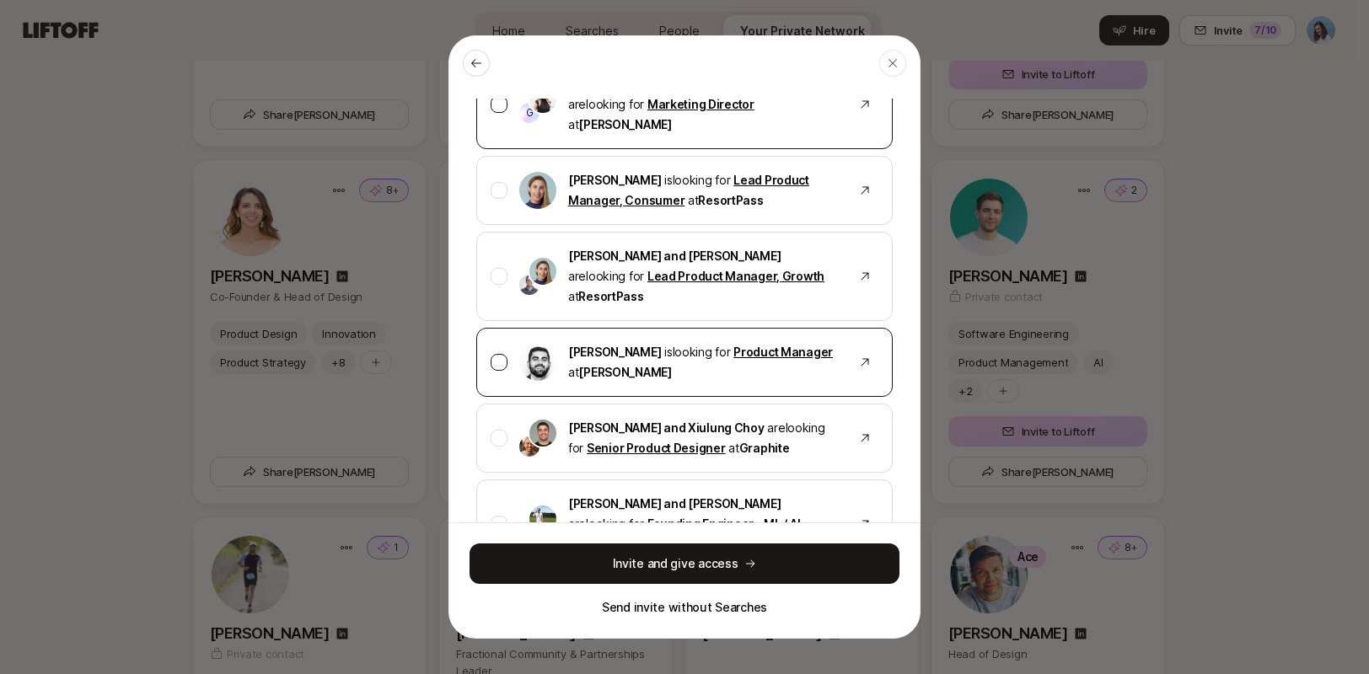
click at [501, 354] on div at bounding box center [499, 362] width 17 height 17
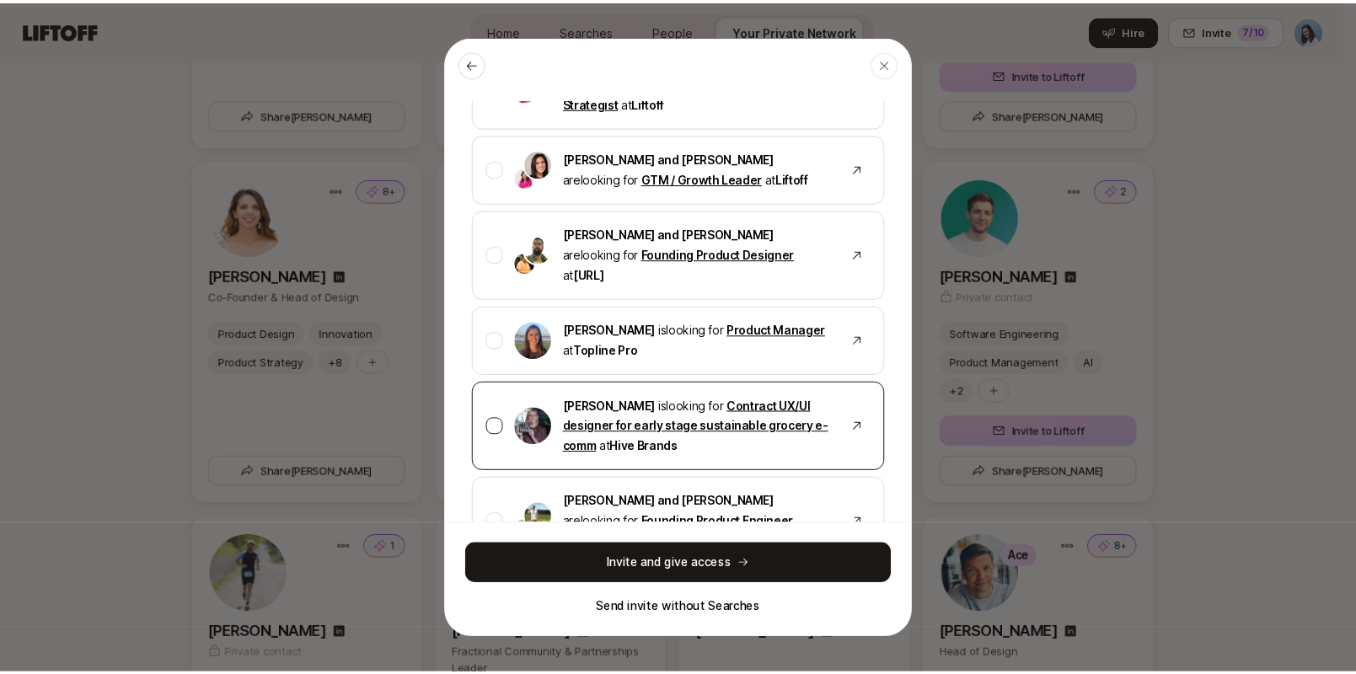
scroll to position [2878, 0]
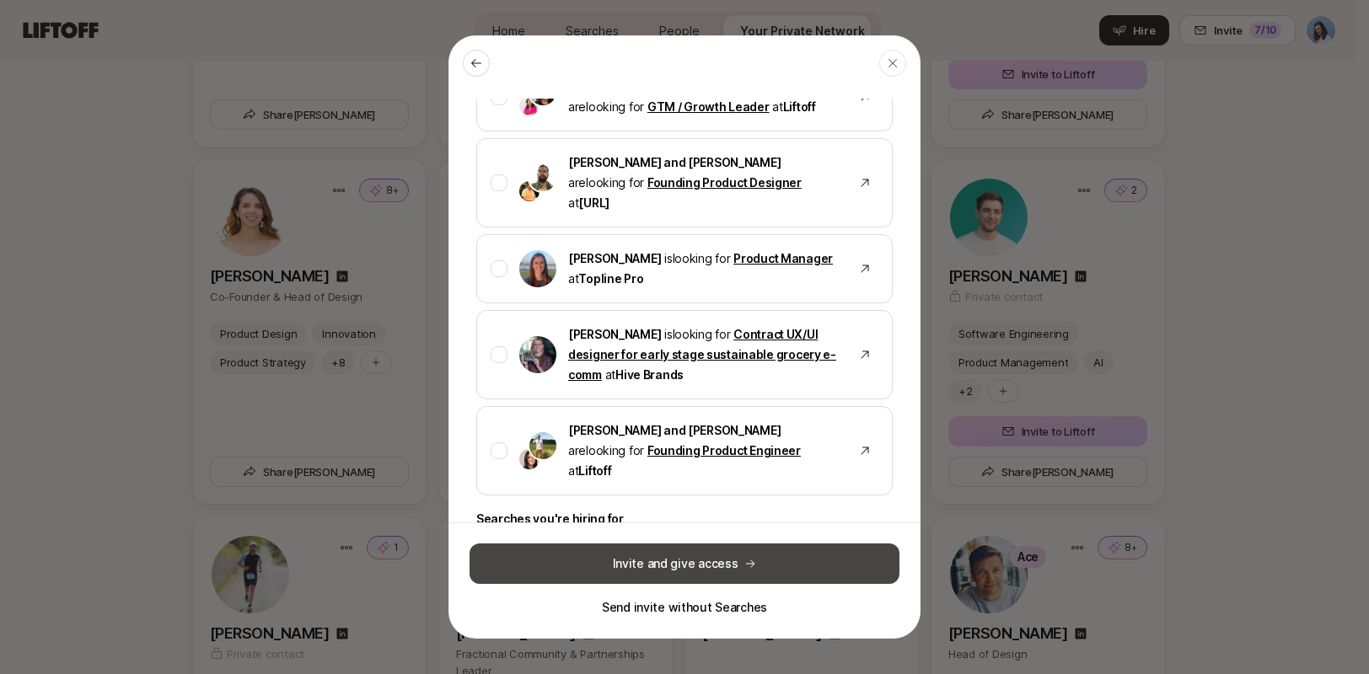
click at [693, 559] on button "Invite and give access" at bounding box center [684, 564] width 430 height 40
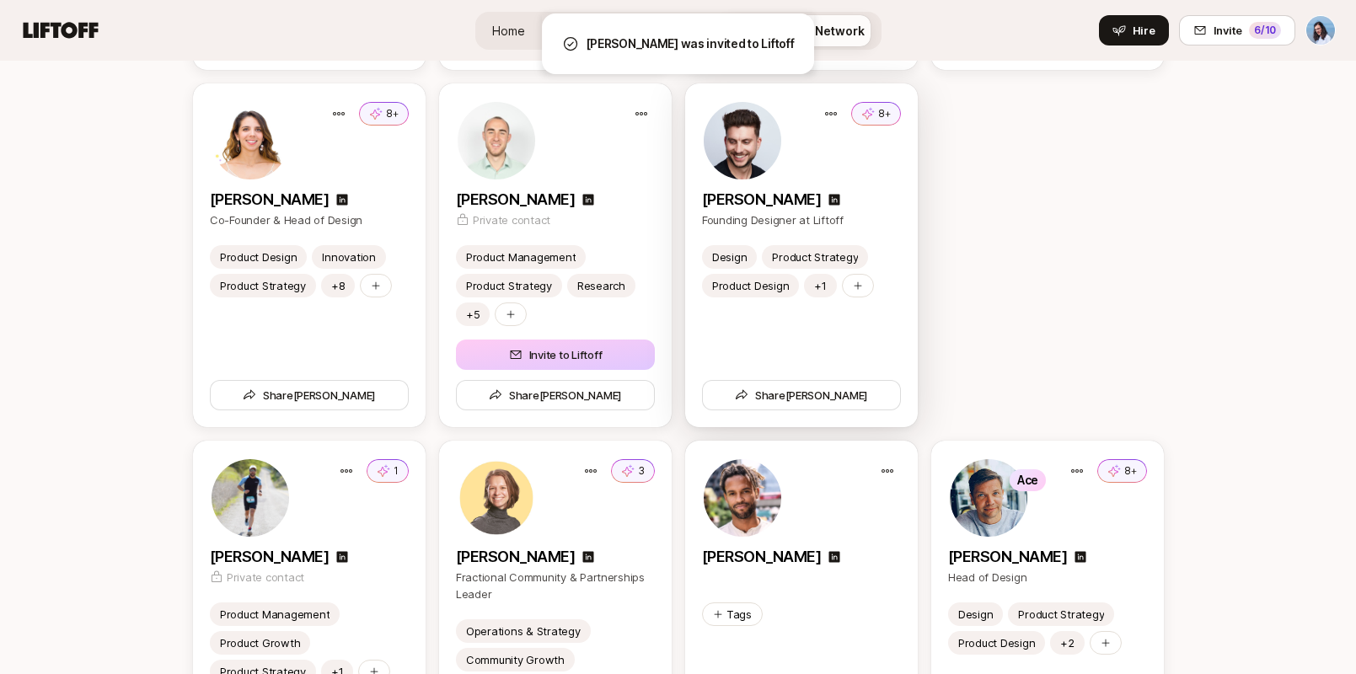
scroll to position [3654, 0]
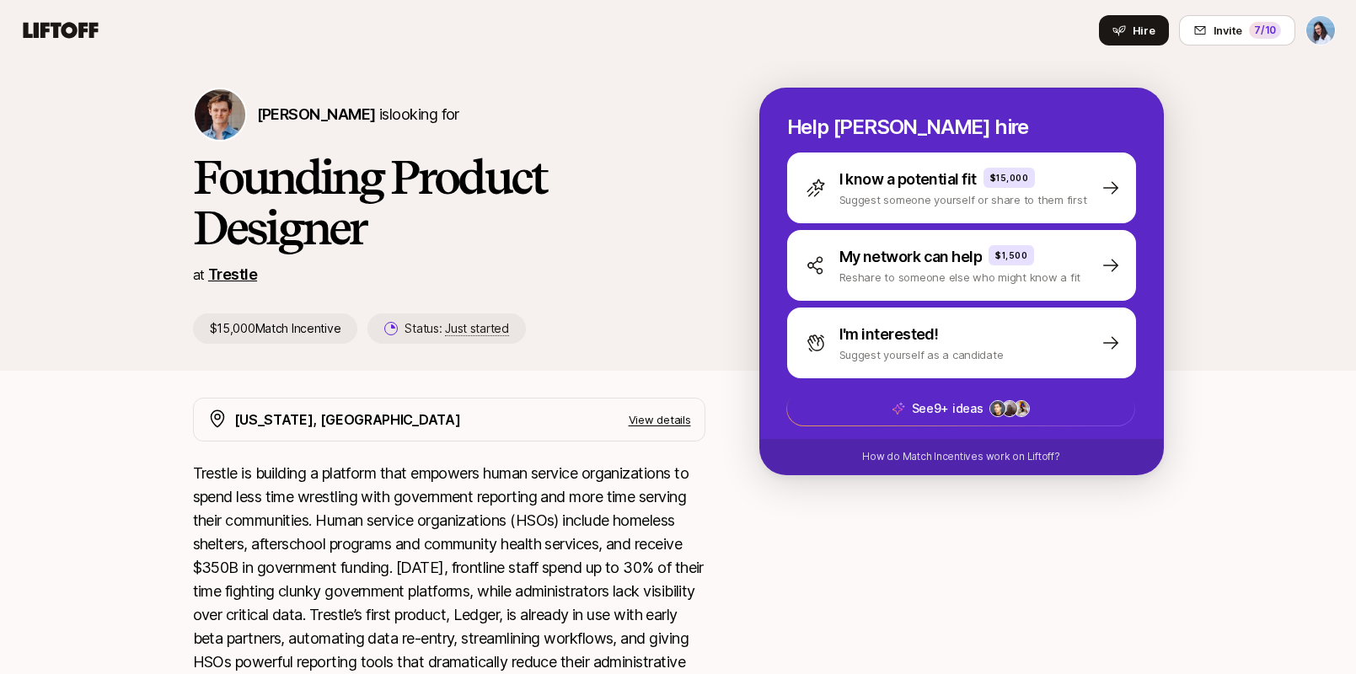
click at [248, 271] on link "Trestle" at bounding box center [232, 274] width 49 height 18
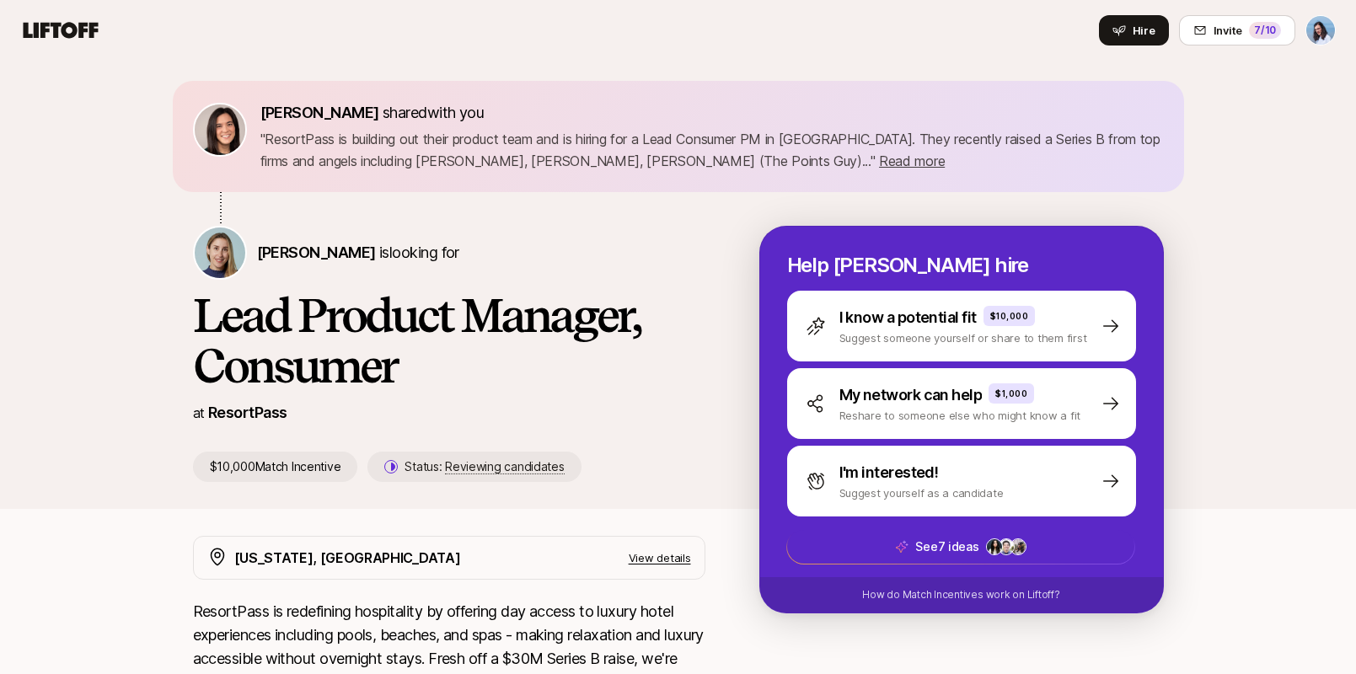
scroll to position [8, 0]
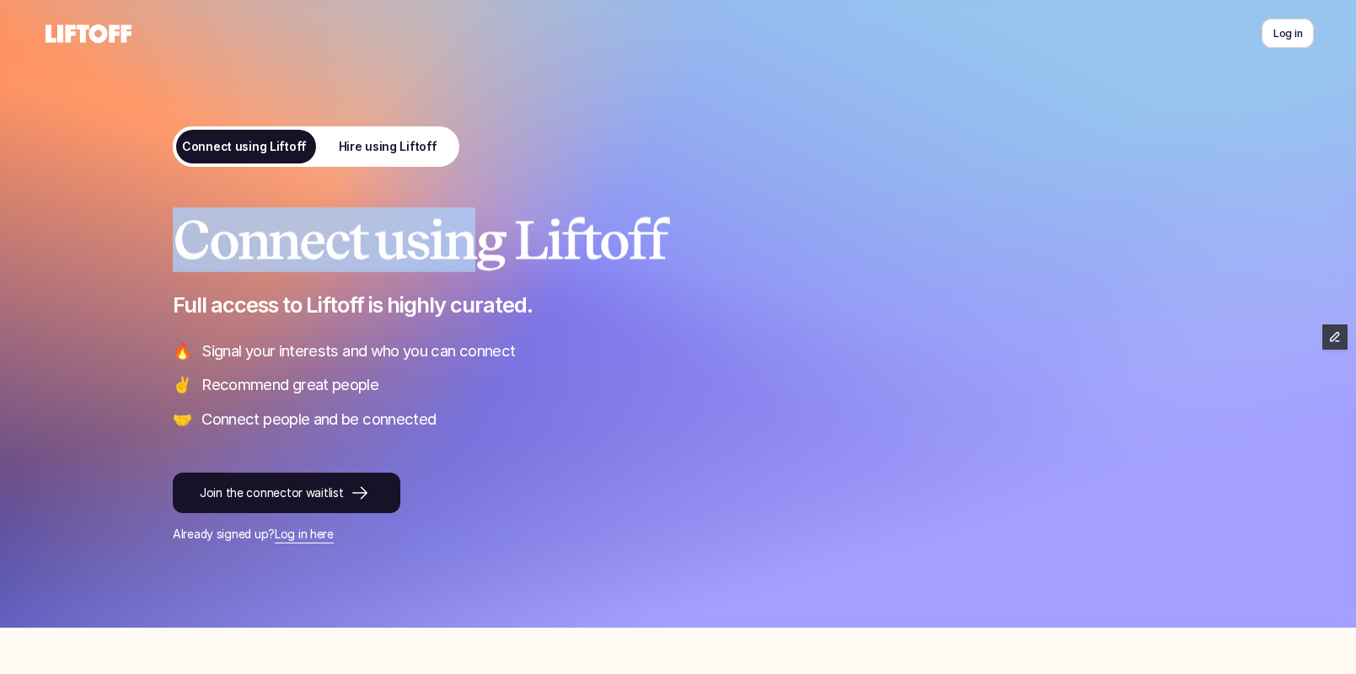
drag, startPoint x: 186, startPoint y: 239, endPoint x: 651, endPoint y: 298, distance: 469.0
click at [567, 277] on div "Connect using Liftoff Full access to Liftoff is highly curated. 🔥 Signal your i…" at bounding box center [678, 321] width 1011 height 220
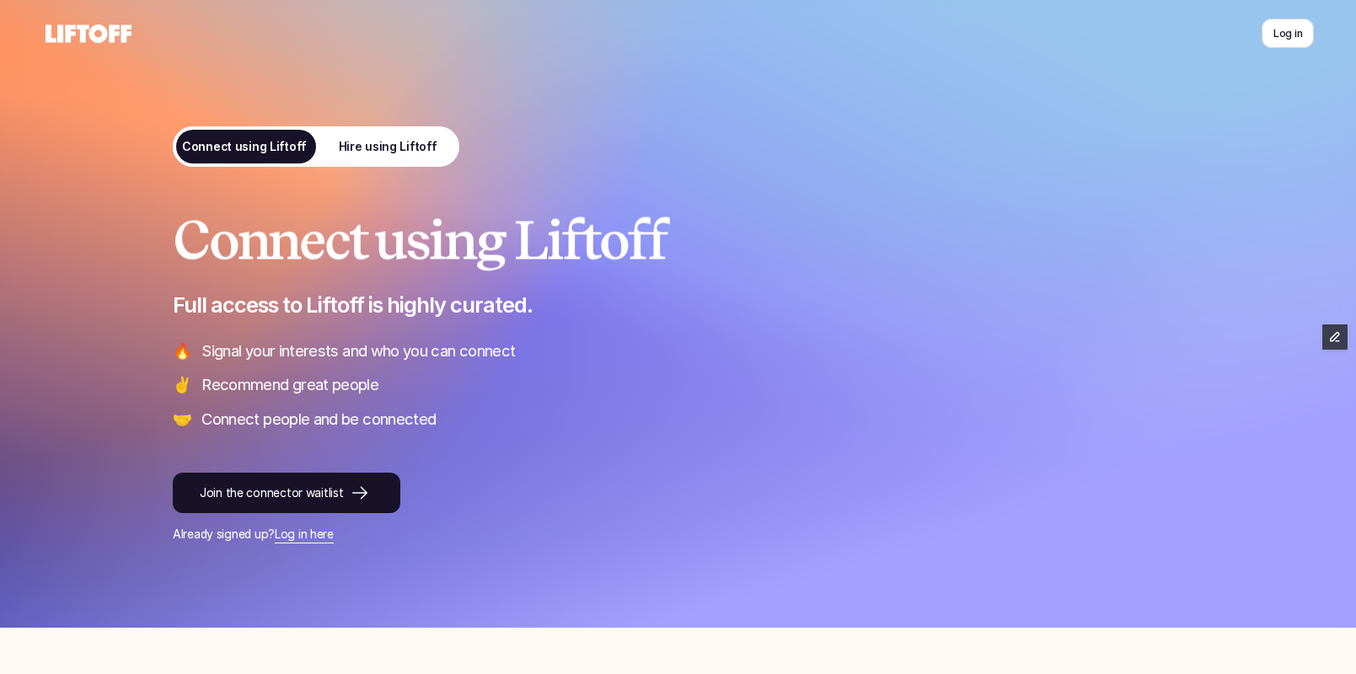
click at [651, 298] on p "Full access to Liftoff is highly curated." at bounding box center [678, 305] width 1011 height 28
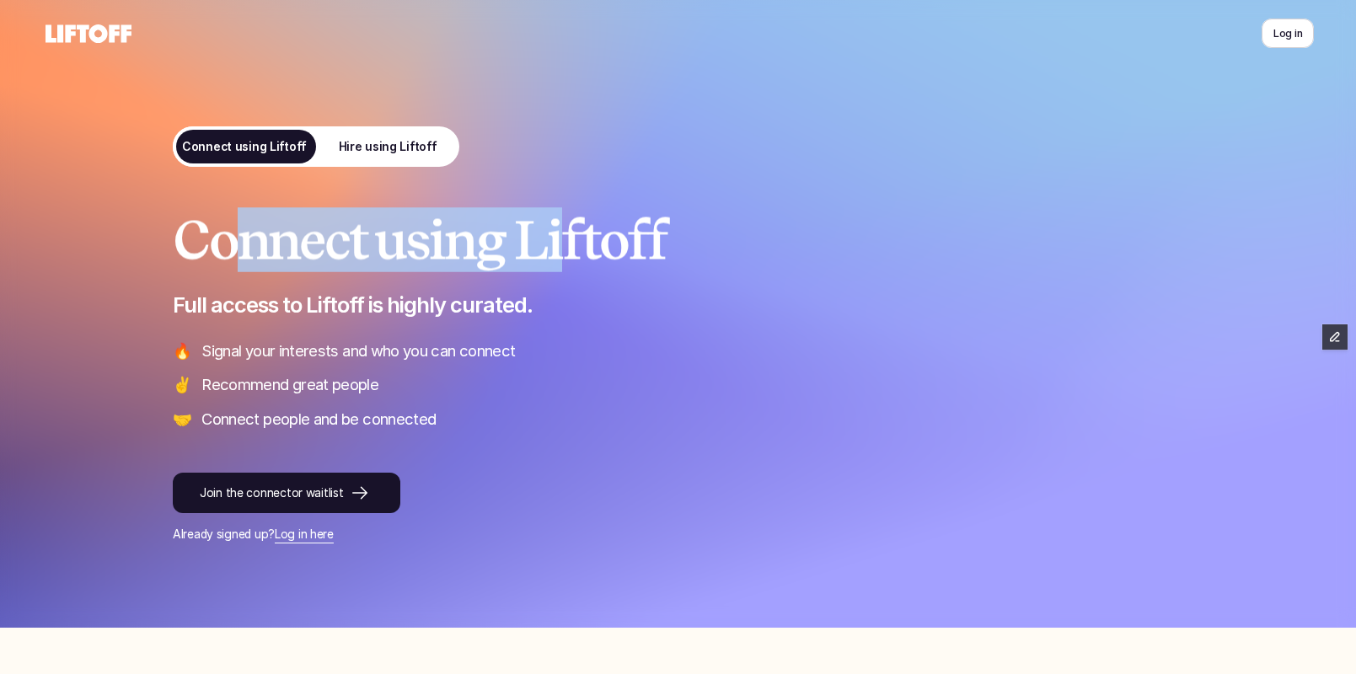
drag, startPoint x: 347, startPoint y: 256, endPoint x: 649, endPoint y: 260, distance: 301.7
click at [567, 260] on h1 "Connect using Liftoff" at bounding box center [678, 240] width 1011 height 59
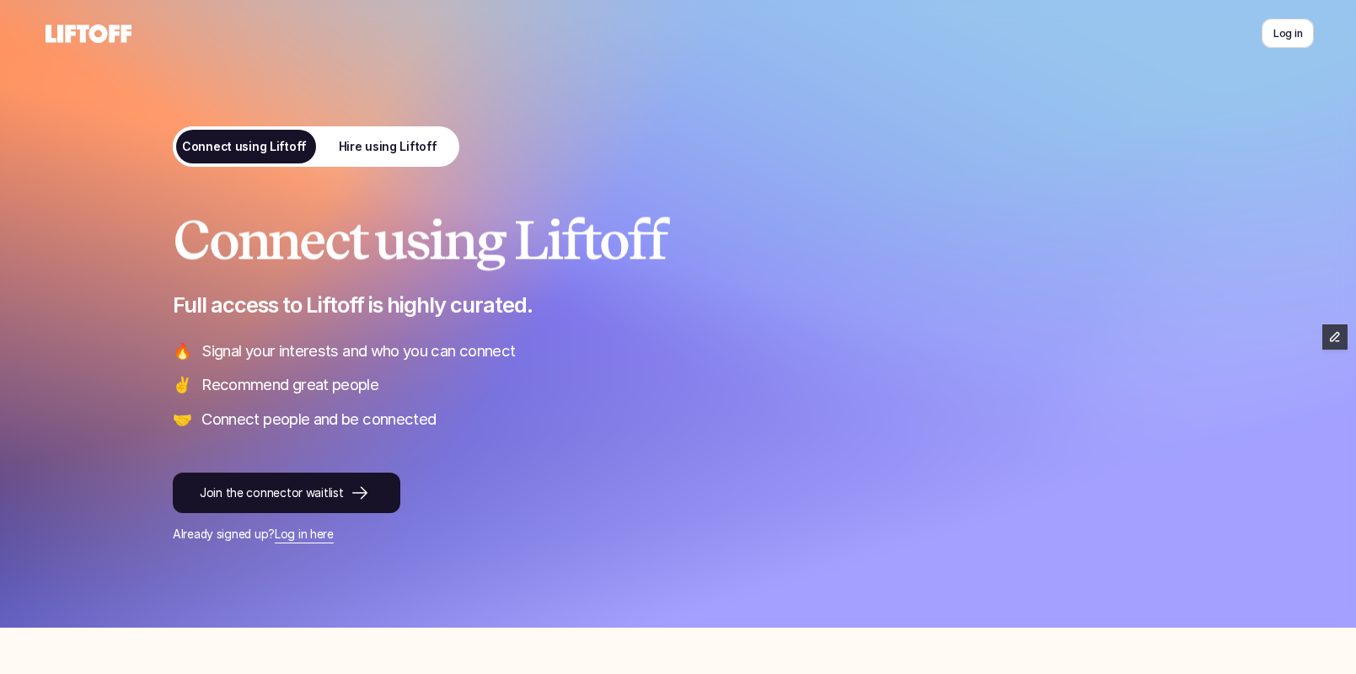
click at [655, 259] on h1 "Connect using Liftoff" at bounding box center [678, 240] width 1011 height 59
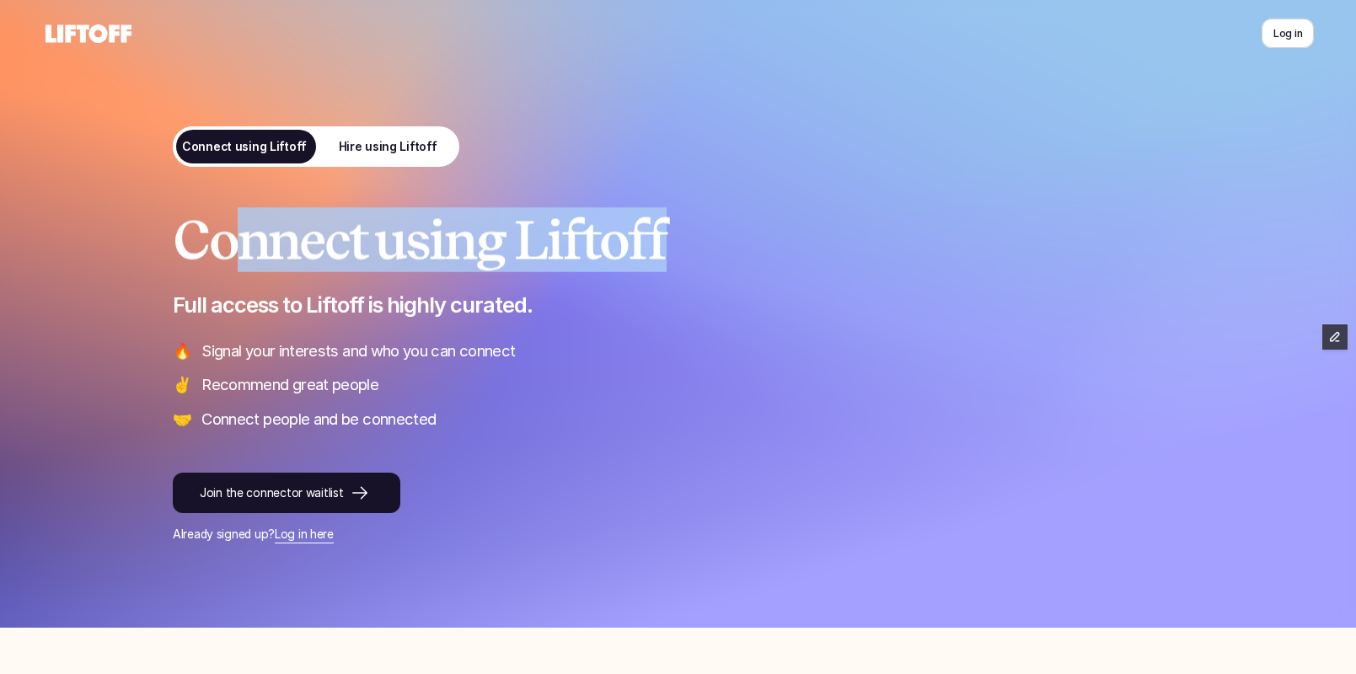
drag, startPoint x: 231, startPoint y: 239, endPoint x: 542, endPoint y: 355, distance: 332.0
click at [478, 316] on div "Connect using Liftoff Full access to Liftoff is highly curated. 🔥 Signal your i…" at bounding box center [678, 321] width 1011 height 220
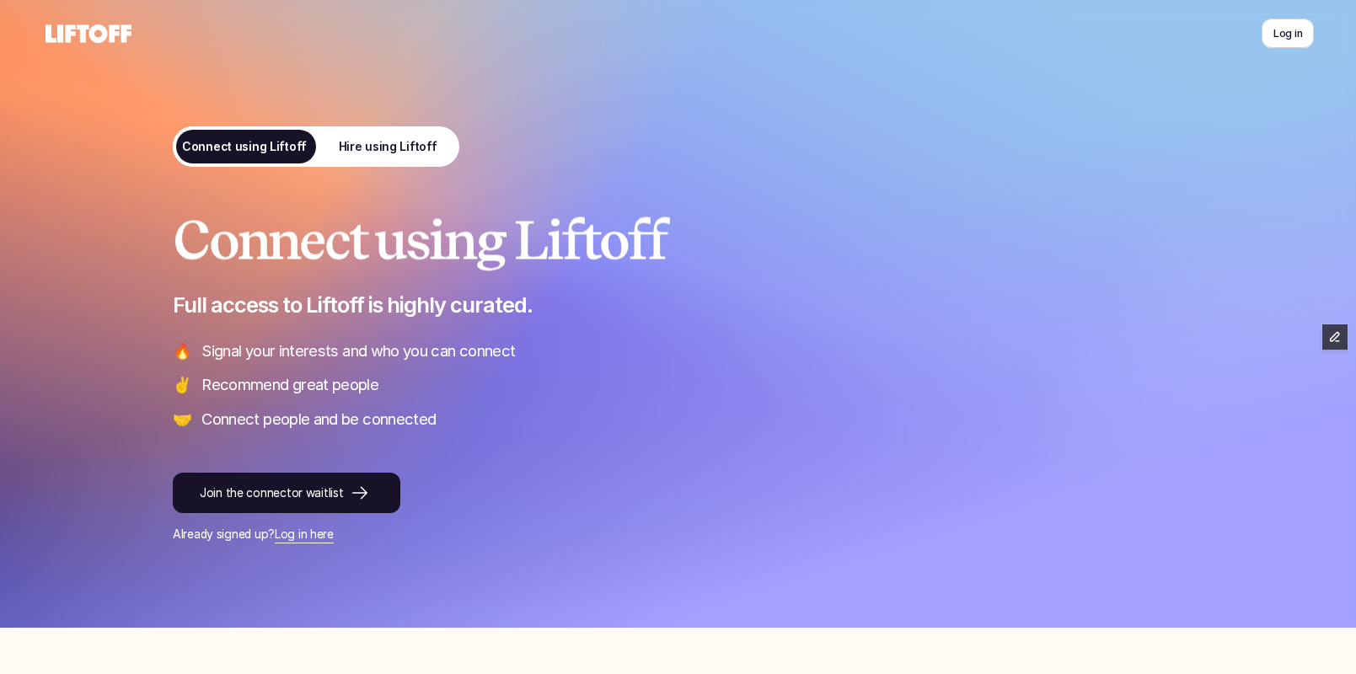
click at [542, 355] on p "Signal your interests and who you can connect" at bounding box center [692, 351] width 983 height 22
